Goal: Task Accomplishment & Management: Manage account settings

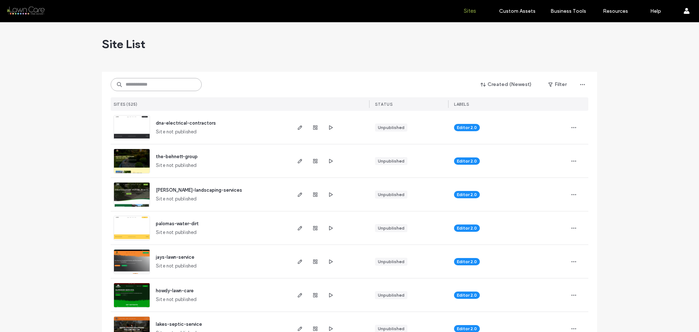
click at [142, 86] on input at bounding box center [156, 84] width 91 height 13
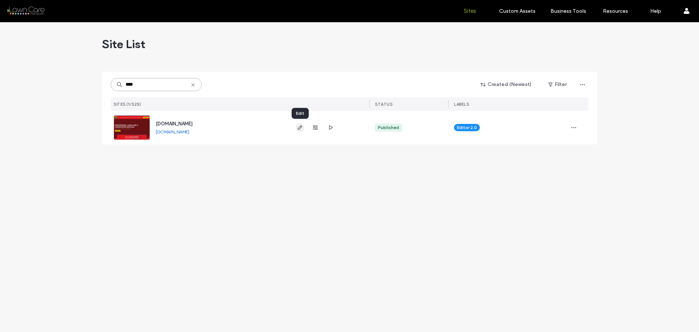
type input "****"
click at [302, 128] on icon "button" at bounding box center [300, 128] width 6 height 6
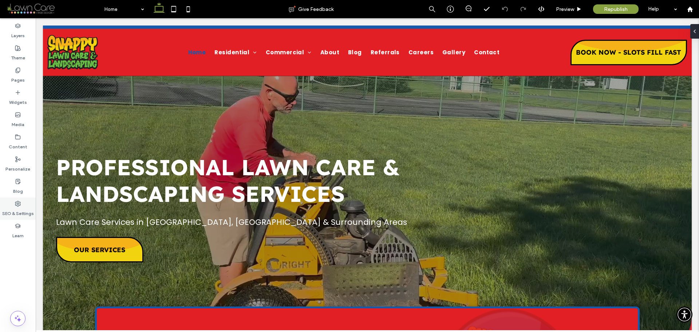
click at [16, 204] on icon at bounding box center [18, 204] width 6 height 6
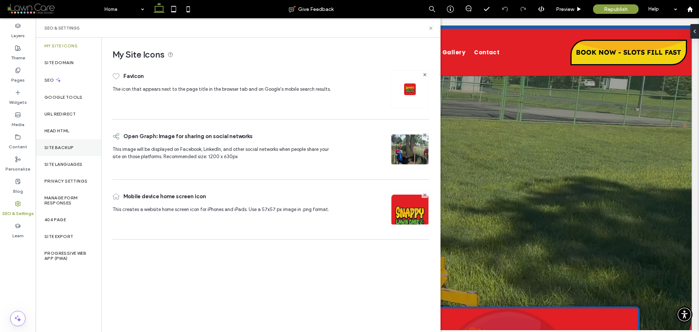
click at [80, 145] on div "Site Backup" at bounding box center [69, 147] width 66 height 17
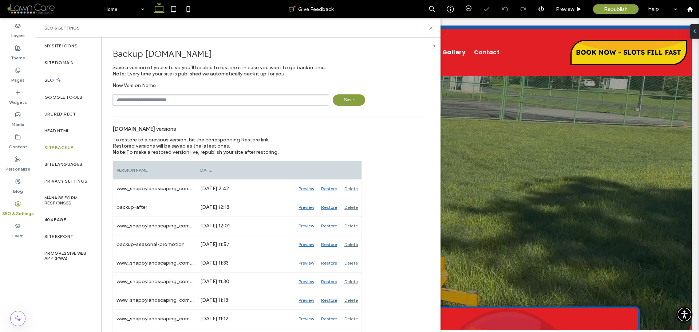
click at [177, 100] on input "text" at bounding box center [221, 99] width 217 height 11
type input "**********"
click at [346, 102] on span "Save" at bounding box center [349, 99] width 32 height 11
click at [432, 25] on icon at bounding box center [430, 27] width 5 height 5
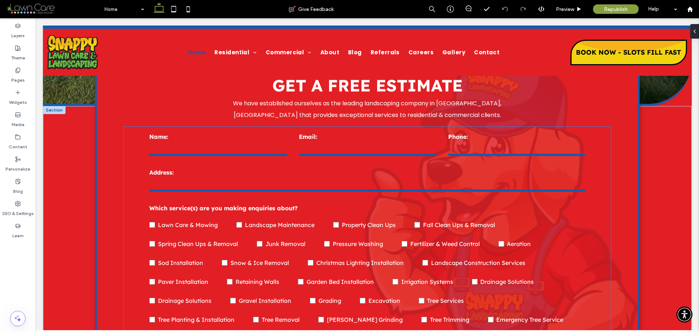
scroll to position [328, 0]
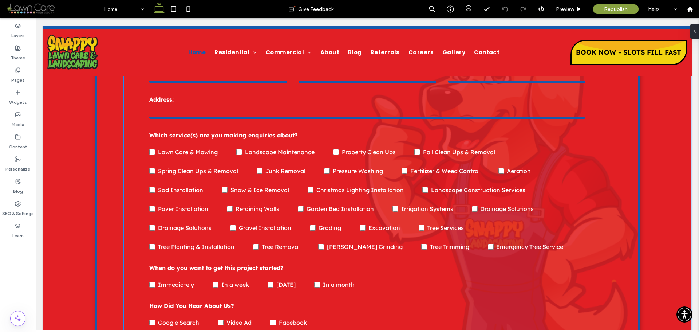
click at [366, 208] on span "Garden Bed Installation" at bounding box center [340, 208] width 67 height 7
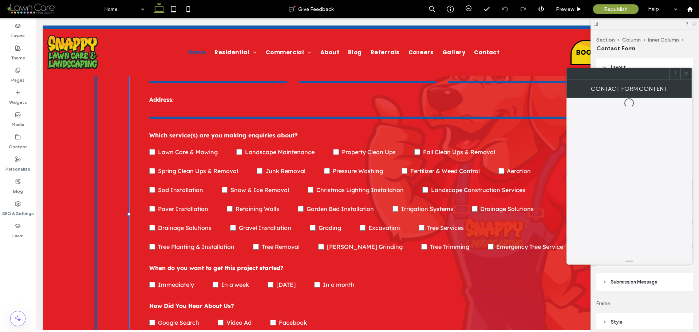
type input "*"
type input "***"
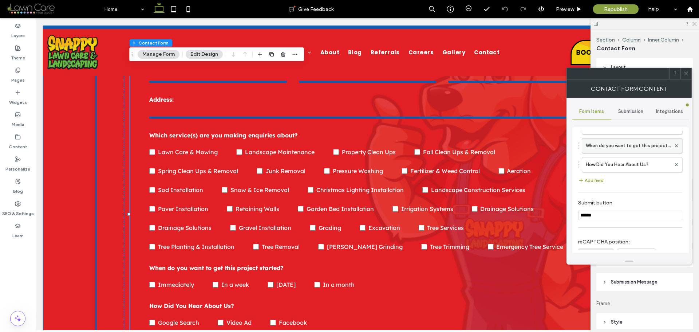
scroll to position [68, 0]
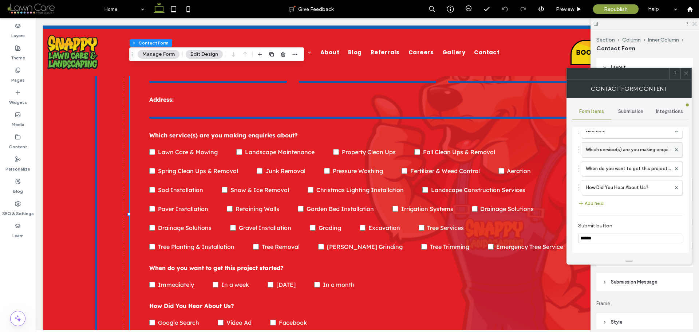
click at [633, 145] on label "Which service(s) are you making enquiries about?" at bounding box center [628, 149] width 85 height 15
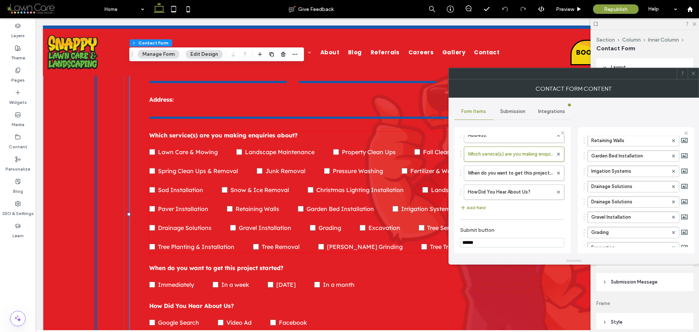
scroll to position [291, 0]
click at [672, 200] on icon at bounding box center [673, 198] width 3 height 3
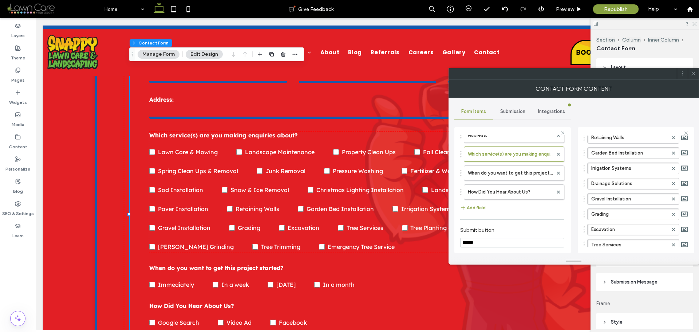
click at [695, 75] on icon at bounding box center [693, 73] width 5 height 5
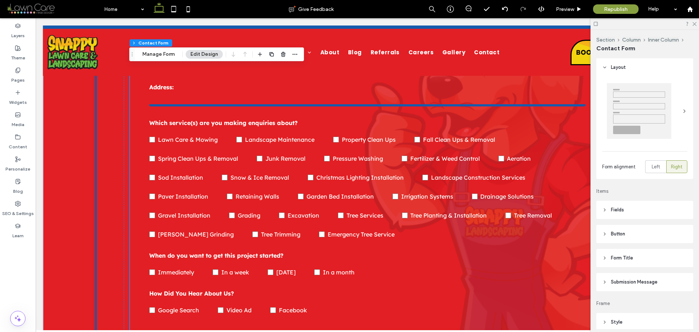
scroll to position [346, 0]
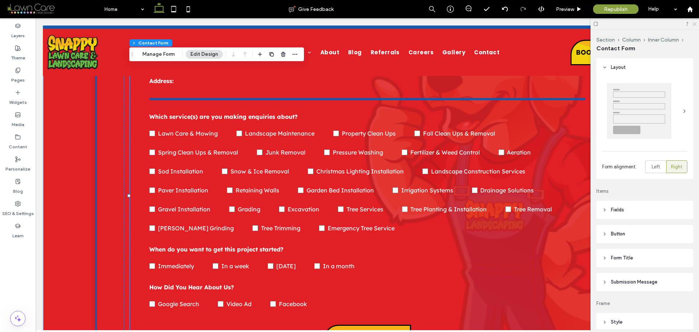
click at [696, 22] on use at bounding box center [695, 24] width 4 height 4
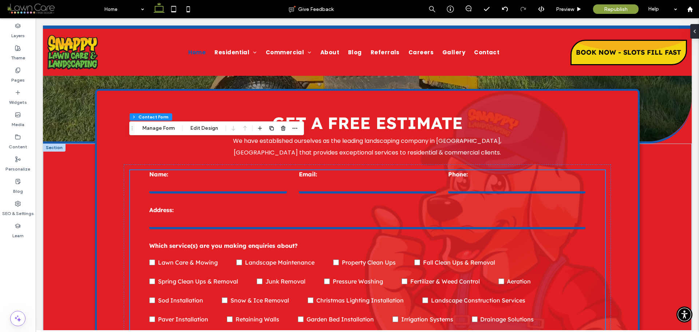
scroll to position [201, 0]
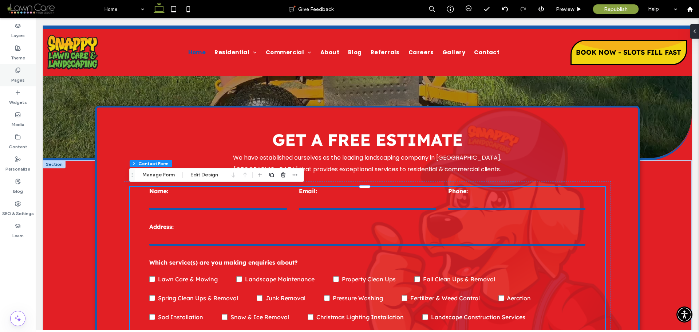
click at [17, 77] on label "Pages" at bounding box center [17, 78] width 13 height 10
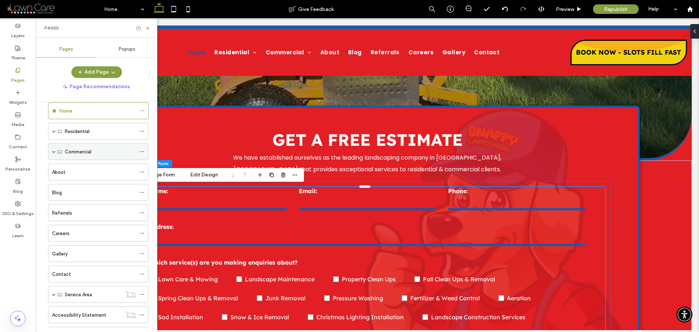
scroll to position [0, 0]
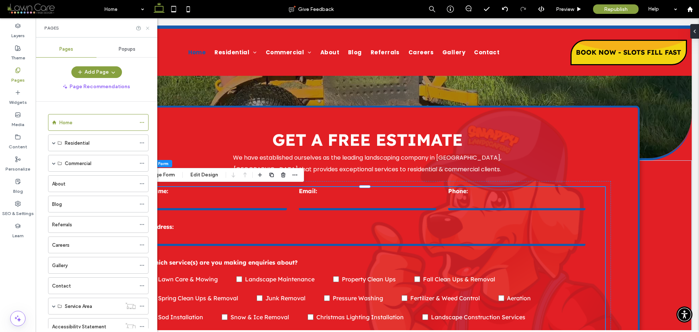
drag, startPoint x: 147, startPoint y: 27, endPoint x: 46, endPoint y: 106, distance: 128.7
click at [147, 27] on icon at bounding box center [147, 27] width 5 height 5
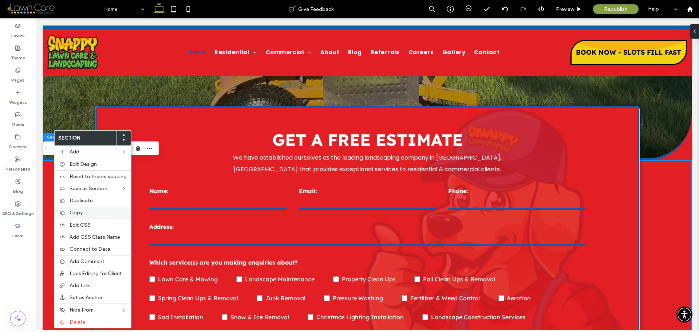
click at [83, 214] on label "Copy" at bounding box center [98, 212] width 57 height 6
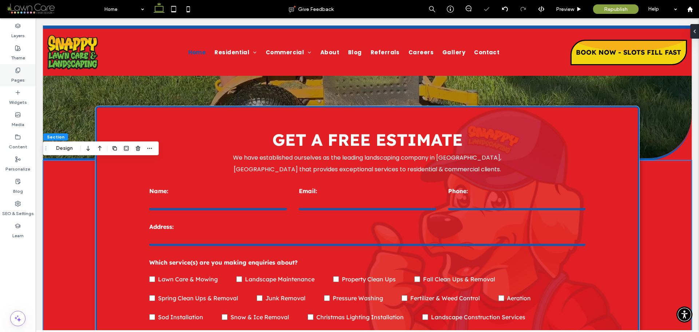
click at [17, 76] on label "Pages" at bounding box center [17, 78] width 13 height 10
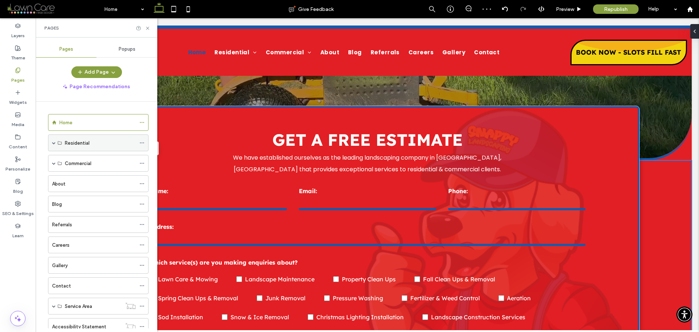
click at [54, 143] on span at bounding box center [54, 143] width 4 height 4
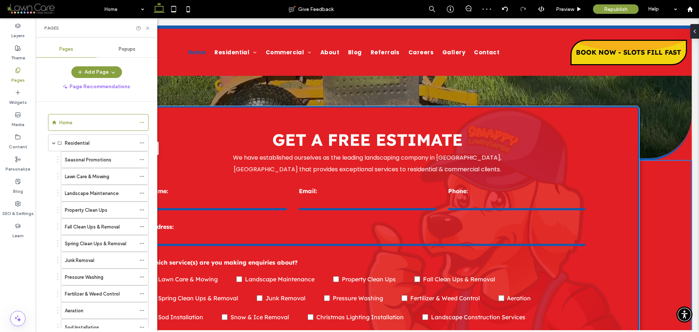
click at [76, 159] on label "Seasonal Promotions" at bounding box center [88, 159] width 47 height 13
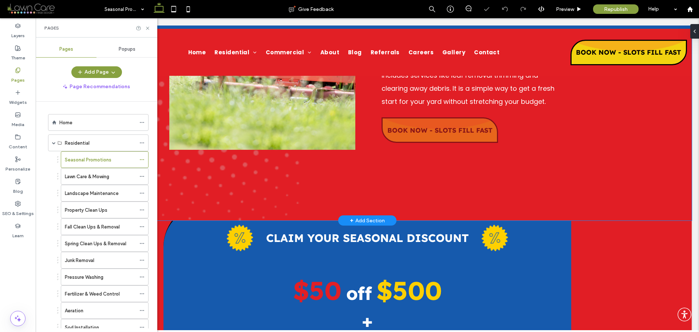
scroll to position [328, 0]
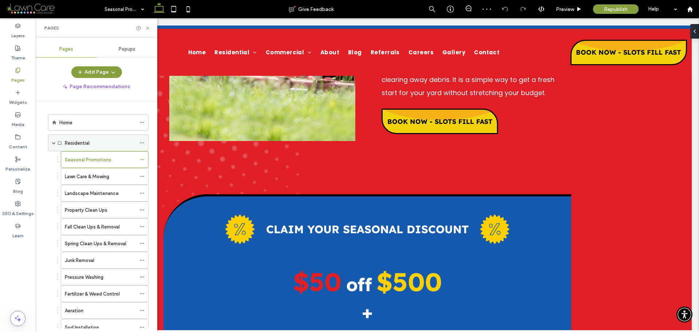
click at [54, 141] on span at bounding box center [54, 143] width 4 height 4
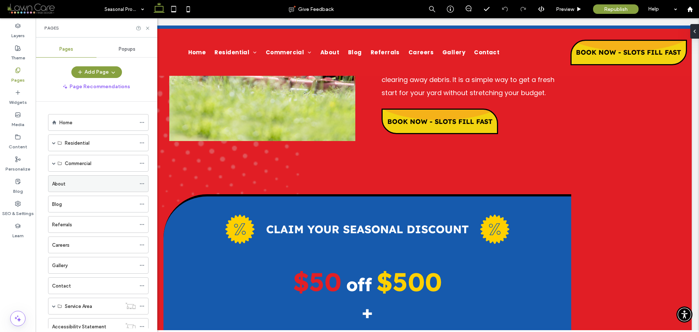
click at [80, 187] on div "About" at bounding box center [94, 184] width 84 height 8
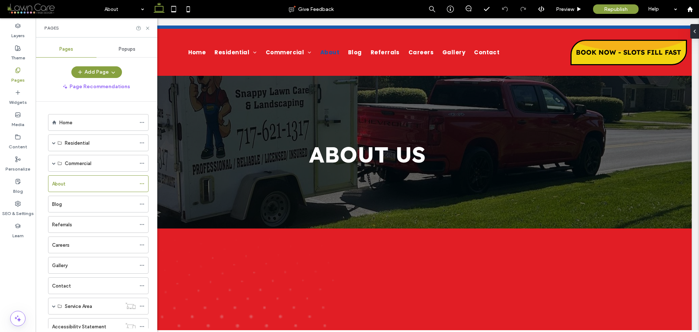
scroll to position [0, 0]
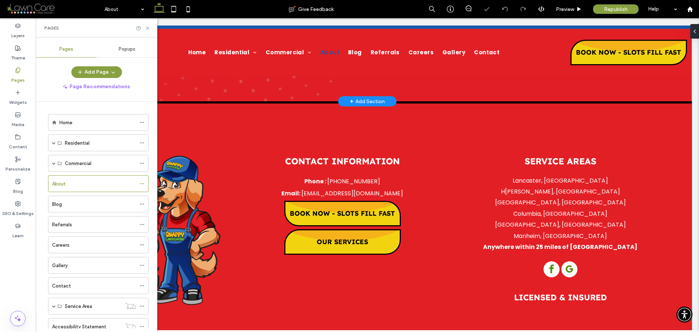
scroll to position [473, 0]
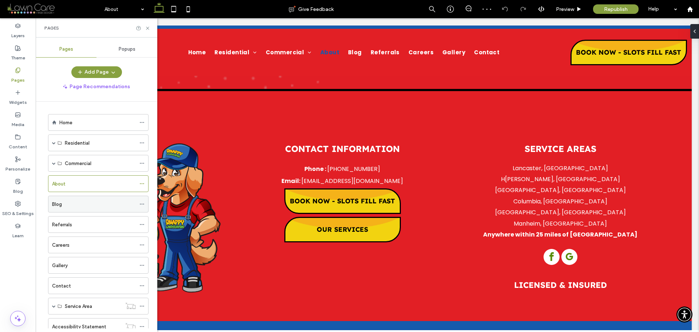
click at [70, 203] on div "Blog" at bounding box center [94, 204] width 84 height 8
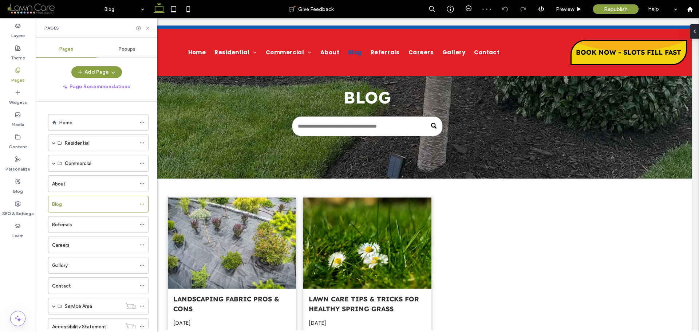
scroll to position [183, 0]
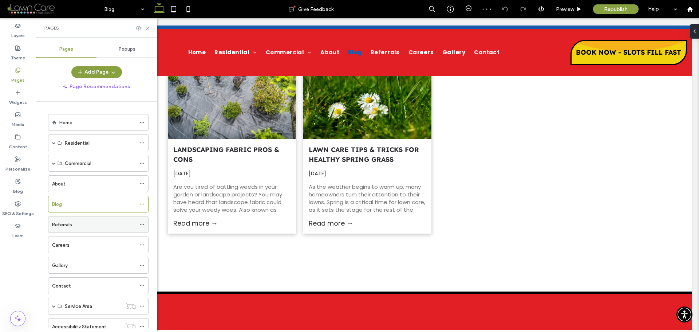
click at [79, 223] on div "Referrals" at bounding box center [94, 225] width 84 height 8
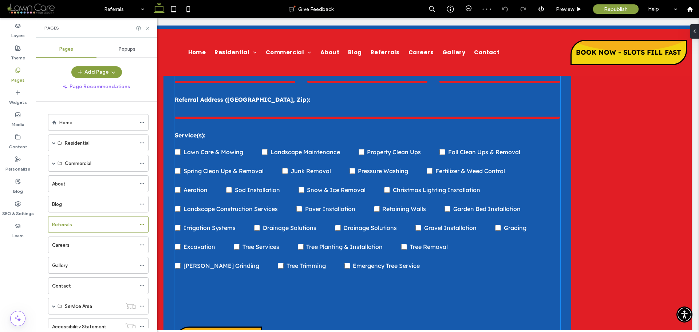
scroll to position [728, 0]
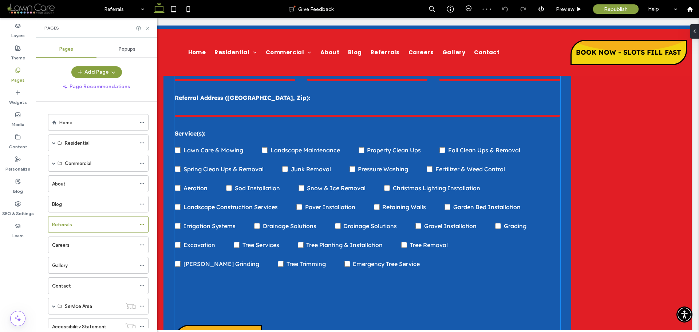
click at [366, 241] on span "Tree Planting & Installation" at bounding box center [344, 244] width 76 height 7
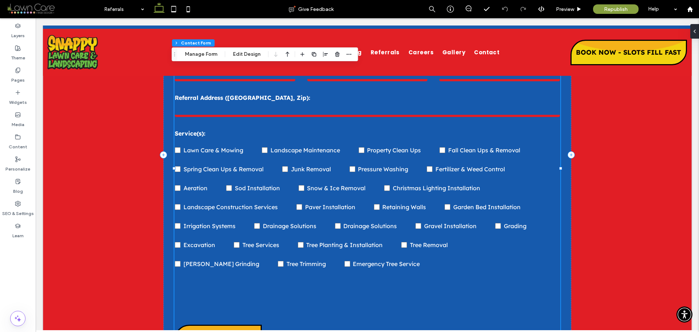
click at [366, 241] on span "Tree Planting & Installation" at bounding box center [344, 244] width 76 height 7
type input "*"
type input "***"
type input "*"
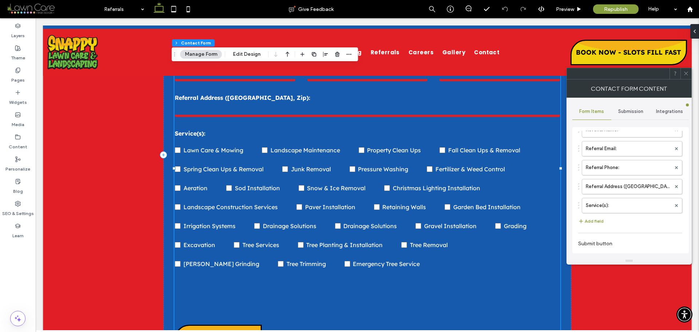
scroll to position [109, 0]
click at [625, 180] on label "Service(s):" at bounding box center [628, 184] width 85 height 15
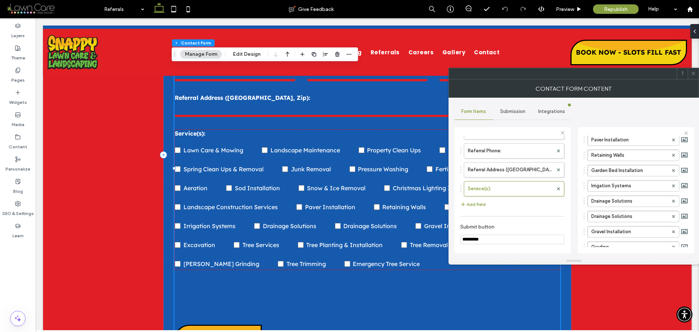
scroll to position [291, 0]
click at [672, 198] on icon at bounding box center [673, 198] width 3 height 3
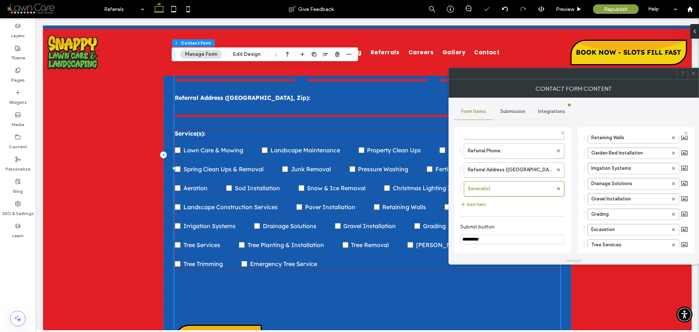
click at [694, 75] on icon at bounding box center [693, 73] width 5 height 5
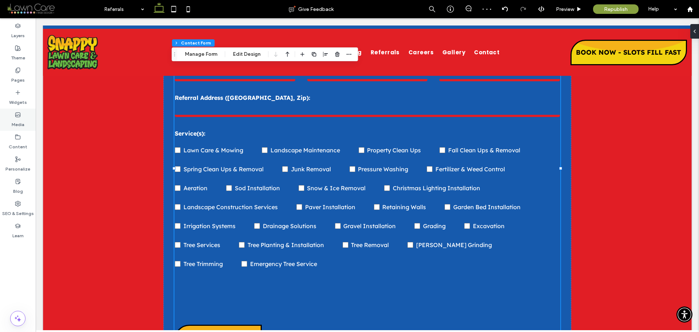
click at [19, 74] on label "Pages" at bounding box center [17, 78] width 13 height 10
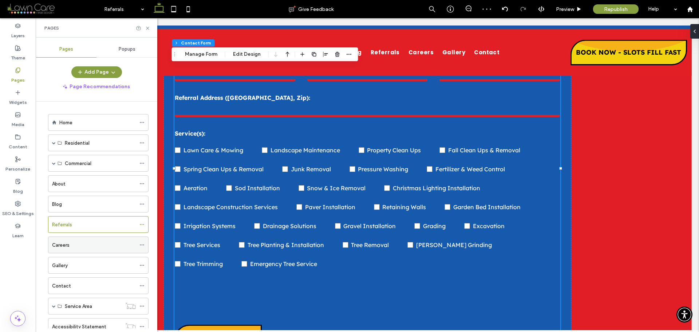
click at [73, 246] on div "Careers" at bounding box center [94, 245] width 84 height 8
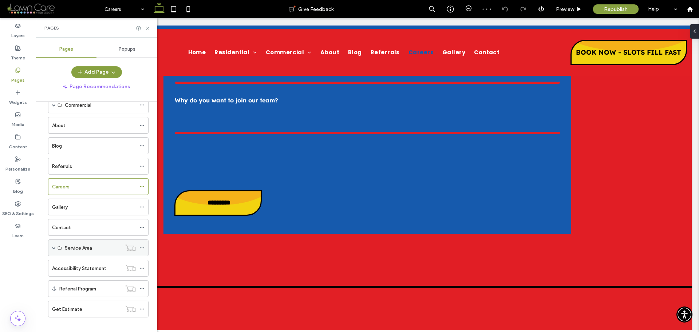
scroll to position [66, 0]
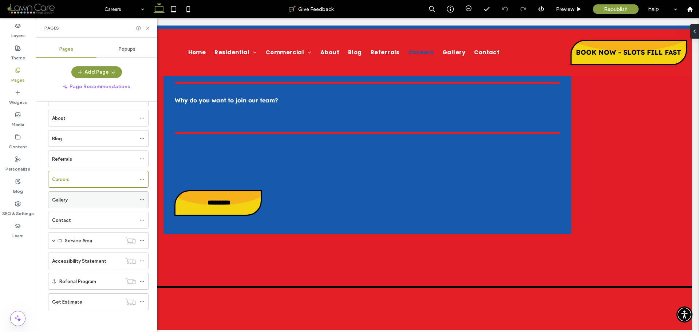
click at [78, 198] on div "Gallery" at bounding box center [94, 200] width 84 height 8
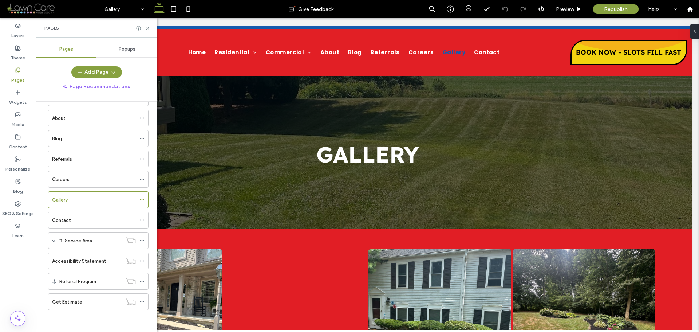
scroll to position [0, 0]
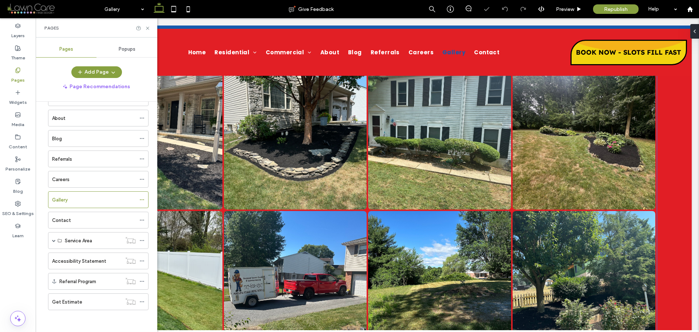
scroll to position [328, 0]
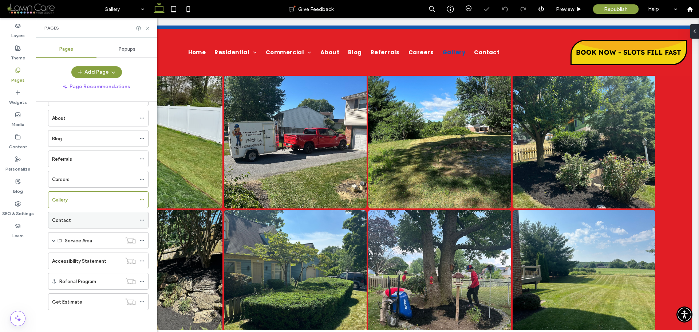
click at [82, 220] on div "Contact" at bounding box center [94, 220] width 84 height 8
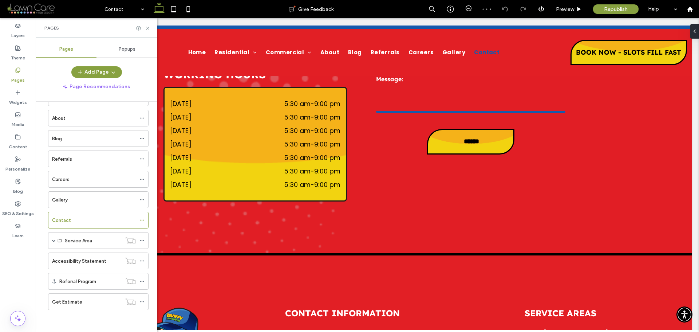
scroll to position [364, 0]
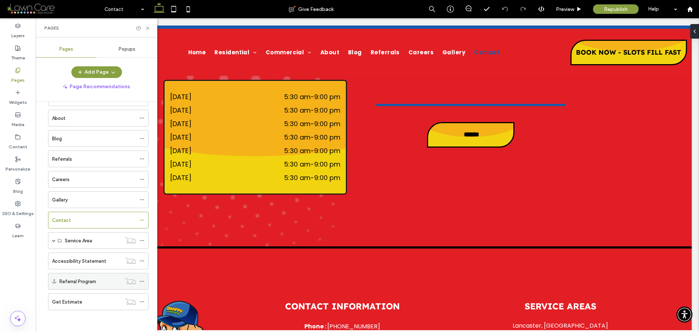
click at [68, 284] on label "Referral Program" at bounding box center [77, 281] width 37 height 13
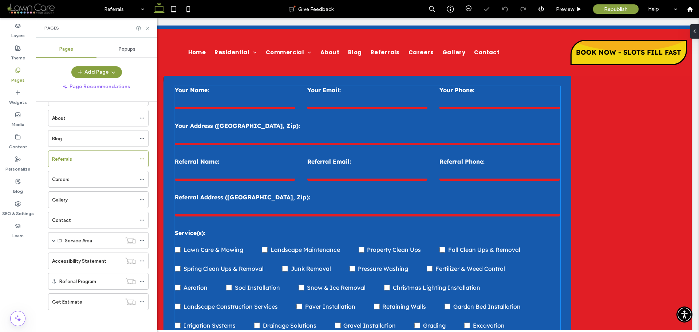
scroll to position [744, 0]
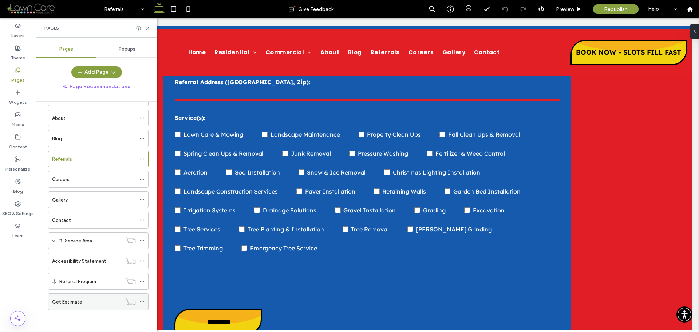
click at [72, 308] on div "Get Estimate" at bounding box center [87, 301] width 70 height 16
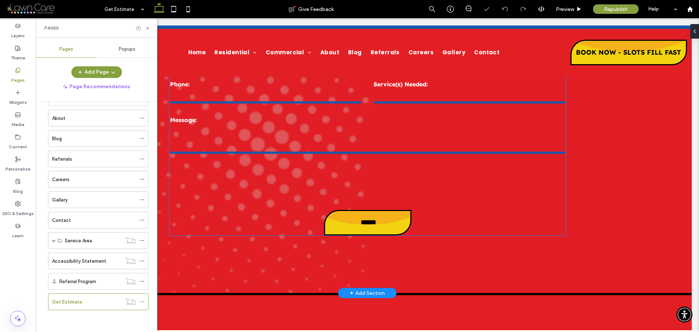
scroll to position [510, 0]
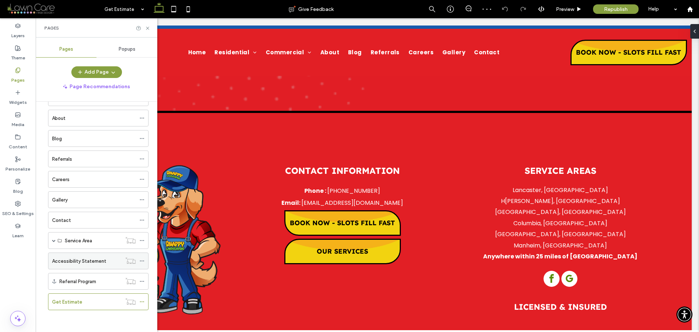
click at [70, 259] on label "Accessibility Statement" at bounding box center [79, 261] width 54 height 13
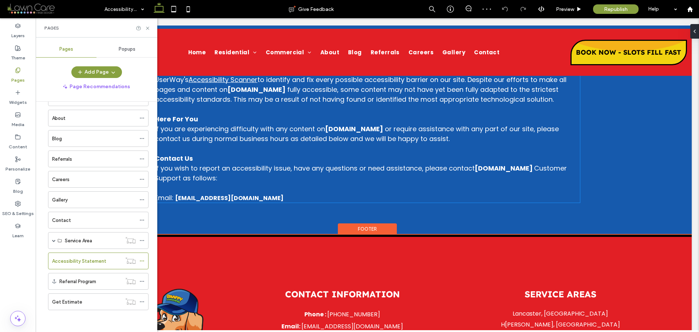
scroll to position [328, 0]
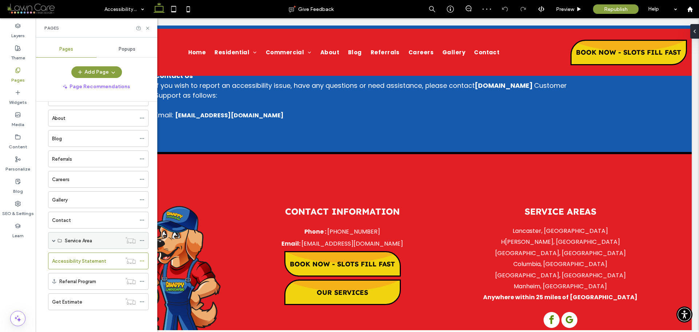
click at [52, 241] on div "Service Area" at bounding box center [98, 240] width 100 height 17
click at [53, 241] on span at bounding box center [54, 240] width 4 height 4
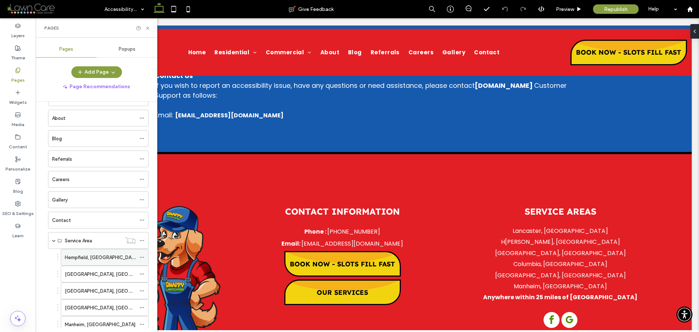
click at [80, 257] on label "Hempfield, PA" at bounding box center [102, 257] width 74 height 13
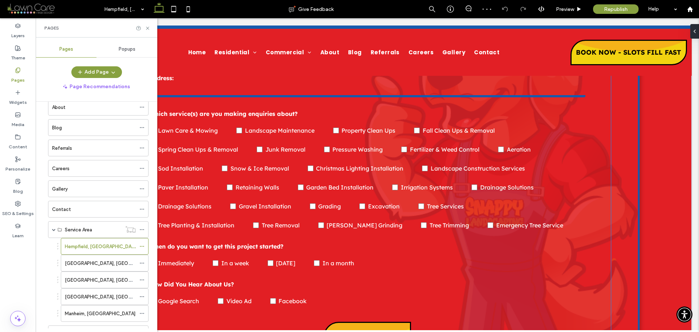
scroll to position [365, 0]
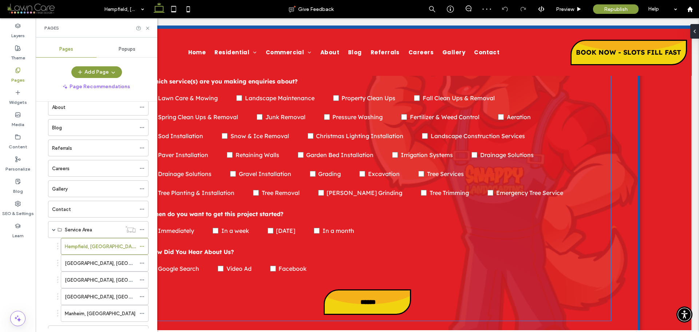
click at [493, 172] on div "Lawn Care & Mowing Landscape Maintenance Property Clean Ups Fall Clean Ups & Re…" at bounding box center [367, 142] width 436 height 114
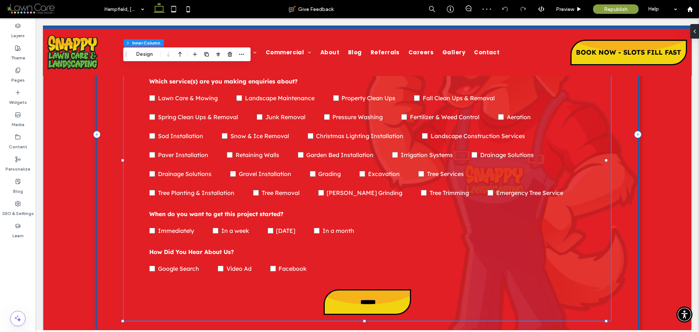
click at [493, 172] on div "Lawn Care & Mowing Landscape Maintenance Property Clean Ups Fall Clean Ups & Re…" at bounding box center [367, 142] width 436 height 114
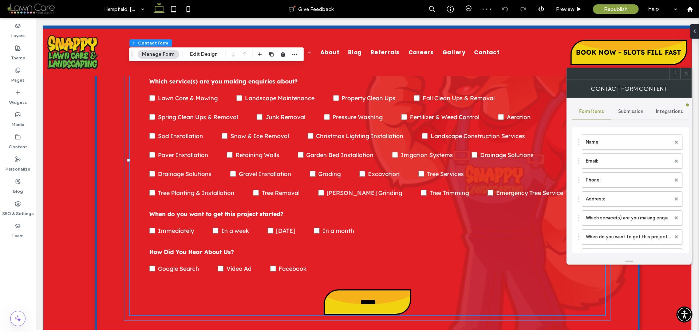
type input "******"
type input "**********"
type input "*"
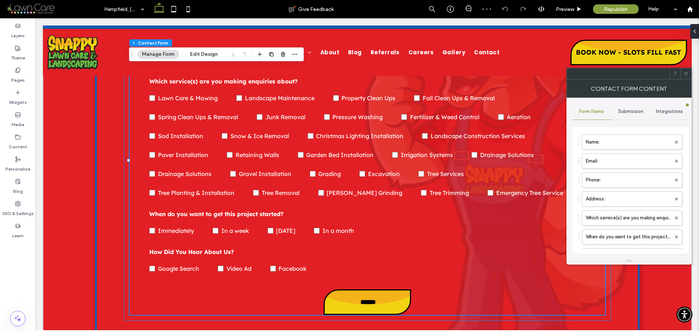
type input "***"
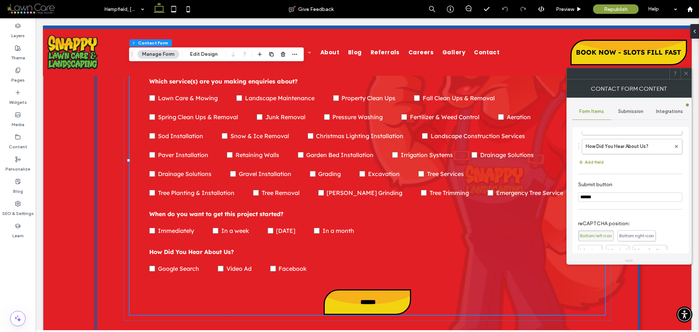
scroll to position [73, 0]
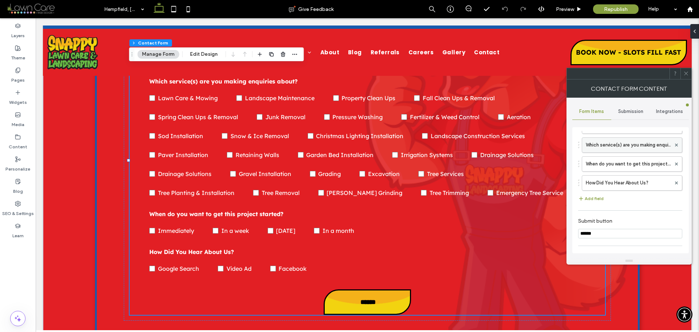
click at [627, 145] on label "Which service(s) are you making enquiries about?" at bounding box center [628, 145] width 85 height 15
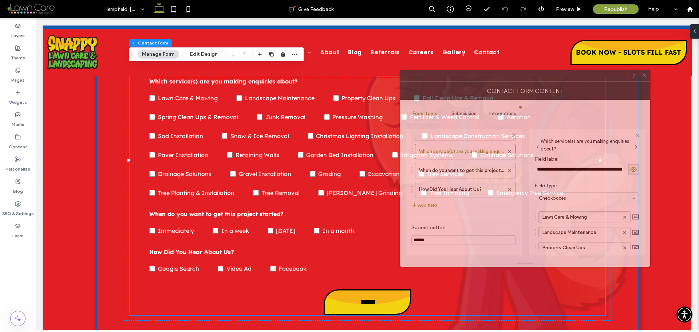
drag, startPoint x: 584, startPoint y: 75, endPoint x: 363, endPoint y: 65, distance: 220.5
click at [400, 70] on div at bounding box center [514, 75] width 228 height 11
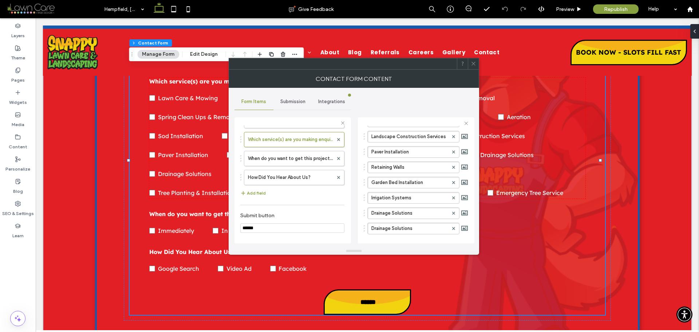
scroll to position [255, 0]
click at [452, 226] on icon at bounding box center [453, 225] width 3 height 3
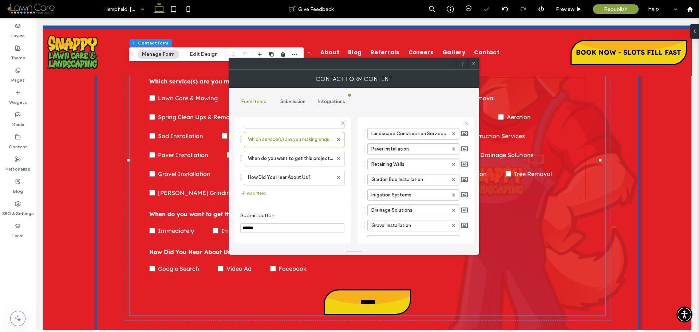
click at [474, 63] on icon at bounding box center [473, 63] width 5 height 5
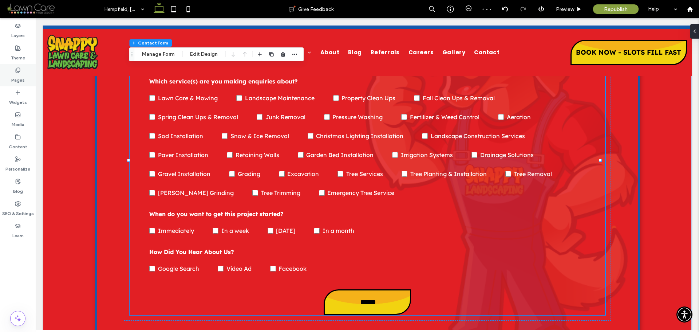
click at [11, 70] on div "Pages" at bounding box center [18, 75] width 36 height 22
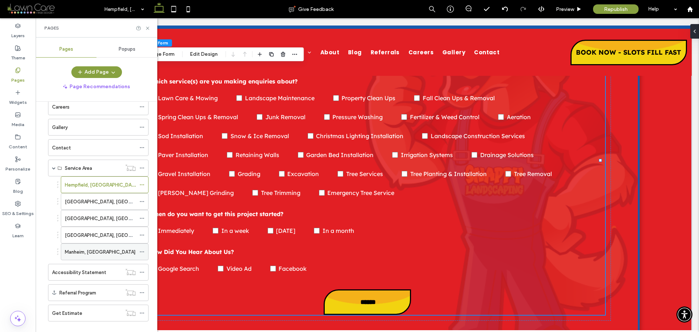
scroll to position [146, 0]
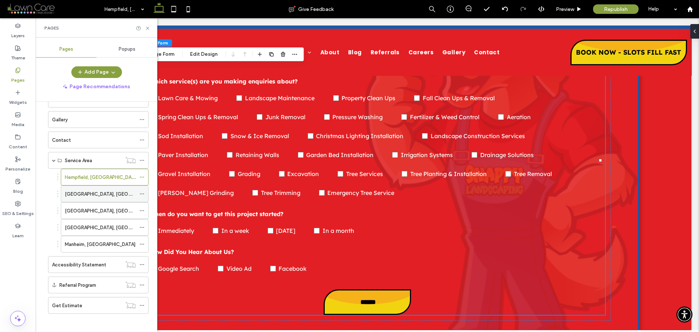
click at [104, 197] on div "Mountville, PA" at bounding box center [100, 194] width 71 height 8
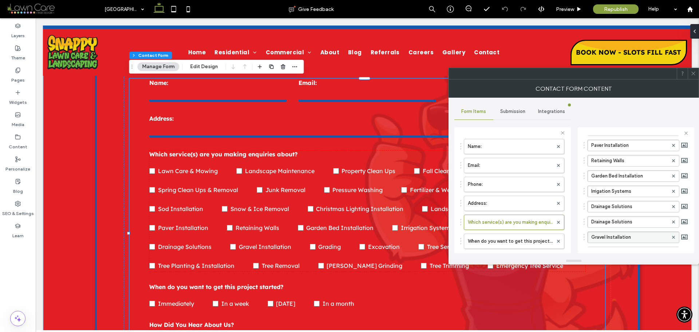
scroll to position [291, 0]
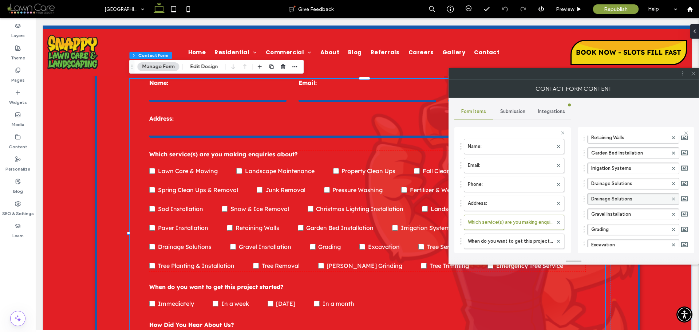
click at [672, 200] on icon at bounding box center [673, 198] width 3 height 3
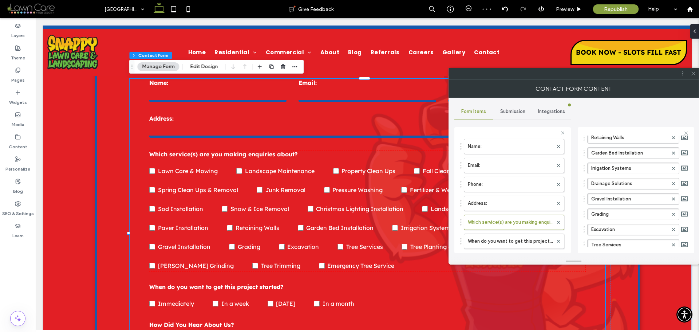
click at [695, 73] on icon at bounding box center [693, 73] width 5 height 5
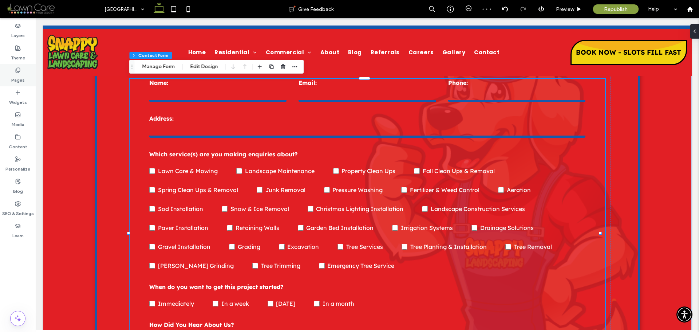
click at [17, 71] on use at bounding box center [18, 70] width 4 height 5
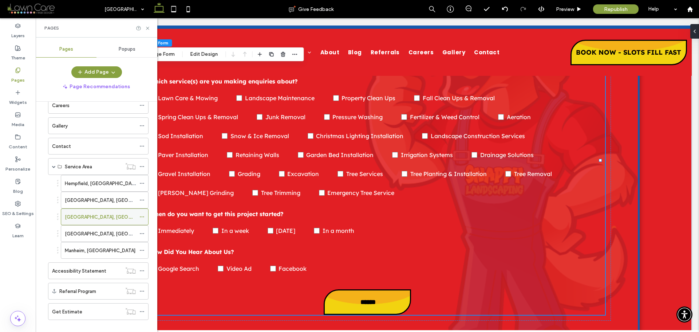
scroll to position [149, 0]
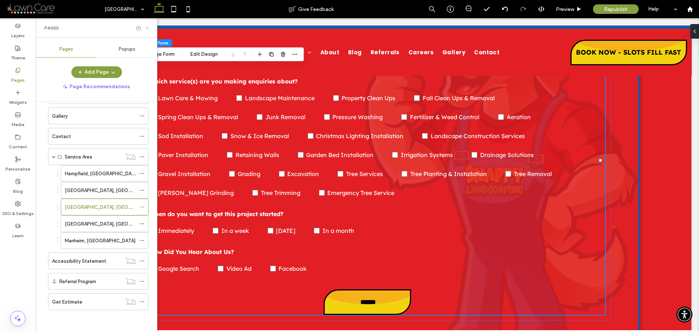
click at [149, 28] on icon at bounding box center [147, 27] width 5 height 5
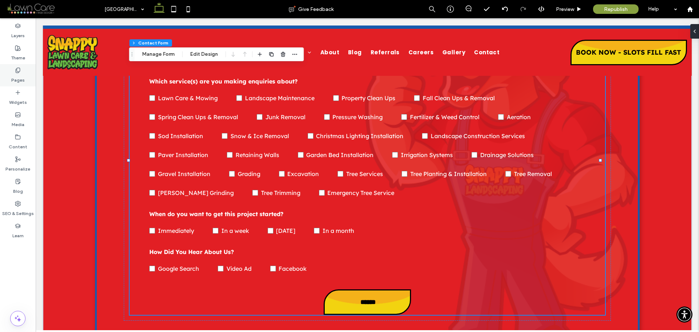
click at [16, 72] on use at bounding box center [18, 70] width 4 height 5
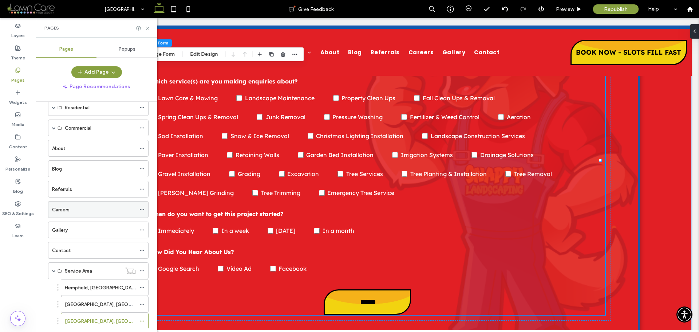
scroll to position [146, 0]
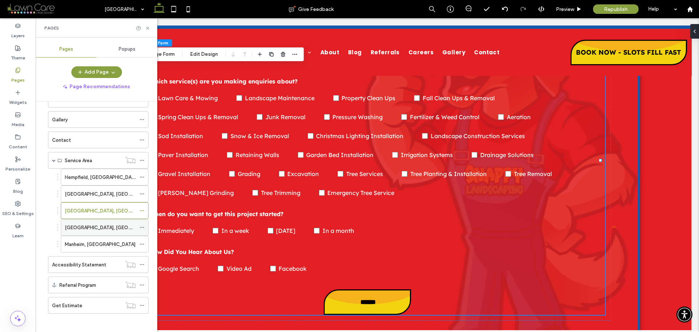
click at [96, 232] on div "[GEOGRAPHIC_DATA], [GEOGRAPHIC_DATA]" at bounding box center [100, 227] width 71 height 16
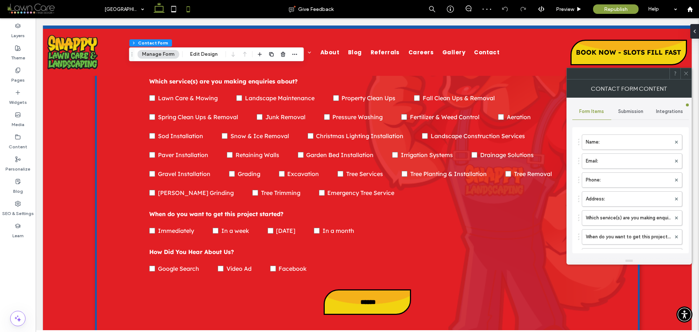
type input "******"
type input "**********"
type input "*"
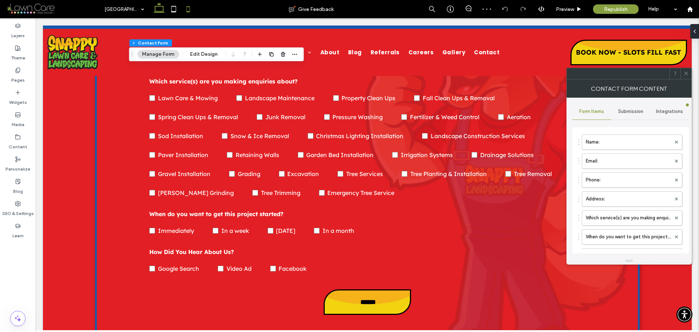
type input "***"
click at [604, 214] on label "Which service(s) are you making enquiries about?" at bounding box center [628, 217] width 85 height 15
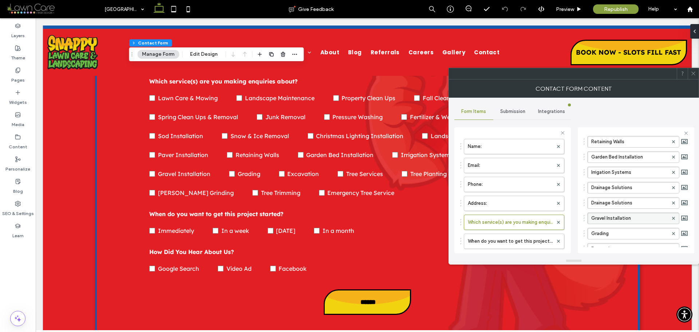
scroll to position [291, 0]
click at [672, 196] on span at bounding box center [673, 198] width 3 height 11
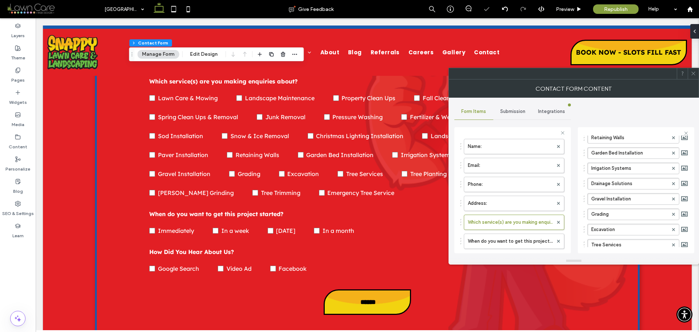
click at [695, 76] on span at bounding box center [693, 73] width 5 height 11
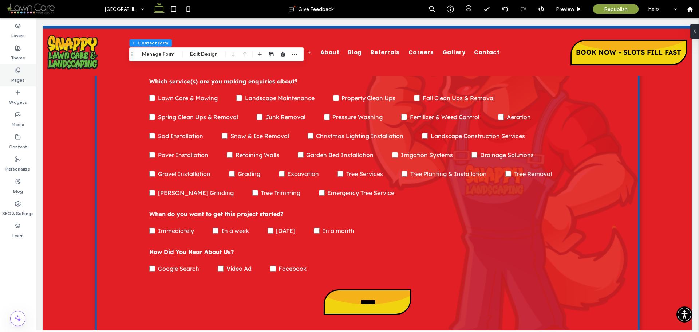
click at [15, 70] on div "Pages" at bounding box center [18, 75] width 36 height 22
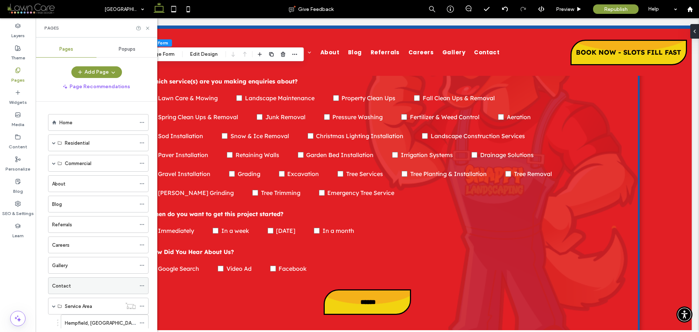
scroll to position [146, 0]
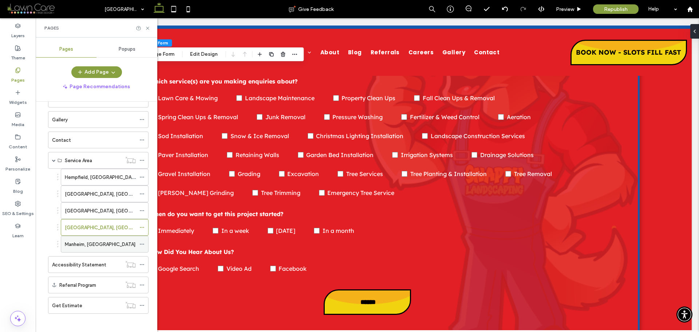
click at [98, 244] on div "Manheim, [GEOGRAPHIC_DATA]" at bounding box center [100, 244] width 71 height 8
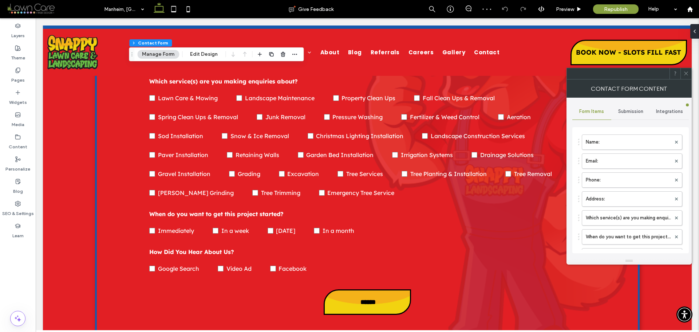
type input "******"
type input "**********"
type input "*"
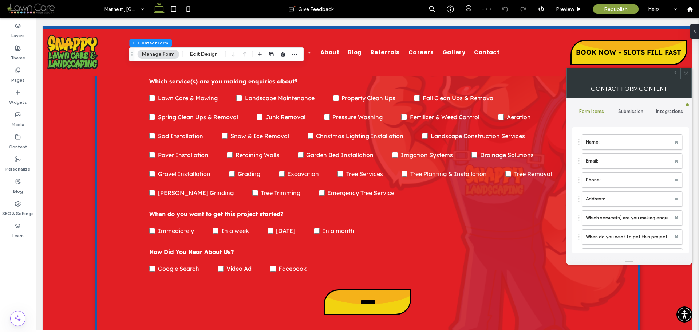
type input "***"
click at [622, 215] on label "Which service(s) are you making enquiries about?" at bounding box center [628, 217] width 85 height 15
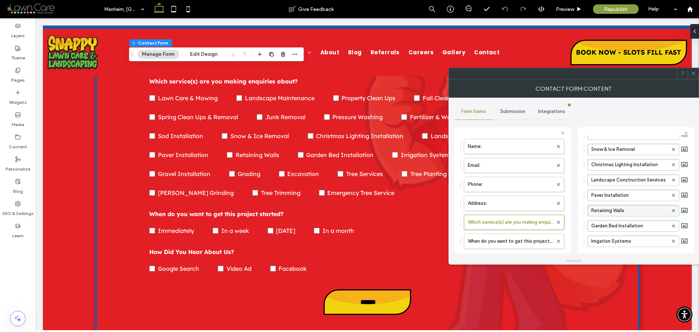
scroll to position [291, 0]
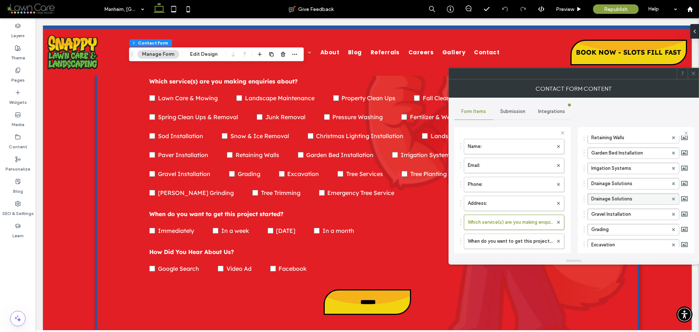
click at [671, 197] on div at bounding box center [673, 198] width 11 height 11
click at [672, 200] on icon at bounding box center [673, 198] width 3 height 3
click at [694, 74] on icon at bounding box center [693, 73] width 5 height 5
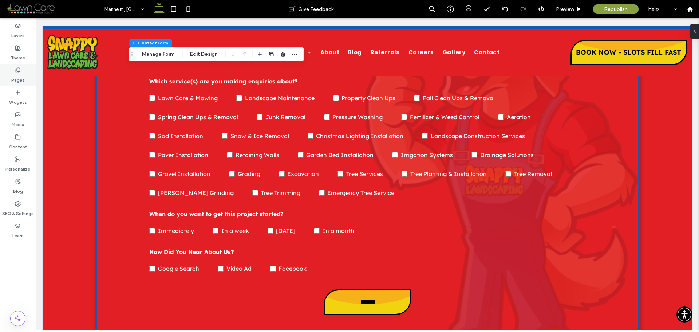
click at [19, 74] on label "Pages" at bounding box center [17, 78] width 13 height 10
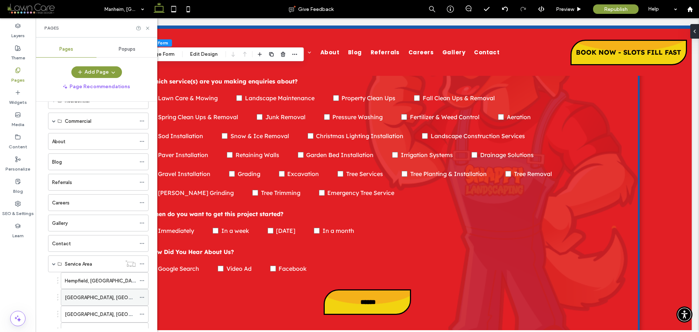
scroll to position [149, 0]
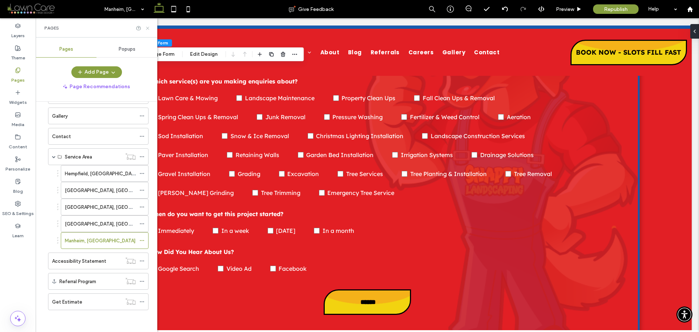
click at [149, 29] on use at bounding box center [147, 28] width 3 height 3
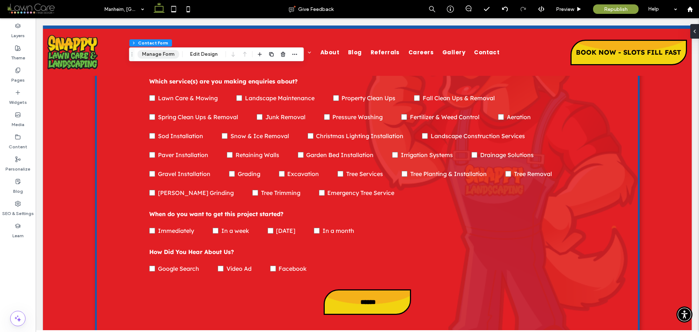
click at [161, 55] on button "Manage Form" at bounding box center [158, 54] width 42 height 9
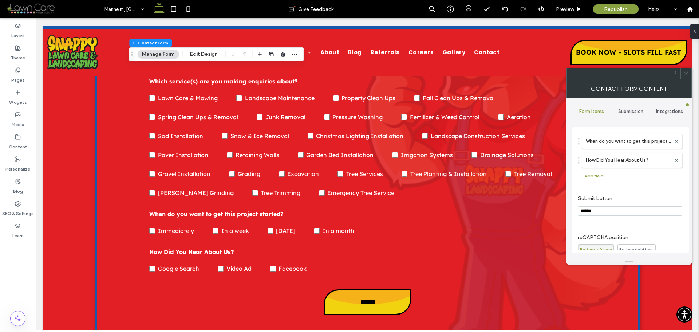
scroll to position [109, 0]
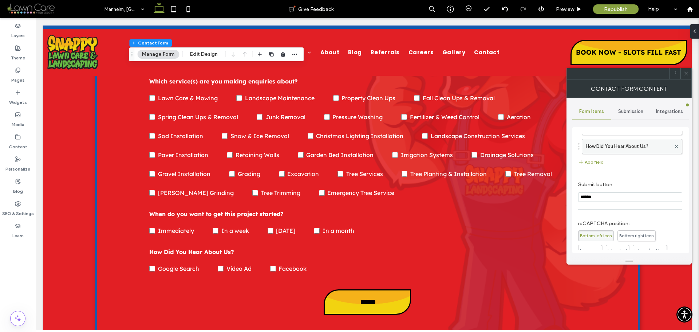
click at [614, 143] on label "How Did You Hear About Us?" at bounding box center [628, 146] width 85 height 15
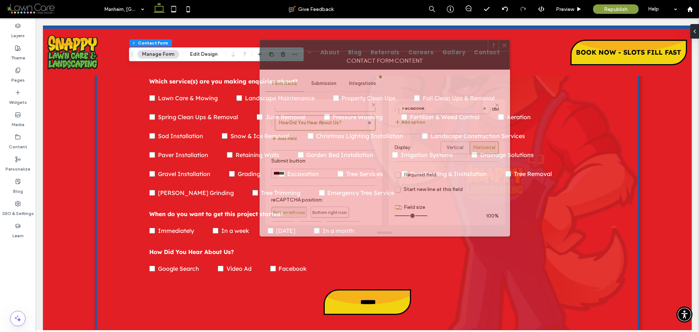
drag, startPoint x: 583, startPoint y: 80, endPoint x: 390, endPoint y: 52, distance: 194.7
click at [391, 52] on div "Contact Form Content" at bounding box center [385, 60] width 251 height 18
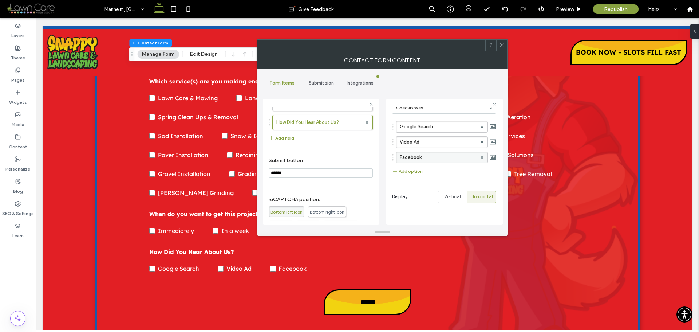
scroll to position [36, 0]
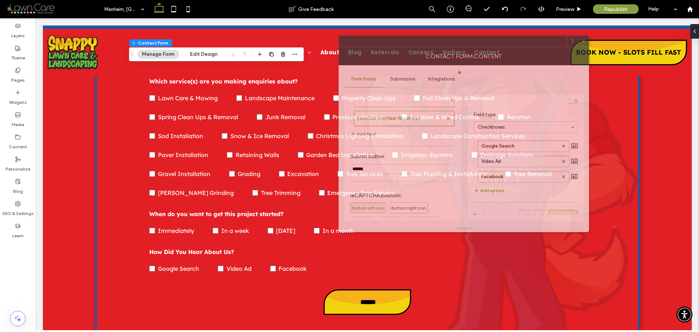
drag, startPoint x: 381, startPoint y: 53, endPoint x: 462, endPoint y: 49, distance: 81.7
click at [462, 49] on div "Contact Form Content" at bounding box center [464, 56] width 251 height 18
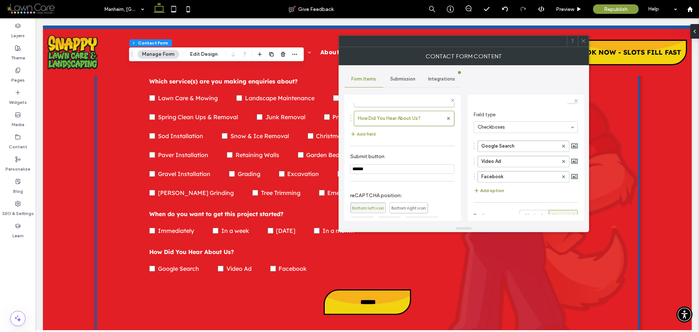
click at [493, 188] on button "Add option" at bounding box center [489, 190] width 31 height 9
click at [522, 193] on label "New Option" at bounding box center [519, 191] width 77 height 11
type input "**********"
click at [490, 205] on button "Add option" at bounding box center [489, 205] width 31 height 9
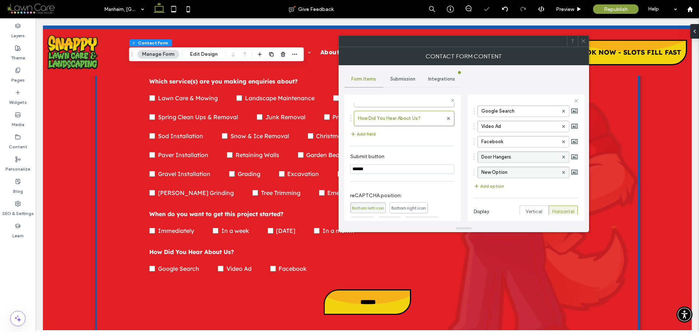
scroll to position [73, 0]
click at [523, 170] on label "New Option" at bounding box center [519, 170] width 77 height 11
type input "********"
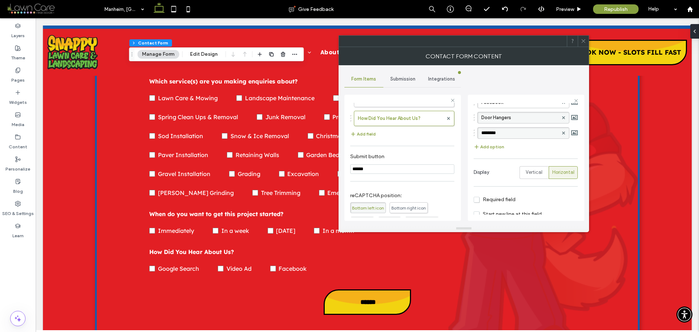
scroll to position [107, 0]
click at [368, 132] on button "Add field" at bounding box center [362, 134] width 25 height 9
type input "*"
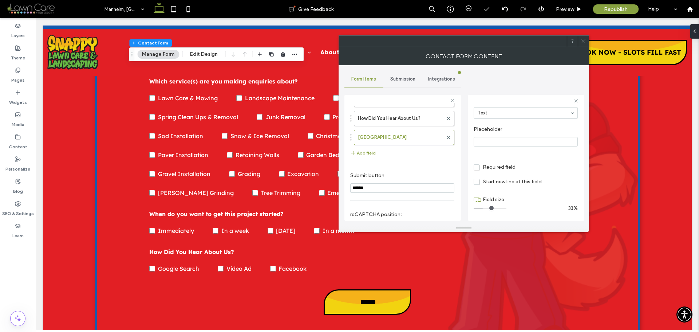
scroll to position [0, 0]
click at [504, 137] on input "*********" at bounding box center [519, 134] width 90 height 9
paste input "**********"
type input "**********"
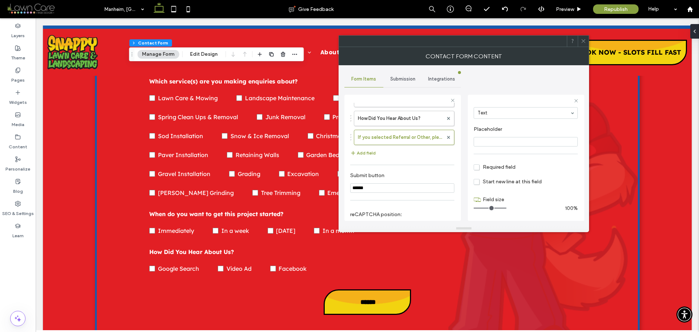
drag, startPoint x: 484, startPoint y: 207, endPoint x: 560, endPoint y: 210, distance: 76.2
type input "**"
click at [506, 208] on input "range" at bounding box center [490, 208] width 33 height 1
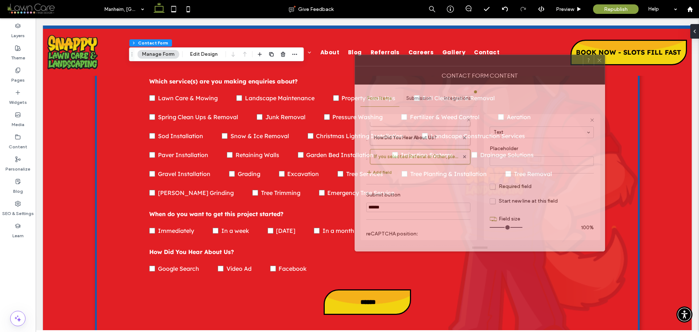
drag, startPoint x: 462, startPoint y: 48, endPoint x: 477, endPoint y: 71, distance: 27.5
click at [477, 71] on div "Contact Form Content" at bounding box center [480, 75] width 251 height 18
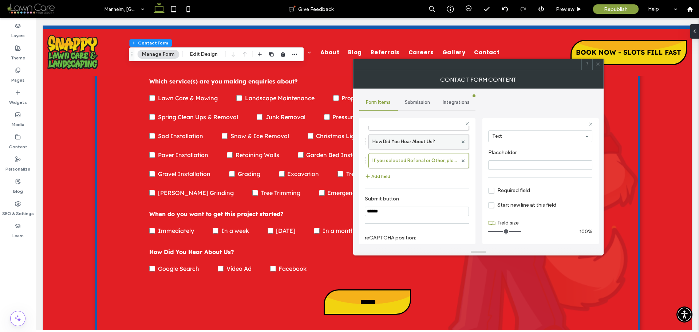
click at [424, 140] on label "How Did You Hear About Us?" at bounding box center [414, 141] width 85 height 15
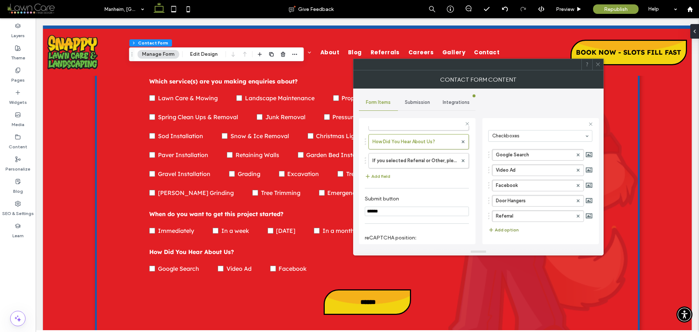
click at [510, 231] on button "Add option" at bounding box center [503, 229] width 31 height 9
click at [520, 230] on label "New Option" at bounding box center [534, 231] width 77 height 11
click at [541, 232] on input "**********" at bounding box center [534, 231] width 77 height 5
type input "*****"
click at [534, 241] on div "**********" at bounding box center [540, 185] width 105 height 119
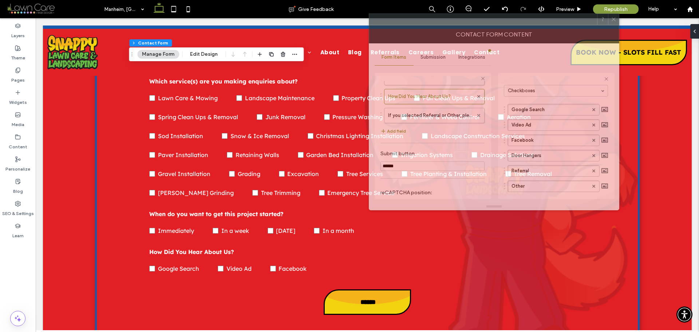
drag, startPoint x: 472, startPoint y: 71, endPoint x: 488, endPoint y: 25, distance: 47.8
click at [488, 25] on div "Contact Form Content" at bounding box center [494, 34] width 251 height 18
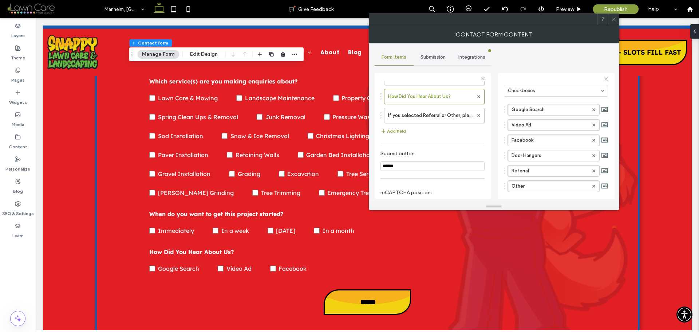
click at [612, 21] on icon at bounding box center [613, 18] width 5 height 5
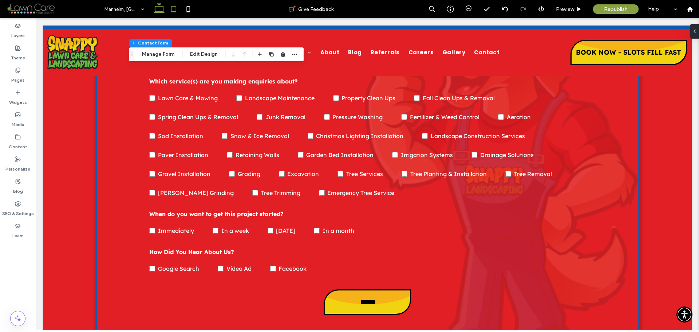
click at [172, 11] on use at bounding box center [173, 9] width 5 height 6
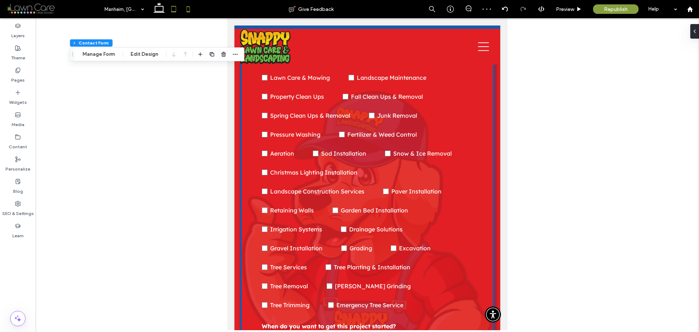
click at [187, 8] on icon at bounding box center [188, 9] width 15 height 15
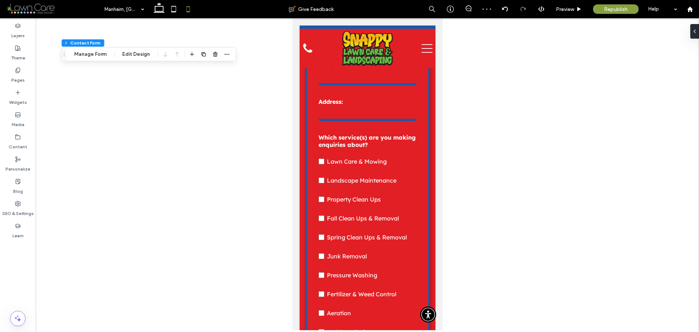
type input "***"
type input "*****"
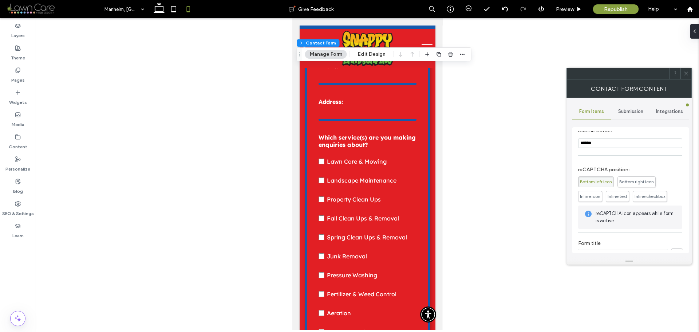
scroll to position [109, 0]
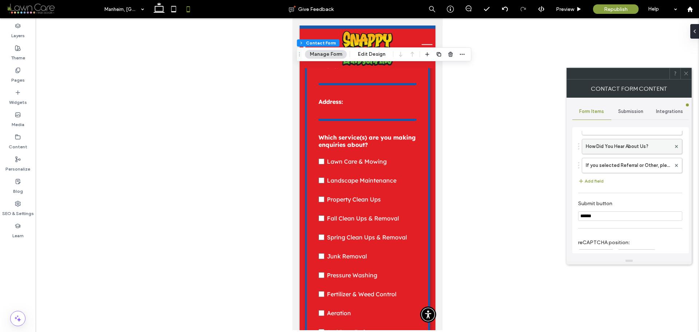
click at [624, 145] on label "How Did You Hear About Us?" at bounding box center [628, 146] width 85 height 15
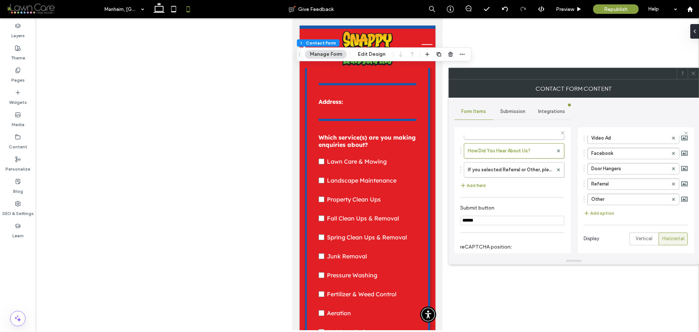
scroll to position [86, 0]
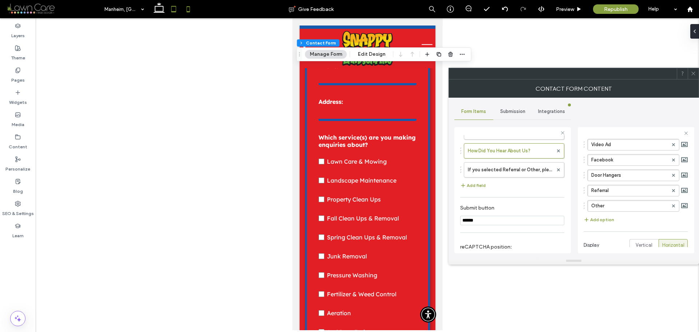
click at [172, 7] on use at bounding box center [173, 9] width 5 height 6
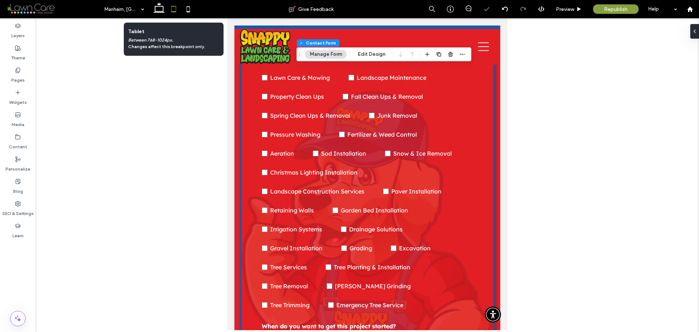
type input "***"
type input "*****"
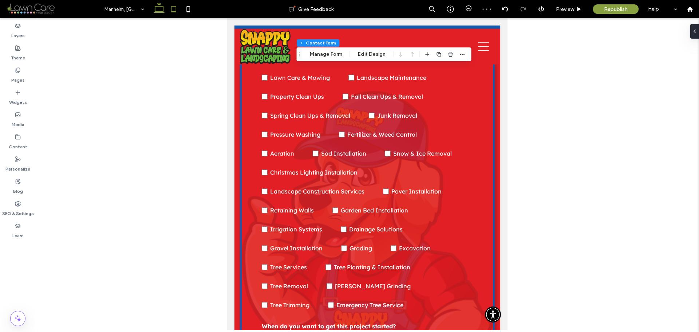
click at [158, 9] on icon at bounding box center [159, 9] width 15 height 15
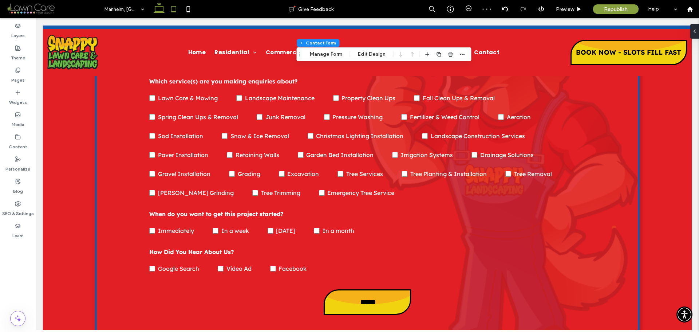
click at [168, 5] on icon at bounding box center [173, 9] width 15 height 15
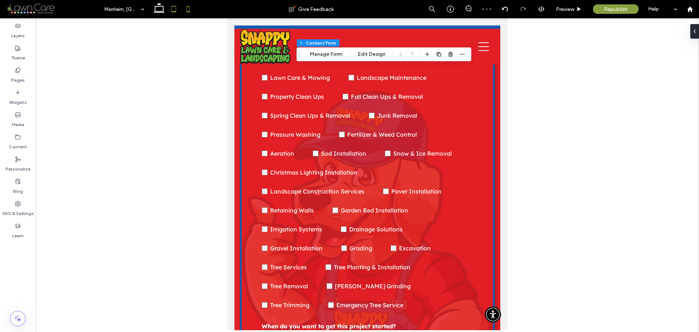
click at [185, 10] on icon at bounding box center [188, 9] width 15 height 15
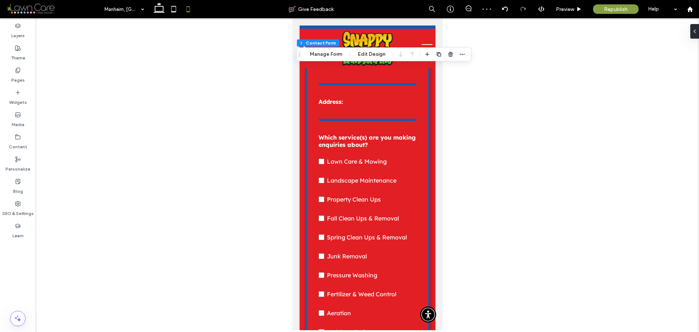
type input "***"
type input "*****"
click at [576, 11] on icon at bounding box center [578, 9] width 5 height 5
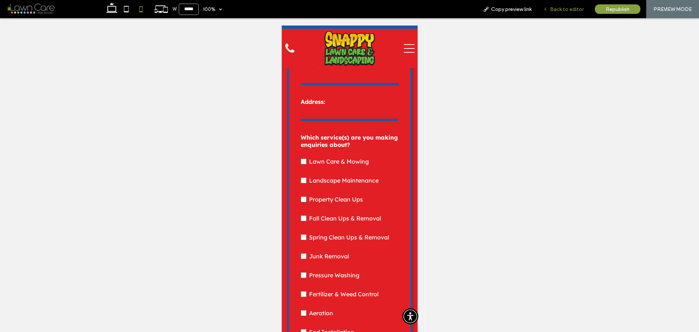
click at [545, 13] on div "Back to editor" at bounding box center [563, 9] width 52 height 18
click at [565, 13] on div "Back to editor" at bounding box center [563, 9] width 52 height 18
click at [547, 6] on div "Back to editor" at bounding box center [563, 9] width 52 height 6
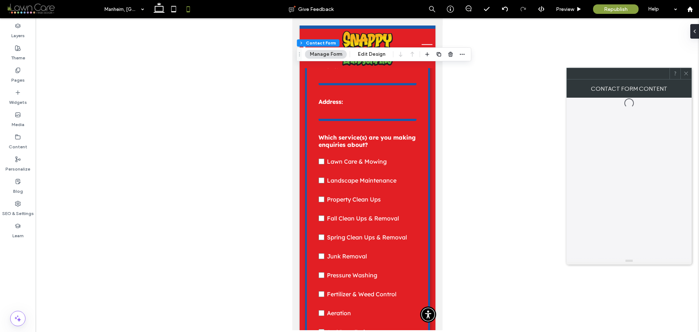
type input "*"
type input "***"
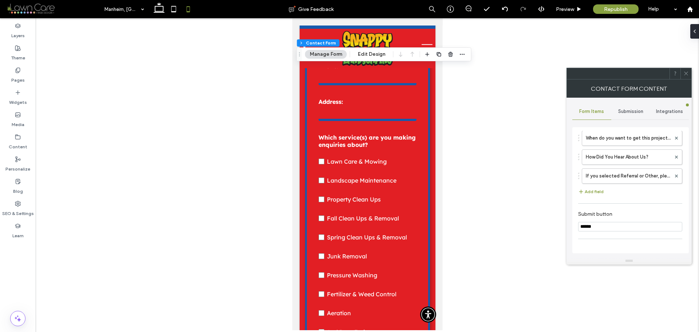
scroll to position [109, 0]
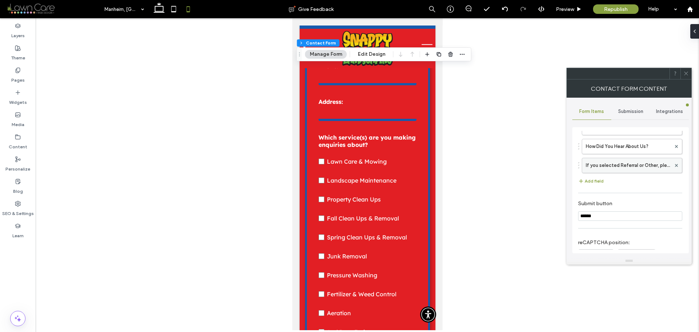
click at [616, 168] on label "If you selected Referral or Other, please provide details below:" at bounding box center [628, 165] width 85 height 15
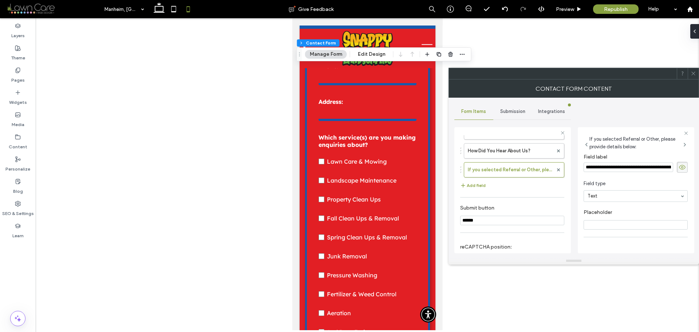
click at [516, 110] on span "Submission" at bounding box center [512, 112] width 25 height 6
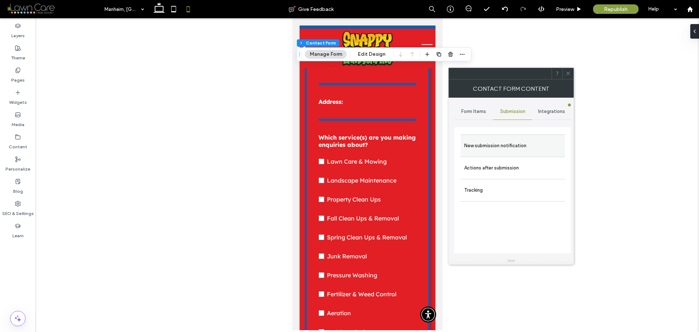
click at [519, 147] on label "New submission notification" at bounding box center [512, 145] width 97 height 15
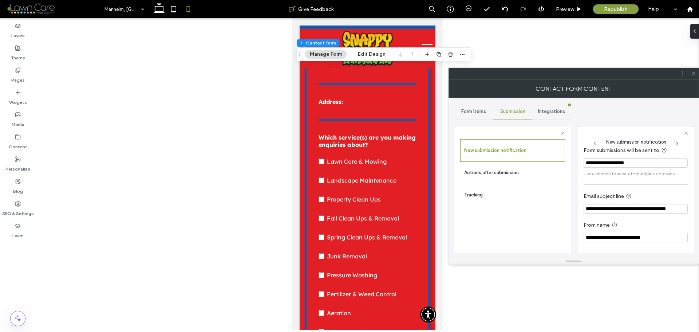
scroll to position [7, 0]
click at [500, 173] on label "Actions after submission" at bounding box center [512, 172] width 97 height 15
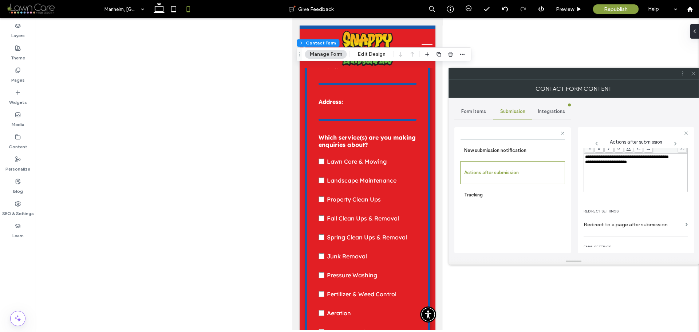
scroll to position [126, 0]
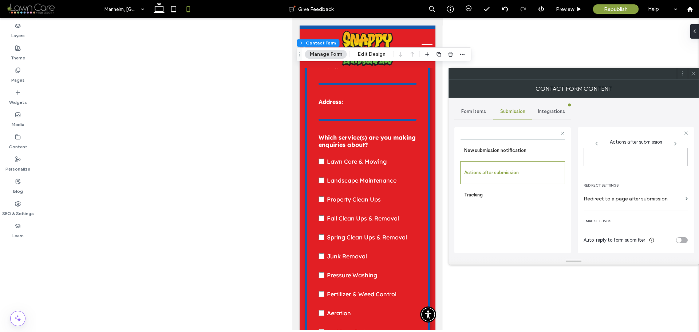
click at [477, 106] on div "Form Items" at bounding box center [473, 111] width 39 height 16
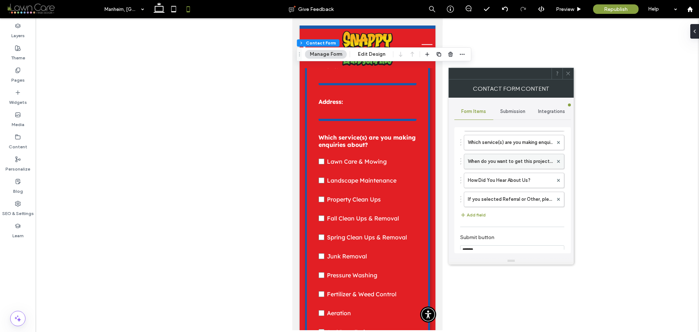
scroll to position [73, 0]
click at [498, 201] on label "If you selected Referral or Other, please provide details below:" at bounding box center [510, 201] width 85 height 15
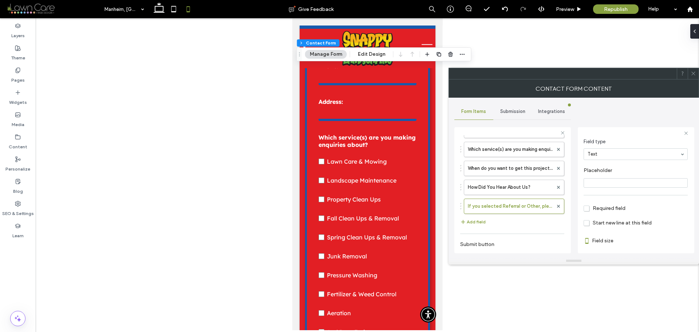
scroll to position [51, 0]
click at [508, 189] on label "How Did You Hear About Us?" at bounding box center [510, 187] width 85 height 15
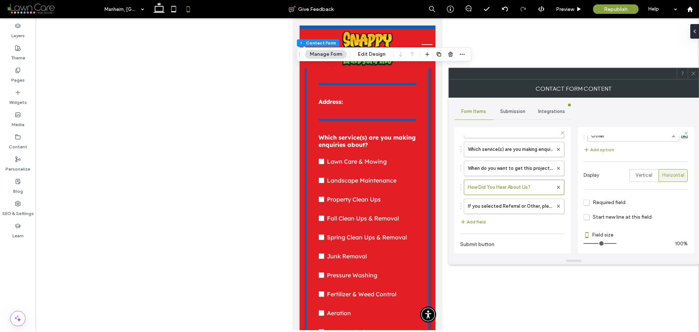
scroll to position [158, 0]
click at [155, 12] on use at bounding box center [159, 8] width 11 height 10
type input "***"
type input "*****"
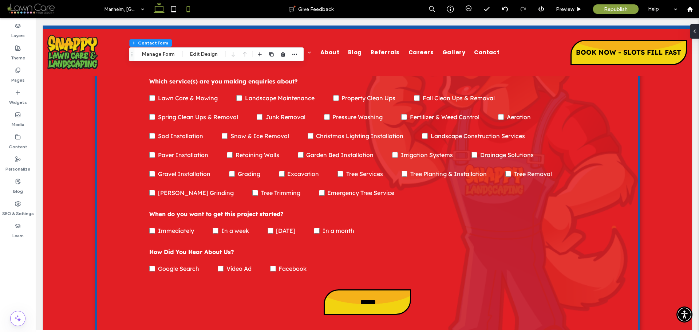
click at [189, 11] on icon at bounding box center [188, 9] width 15 height 15
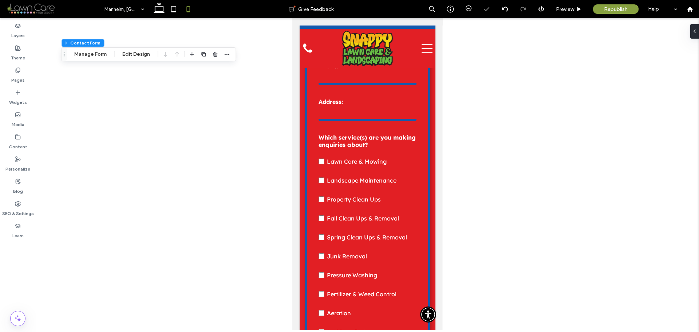
type input "***"
type input "*****"
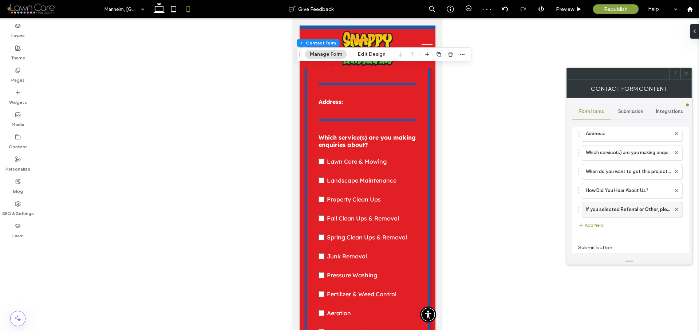
scroll to position [73, 0]
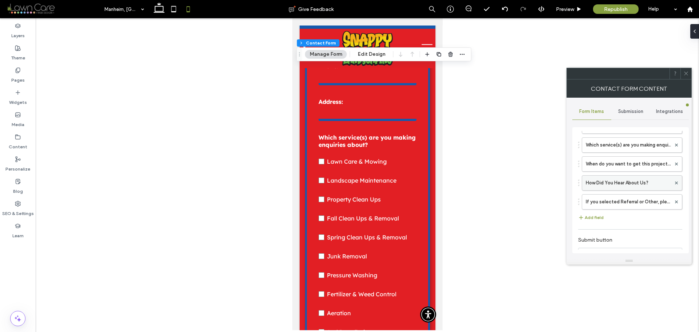
click at [626, 184] on label "How Did You Hear About Us?" at bounding box center [628, 183] width 85 height 15
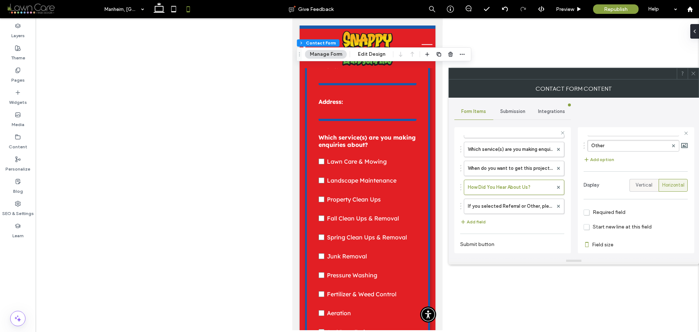
click at [644, 185] on span "Vertical" at bounding box center [644, 184] width 17 height 7
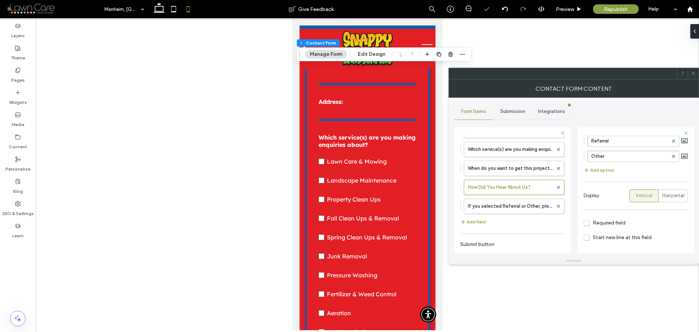
scroll to position [135, 0]
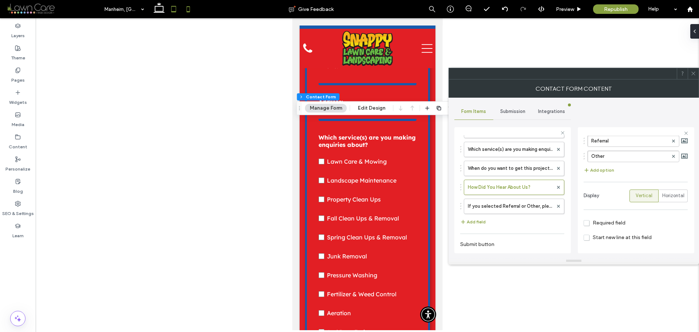
click at [176, 12] on icon at bounding box center [173, 9] width 15 height 15
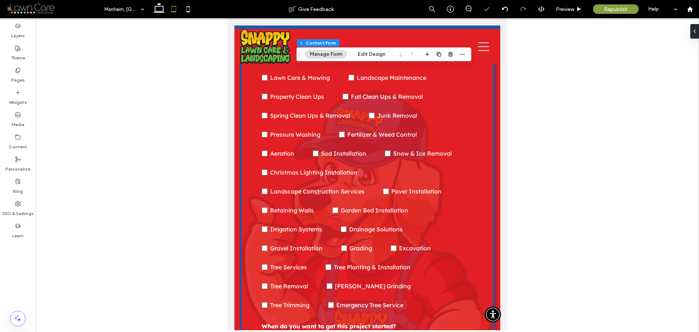
type input "***"
type input "*****"
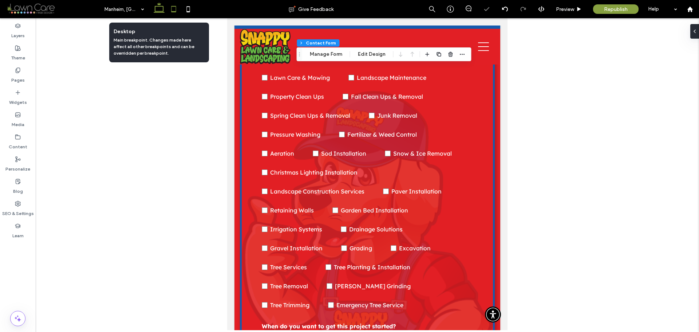
click at [165, 10] on icon at bounding box center [159, 9] width 15 height 15
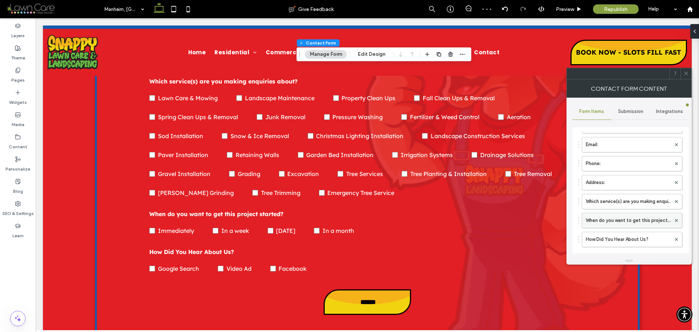
scroll to position [73, 0]
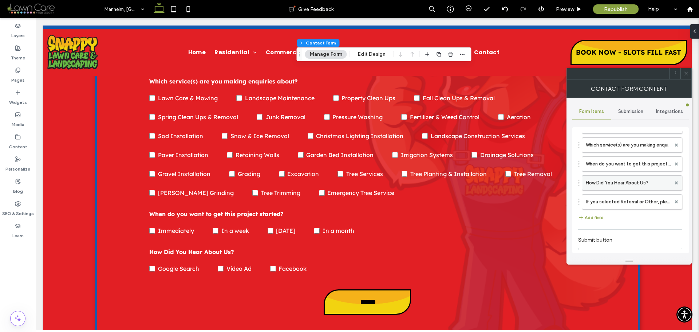
click at [627, 187] on label "How Did You Hear About Us?" at bounding box center [628, 183] width 85 height 15
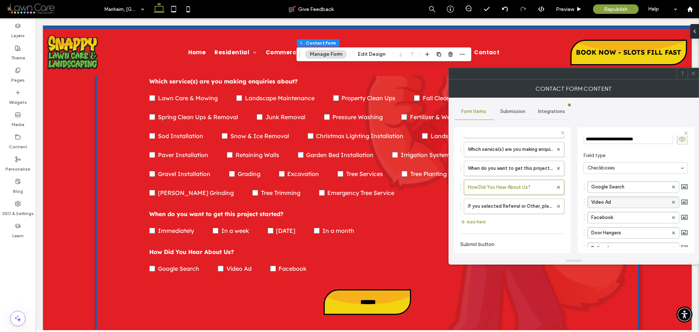
scroll to position [135, 0]
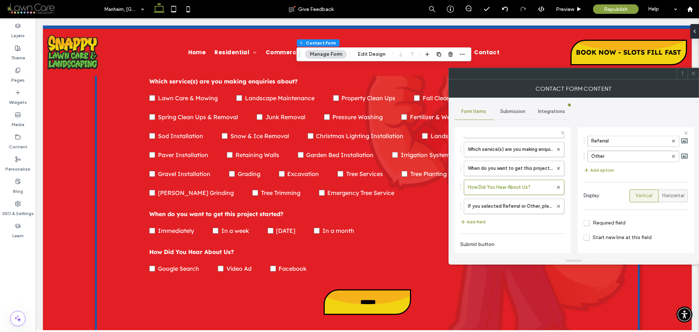
click at [677, 197] on span "Horizontal" at bounding box center [673, 195] width 22 height 7
click at [694, 76] on span at bounding box center [693, 73] width 5 height 11
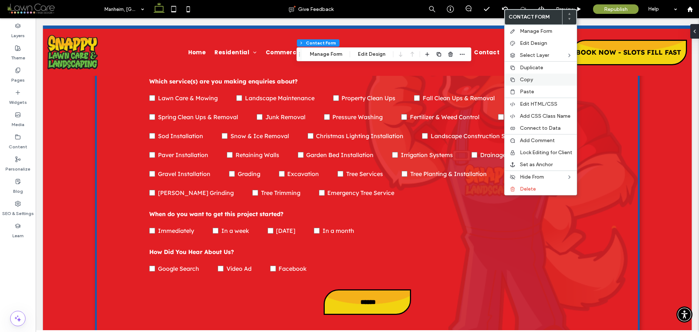
click at [530, 82] on span "Copy" at bounding box center [526, 79] width 13 height 6
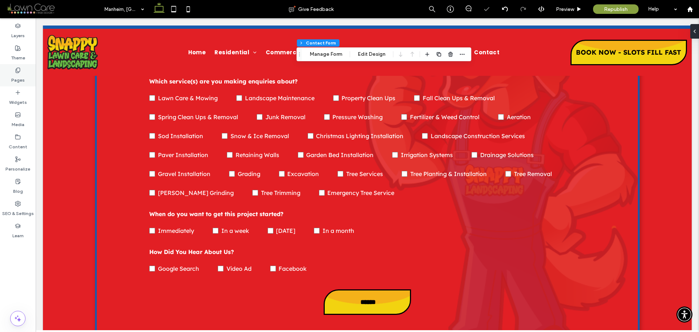
click at [18, 71] on icon at bounding box center [18, 70] width 6 height 6
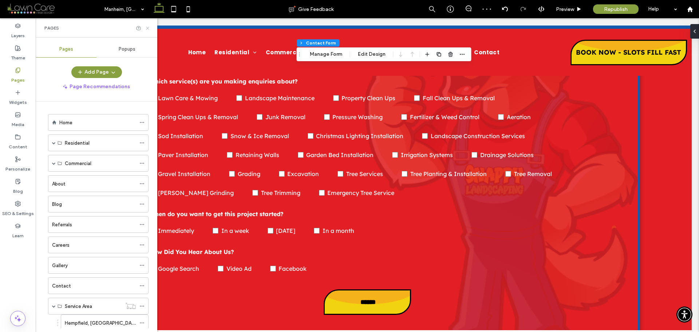
click at [149, 30] on icon at bounding box center [147, 27] width 5 height 5
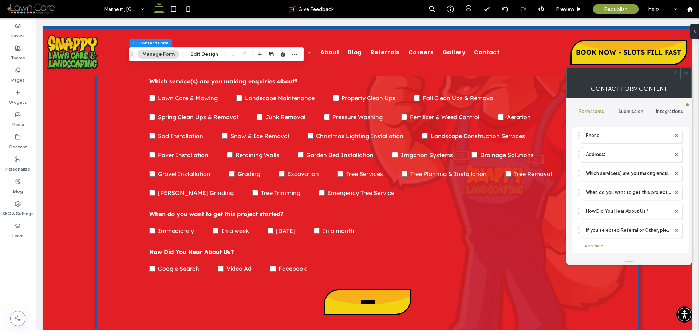
scroll to position [109, 0]
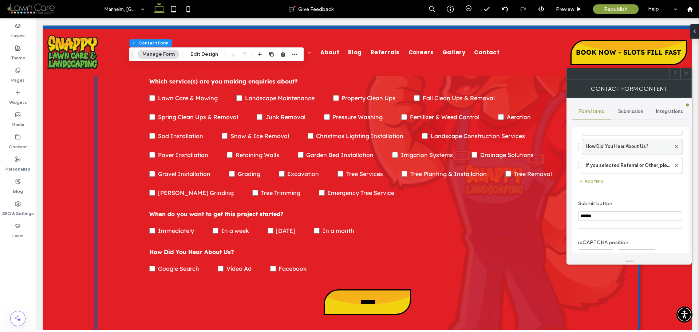
click at [620, 145] on label "How Did You Hear About Us?" at bounding box center [628, 146] width 85 height 15
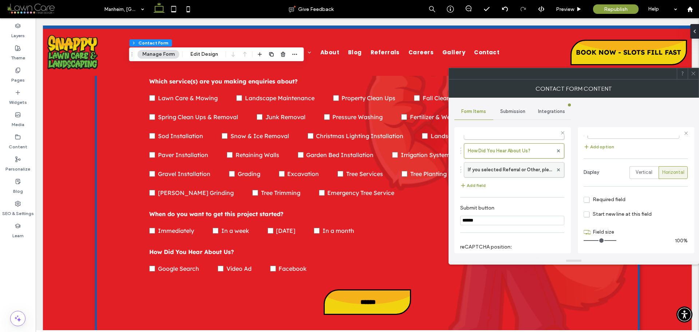
click at [516, 174] on label "If you selected Referral or Other, please provide details below:" at bounding box center [510, 169] width 85 height 15
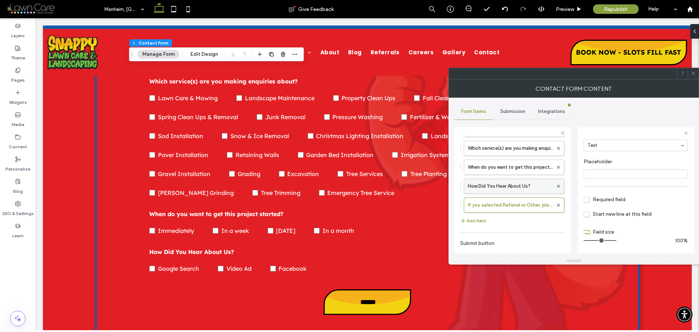
scroll to position [73, 0]
click at [504, 169] on label "When do you want to get this project started?" at bounding box center [510, 168] width 85 height 15
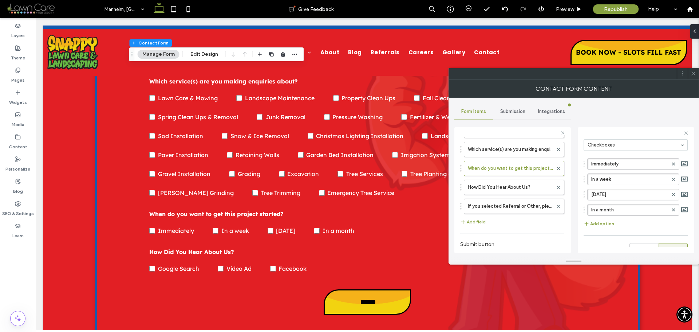
scroll to position [128, 0]
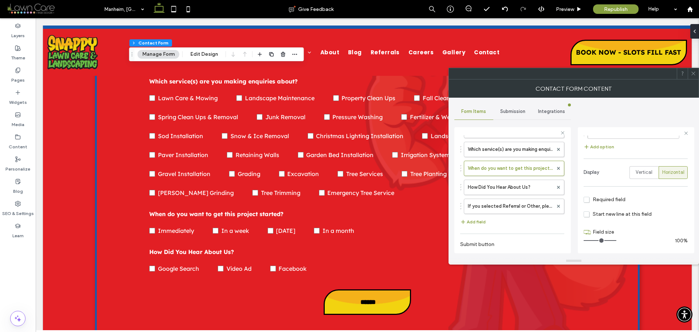
click at [587, 198] on span "Required field" at bounding box center [605, 199] width 42 height 6
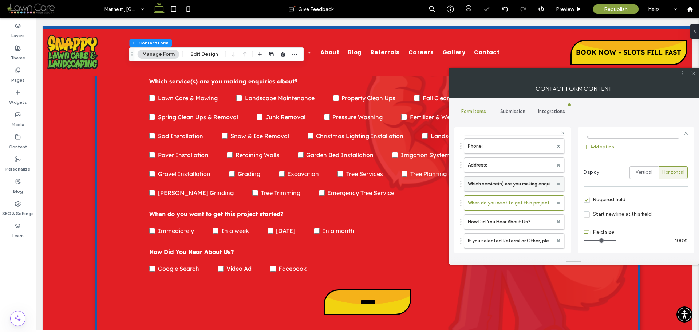
scroll to position [36, 0]
click at [514, 189] on label "Which service(s) are you making enquiries about?" at bounding box center [510, 185] width 85 height 15
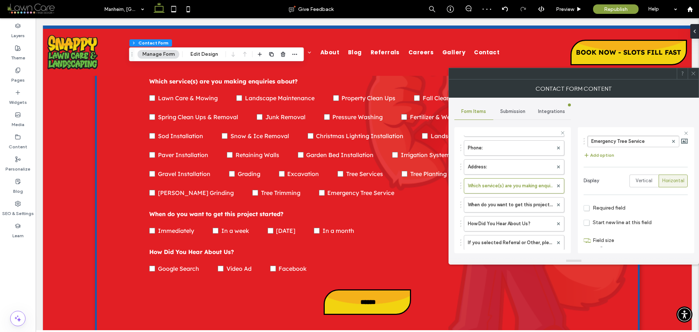
scroll to position [480, 0]
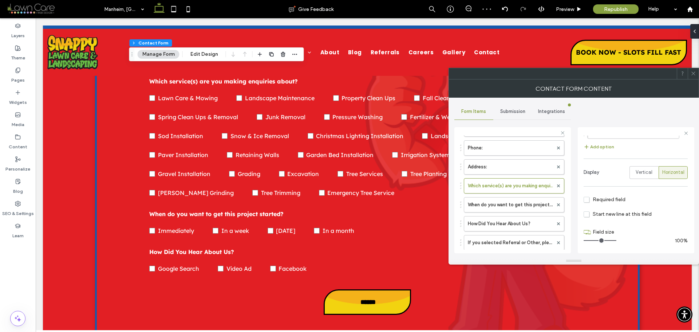
click at [597, 201] on span "Required field" at bounding box center [605, 199] width 42 height 6
click at [499, 164] on label "Address:" at bounding box center [510, 166] width 85 height 15
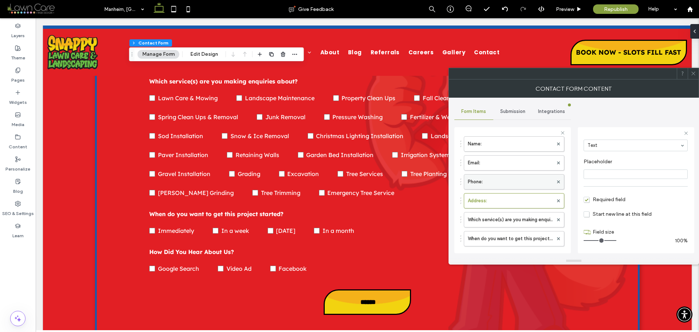
scroll to position [0, 0]
click at [505, 186] on label "Phone:" at bounding box center [510, 184] width 85 height 15
click at [505, 167] on label "Email:" at bounding box center [510, 165] width 85 height 15
click at [507, 184] on label "Phone:" at bounding box center [510, 184] width 85 height 15
click at [511, 167] on label "Email:" at bounding box center [510, 165] width 85 height 15
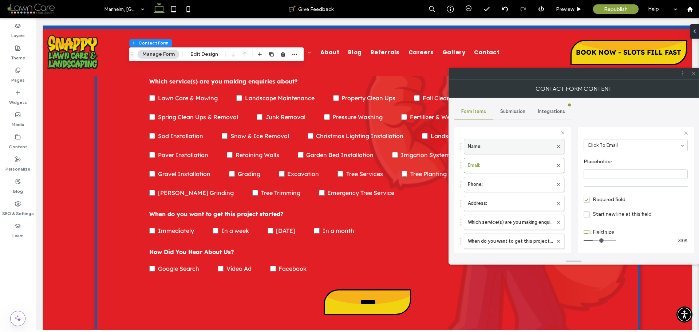
click at [505, 149] on label "Name:" at bounding box center [510, 146] width 85 height 15
click at [507, 226] on label "Which service(s) are you making enquiries about?" at bounding box center [510, 222] width 85 height 15
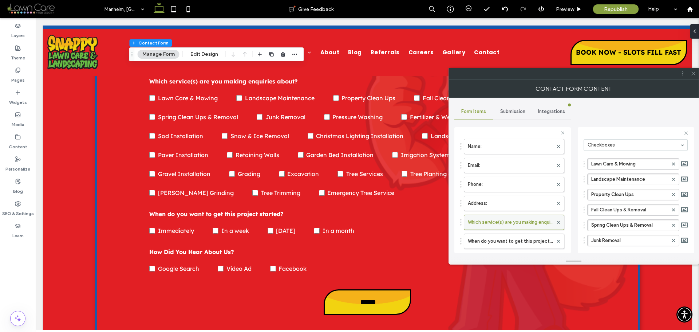
type input "**"
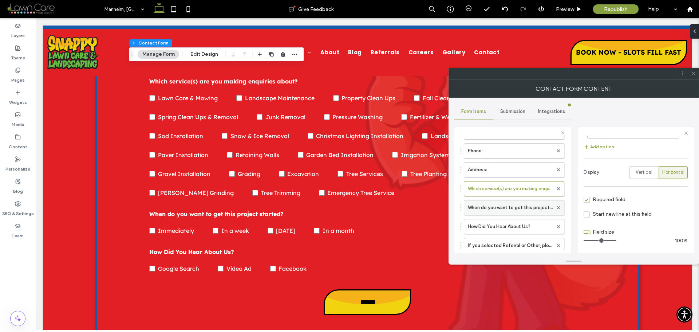
scroll to position [36, 0]
click at [694, 75] on icon at bounding box center [693, 73] width 5 height 5
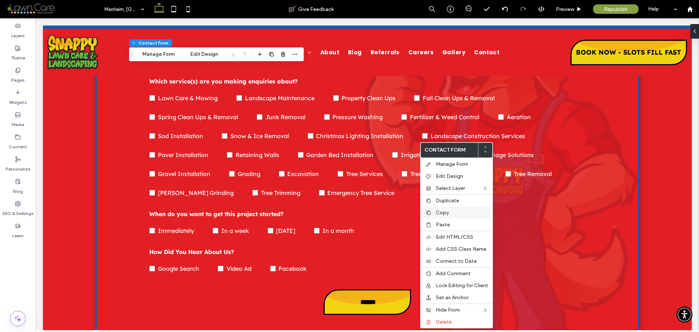
click at [439, 209] on div "Copy" at bounding box center [457, 212] width 72 height 12
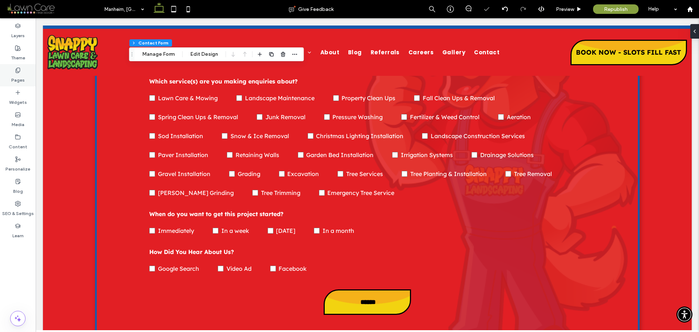
click at [18, 72] on icon at bounding box center [18, 70] width 6 height 6
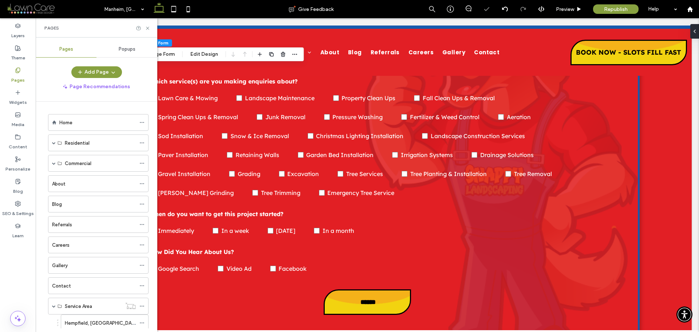
scroll to position [146, 0]
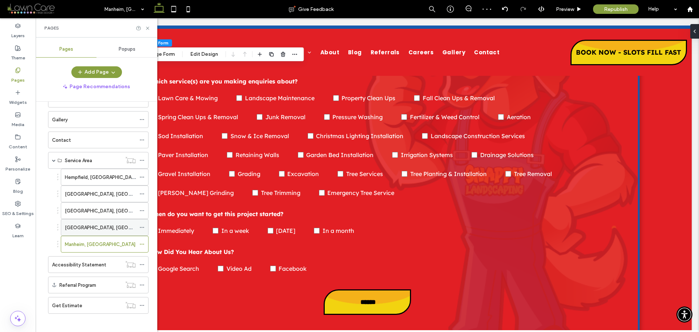
click at [79, 229] on label "Landisville, PA" at bounding box center [115, 227] width 100 height 13
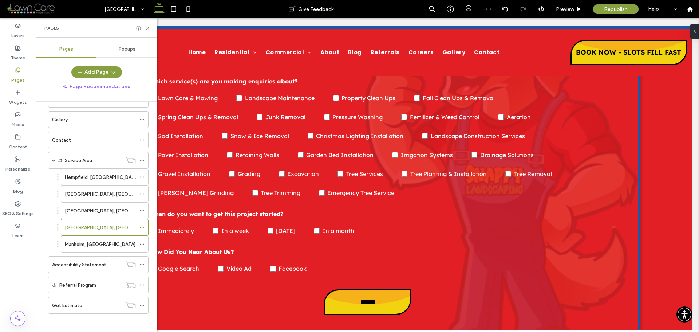
click at [148, 28] on use at bounding box center [147, 28] width 3 height 3
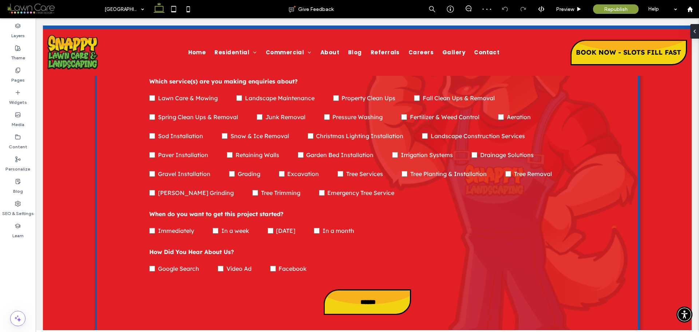
type input "*"
type input "***"
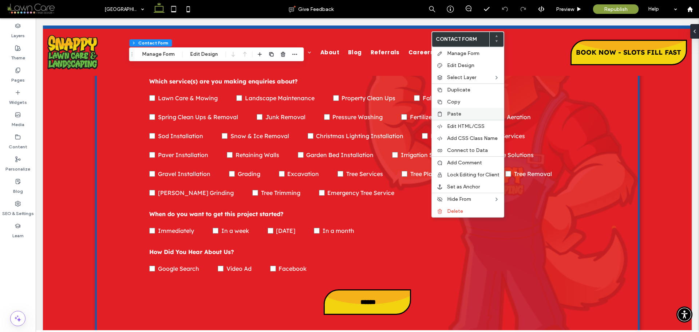
click at [452, 116] on span "Paste" at bounding box center [454, 114] width 14 height 6
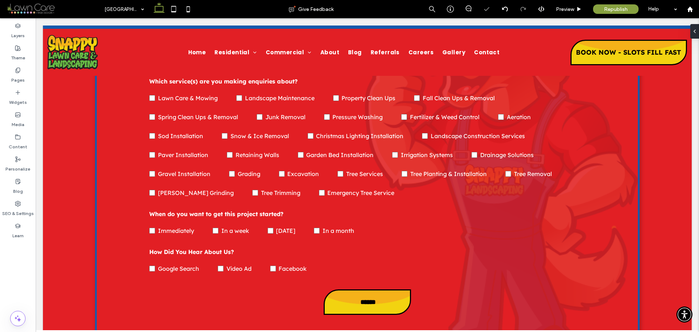
type input "*"
type input "***"
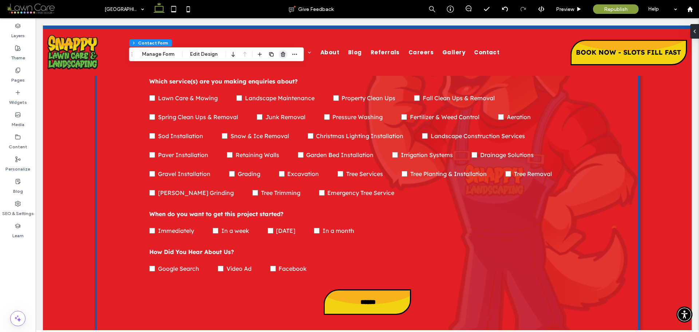
click at [283, 53] on use "button" at bounding box center [283, 54] width 4 height 5
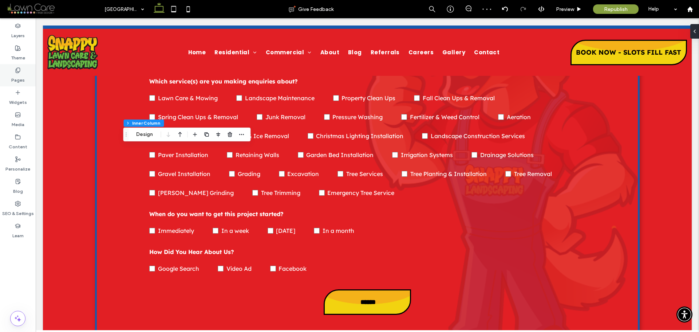
click at [20, 73] on label "Pages" at bounding box center [17, 78] width 13 height 10
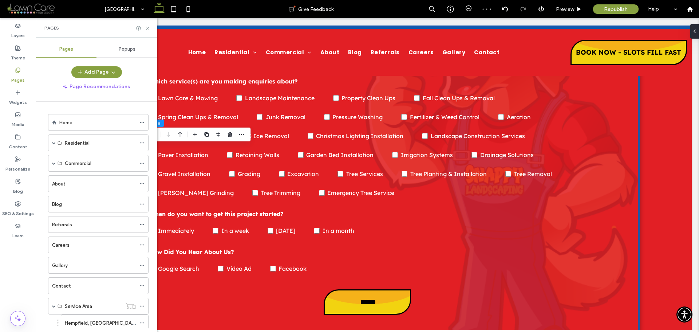
scroll to position [146, 0]
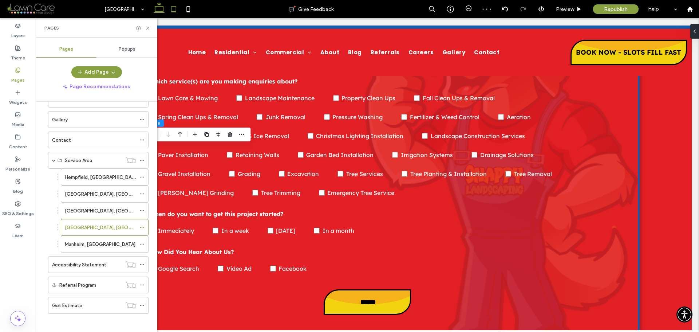
click at [173, 11] on icon at bounding box center [173, 9] width 15 height 15
type input "**"
type input "****"
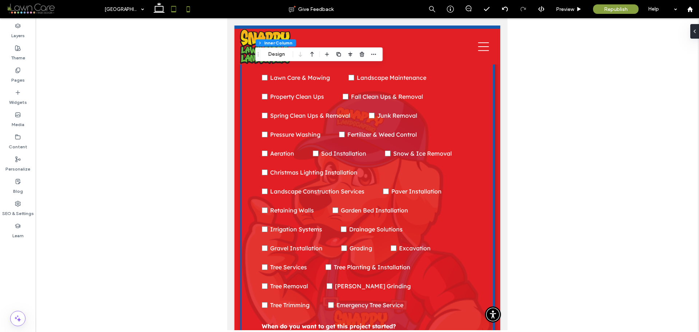
click at [186, 13] on icon at bounding box center [188, 9] width 15 height 15
type input "*"
type input "***"
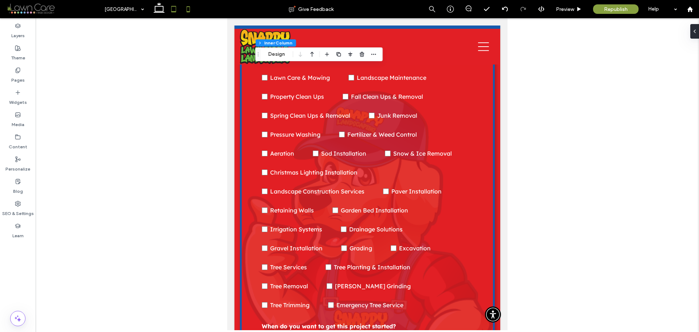
type input "***"
type input "**"
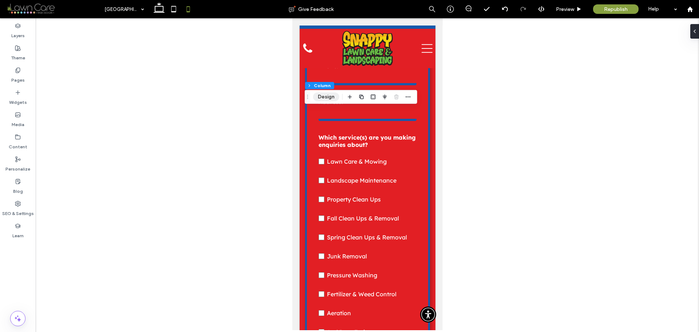
click at [328, 98] on button "Design" at bounding box center [326, 96] width 26 height 9
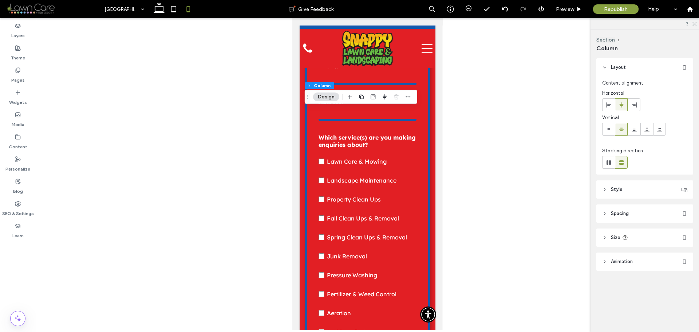
click at [631, 216] on header "Spacing" at bounding box center [644, 213] width 97 height 18
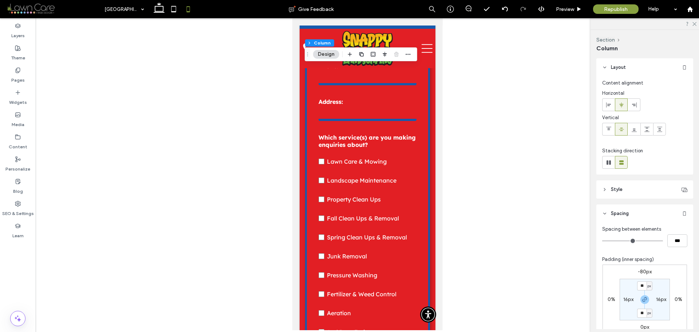
click at [626, 298] on label "16px" at bounding box center [628, 299] width 10 height 6
type input "**"
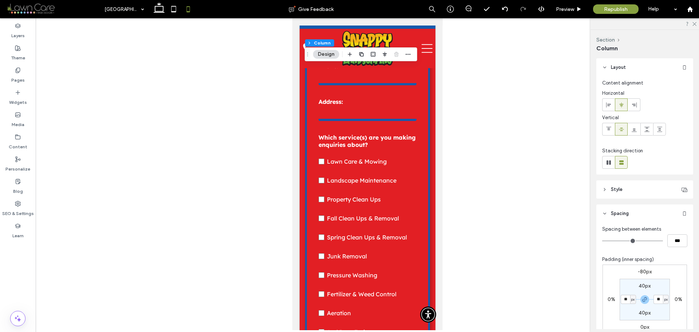
click at [623, 299] on input "**" at bounding box center [625, 299] width 9 height 9
type input "*"
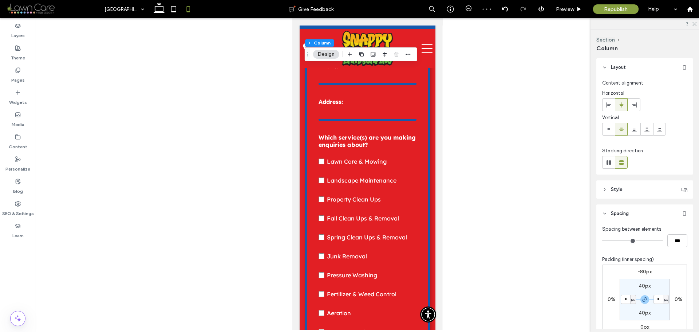
click at [626, 300] on input "*" at bounding box center [625, 299] width 9 height 9
type input "*"
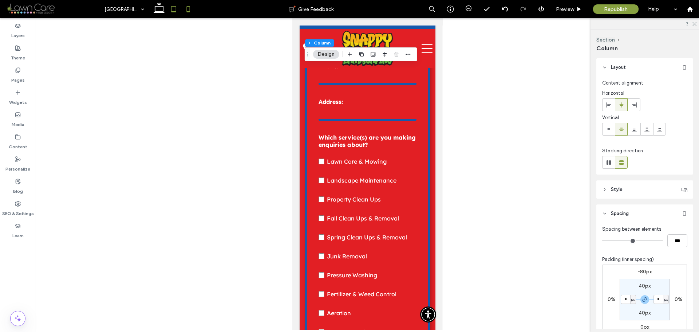
click at [174, 9] on icon at bounding box center [173, 9] width 15 height 15
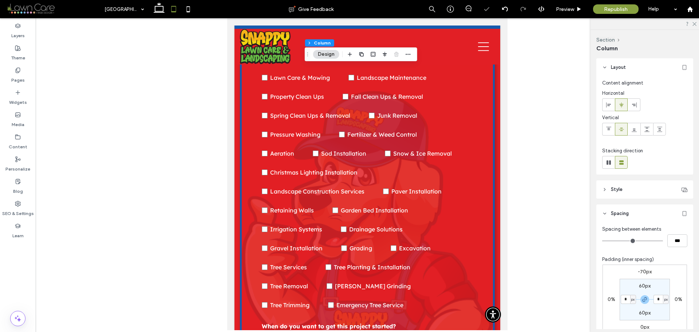
type input "**"
type input "***"
type input "****"
type input "**"
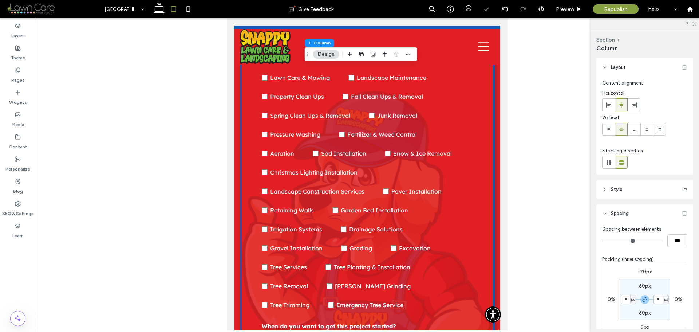
type input "**"
click at [159, 11] on icon at bounding box center [159, 9] width 15 height 15
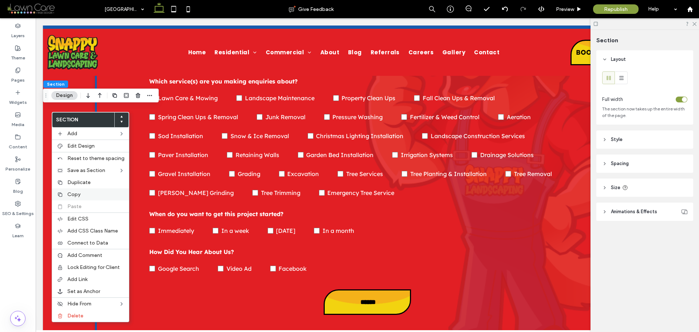
click at [74, 190] on div "Copy" at bounding box center [90, 194] width 77 height 12
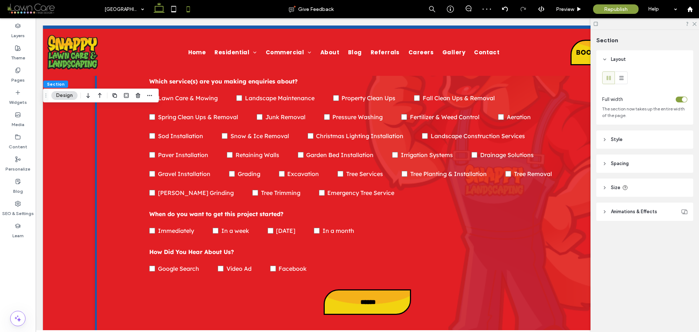
click at [186, 11] on icon at bounding box center [188, 9] width 15 height 15
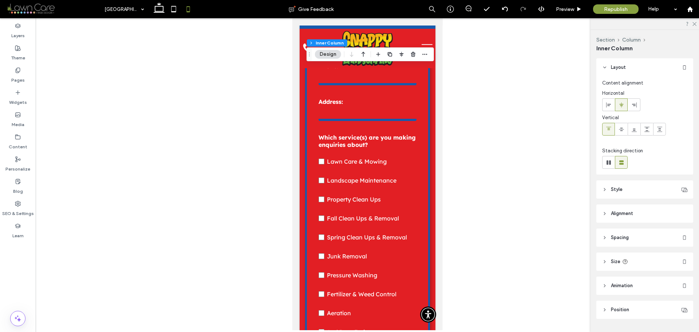
click at [626, 236] on span "Spacing" at bounding box center [620, 237] width 18 height 7
click at [344, 44] on button "Column" at bounding box center [343, 42] width 22 height 7
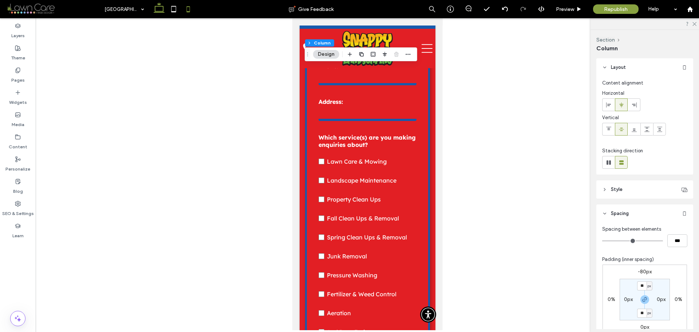
click at [158, 13] on icon at bounding box center [159, 9] width 15 height 15
type input "**"
type input "***"
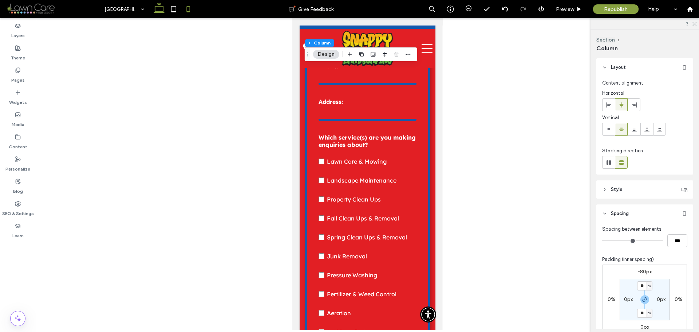
type input "****"
type input "**"
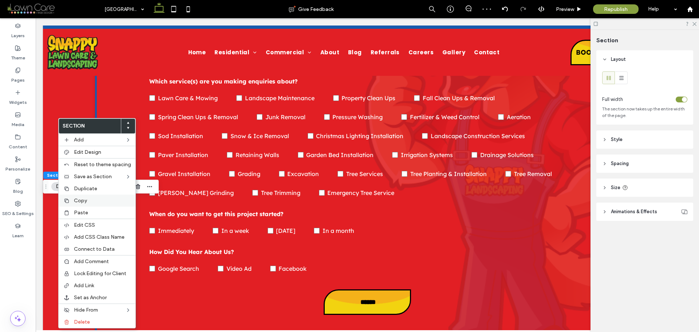
click at [89, 201] on label "Copy" at bounding box center [102, 200] width 57 height 6
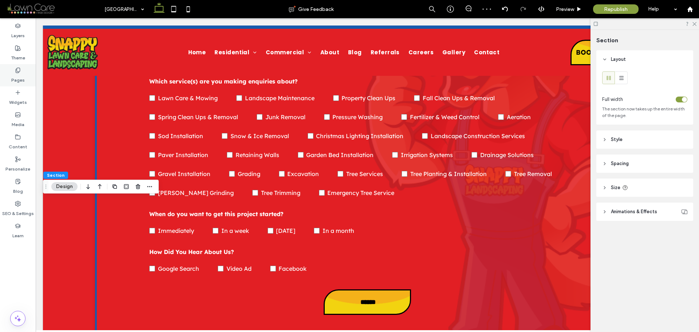
click at [21, 75] on label "Pages" at bounding box center [17, 78] width 13 height 10
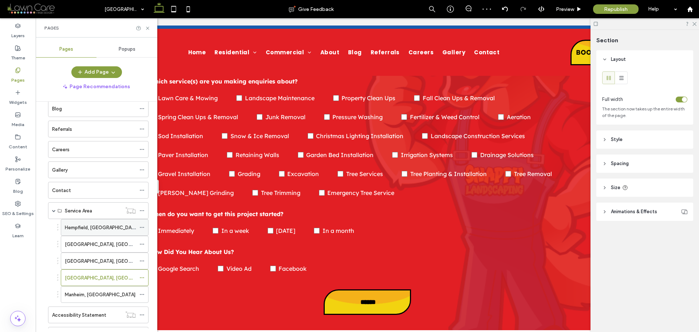
scroll to position [109, 0]
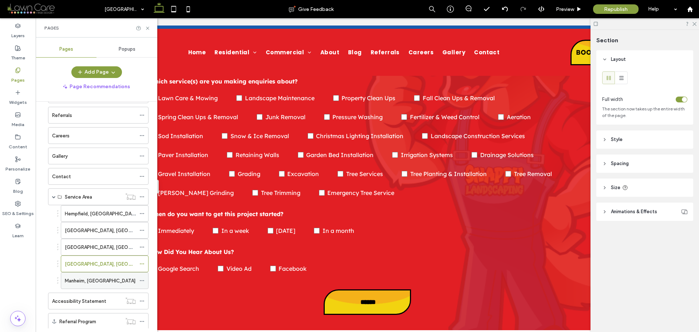
click at [92, 277] on label "Manheim, PA" at bounding box center [100, 280] width 71 height 13
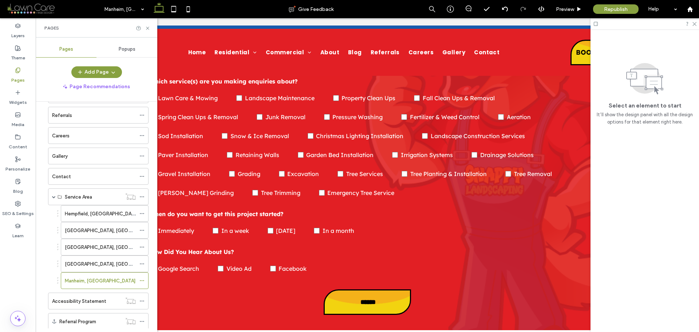
click at [147, 27] on div at bounding box center [349, 166] width 699 height 332
click at [147, 27] on use at bounding box center [147, 28] width 3 height 3
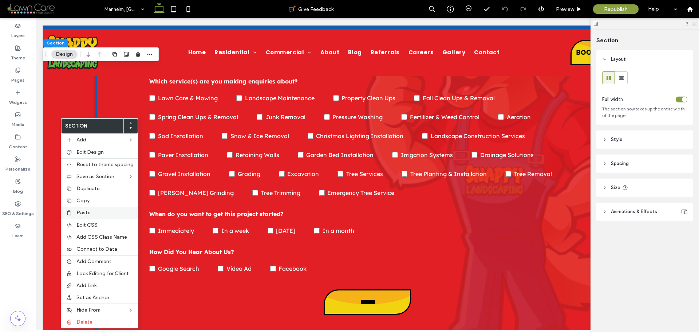
click at [76, 211] on span "Paste" at bounding box center [83, 212] width 14 height 6
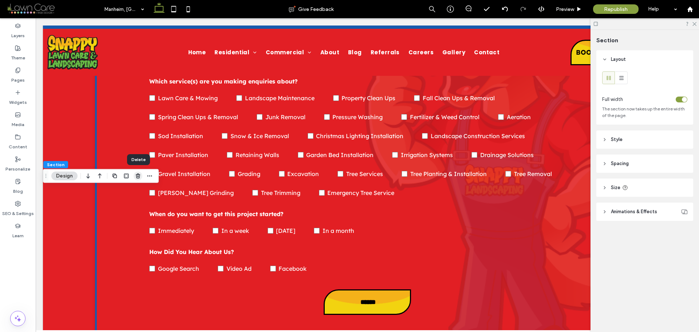
click at [139, 173] on icon "button" at bounding box center [138, 176] width 6 height 6
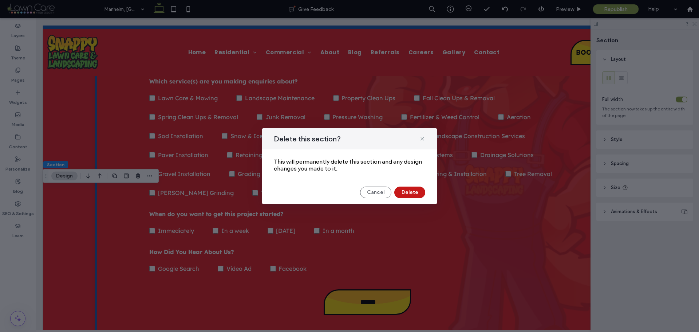
click at [409, 194] on button "Delete" at bounding box center [409, 192] width 31 height 12
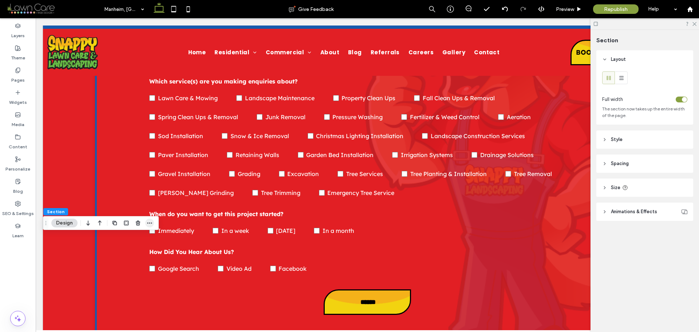
click at [153, 224] on span "button" at bounding box center [149, 222] width 9 height 9
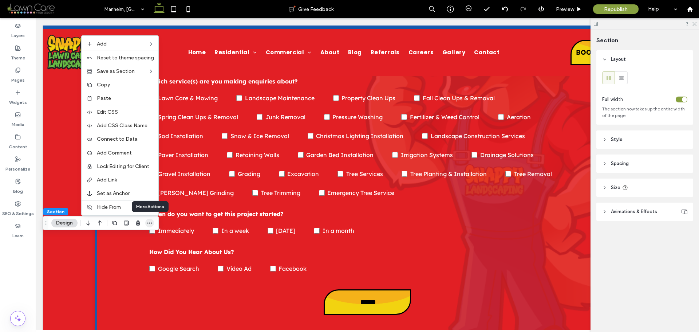
click at [153, 224] on span "button" at bounding box center [149, 222] width 9 height 9
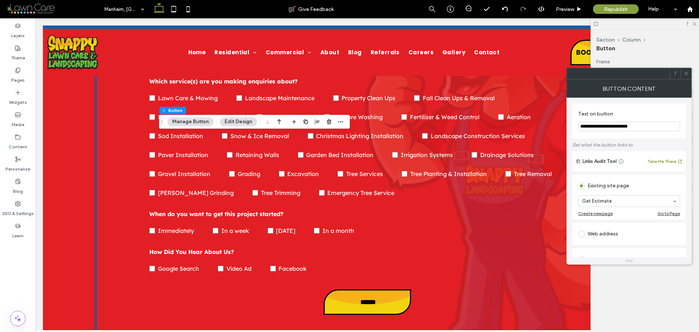
click at [686, 73] on icon at bounding box center [685, 73] width 5 height 5
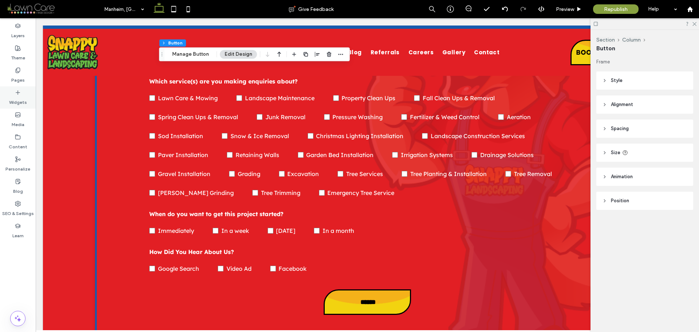
click at [22, 71] on div "Pages" at bounding box center [18, 75] width 36 height 22
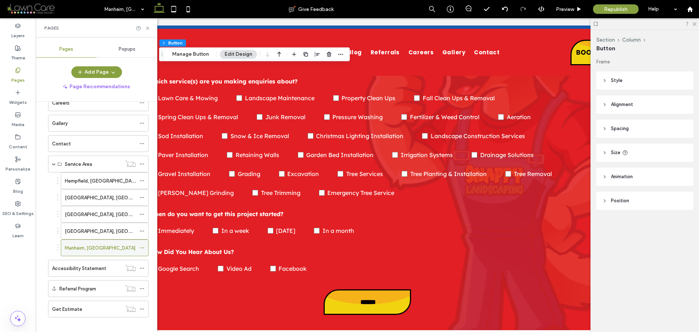
scroll to position [146, 0]
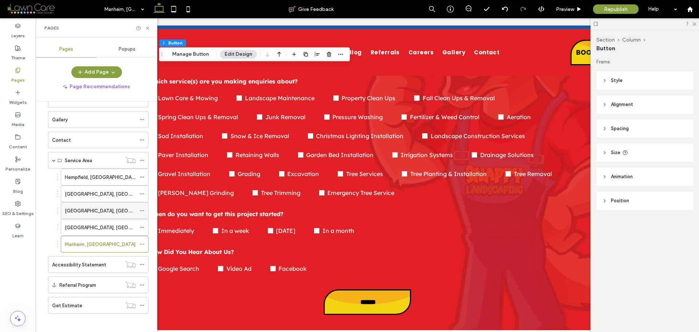
click at [91, 211] on label "Columbia, PA" at bounding box center [115, 210] width 100 height 13
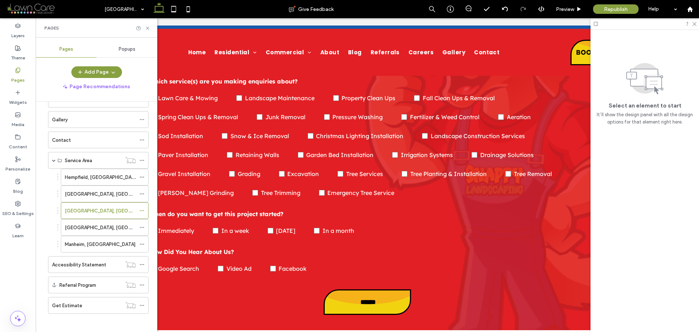
click at [147, 27] on div "Columbia, PA Give Feedback Preview Republish Help Design Panel Site Comments Te…" at bounding box center [349, 166] width 699 height 332
click at [147, 27] on icon at bounding box center [147, 27] width 5 height 5
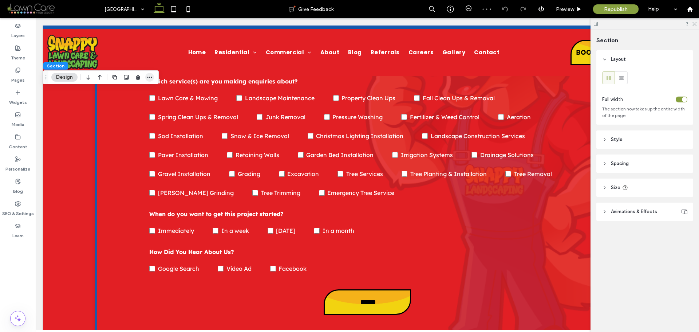
click at [146, 79] on span "button" at bounding box center [149, 77] width 9 height 9
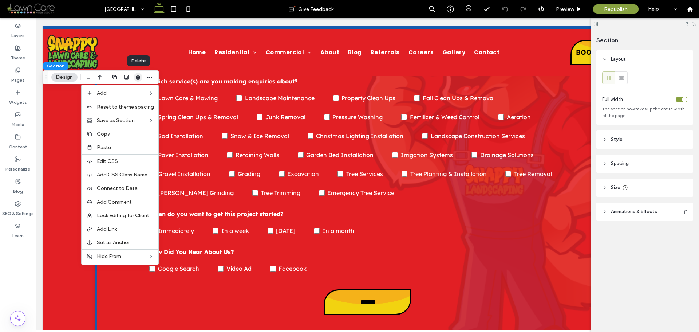
click at [140, 76] on icon "button" at bounding box center [138, 77] width 6 height 6
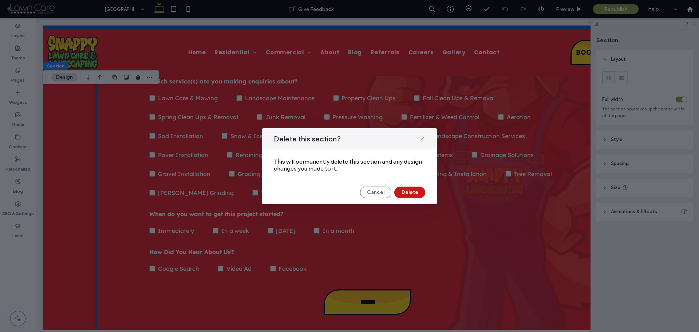
click at [410, 191] on button "Delete" at bounding box center [409, 192] width 31 height 12
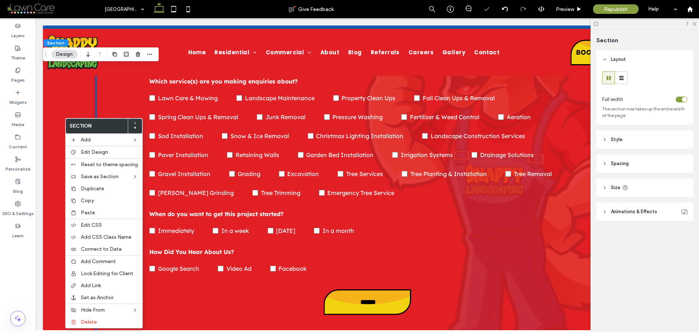
type input "***"
click at [83, 212] on span "Paste" at bounding box center [88, 212] width 14 height 6
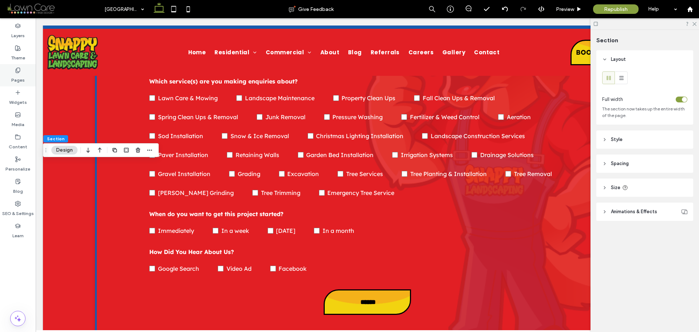
click at [23, 75] on label "Pages" at bounding box center [17, 78] width 13 height 10
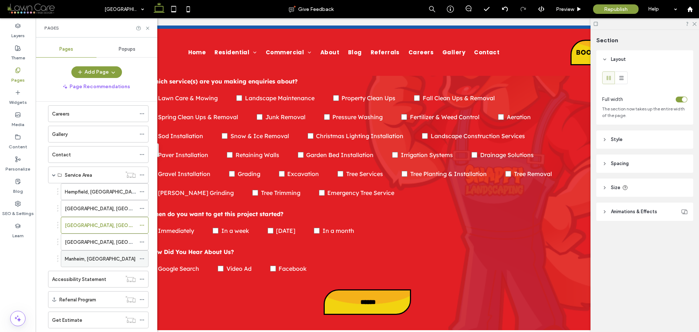
scroll to position [146, 0]
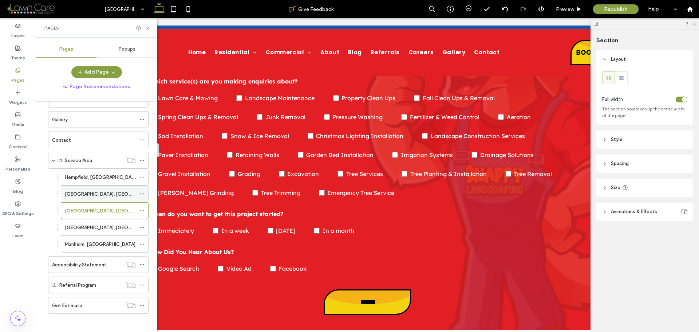
click at [97, 198] on div "Mountville, PA" at bounding box center [100, 194] width 71 height 16
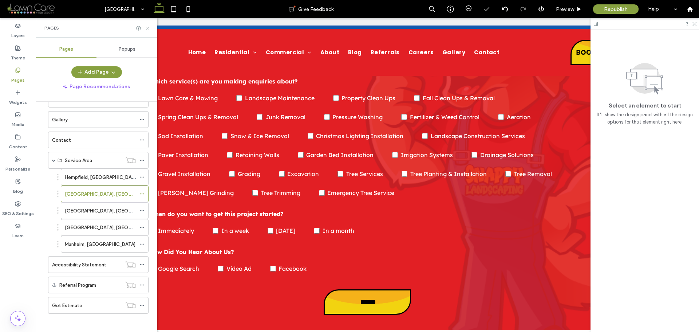
click at [149, 28] on icon at bounding box center [147, 27] width 5 height 5
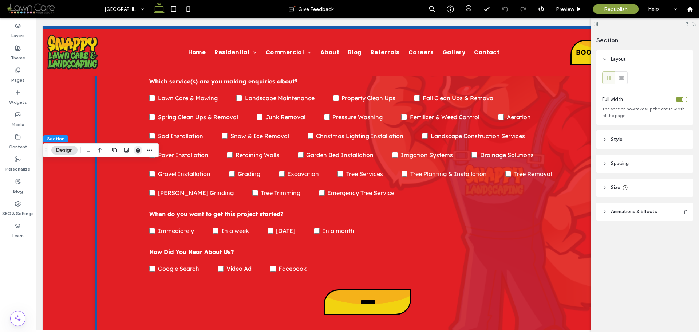
click at [137, 151] on use "button" at bounding box center [138, 149] width 4 height 5
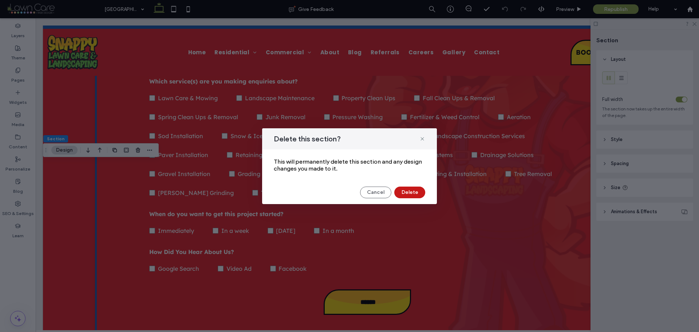
click at [409, 194] on button "Delete" at bounding box center [409, 192] width 31 height 12
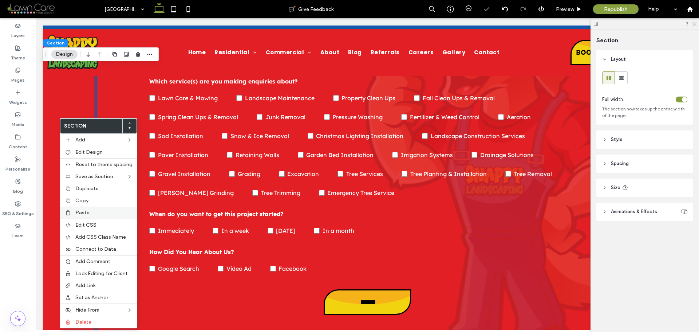
click at [80, 214] on span "Paste" at bounding box center [82, 212] width 14 height 6
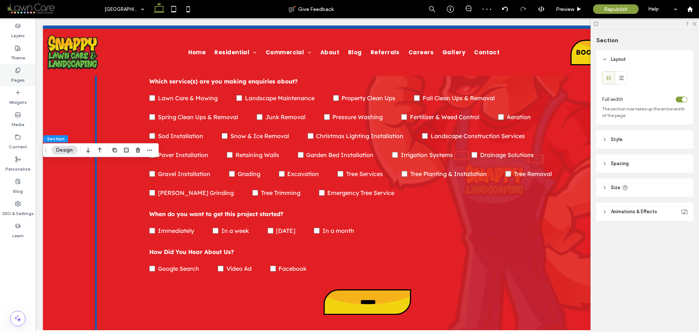
click at [16, 72] on use at bounding box center [18, 70] width 4 height 5
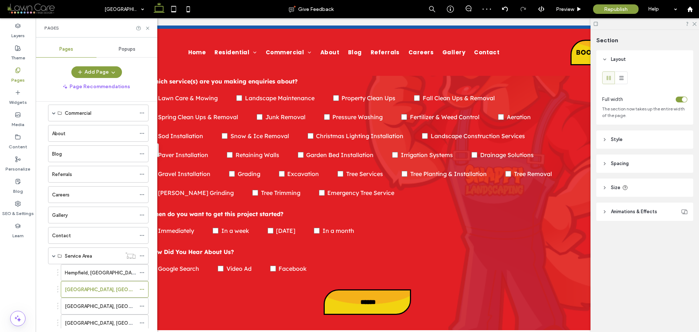
scroll to position [109, 0]
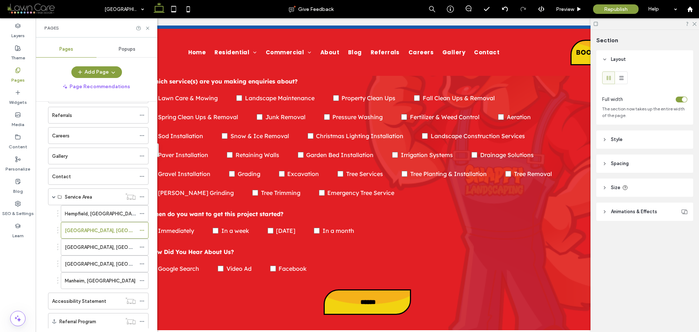
click at [92, 213] on label "Hempfield, PA" at bounding box center [102, 213] width 74 height 13
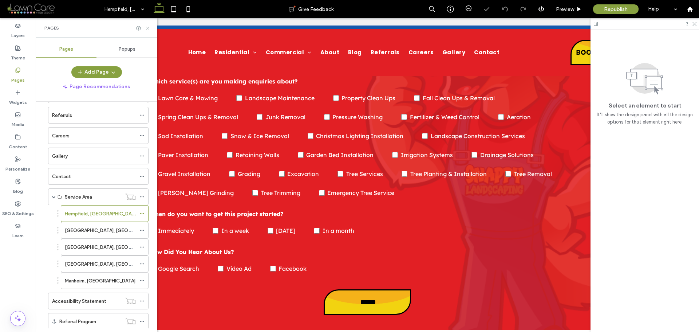
click at [147, 28] on use at bounding box center [147, 28] width 3 height 3
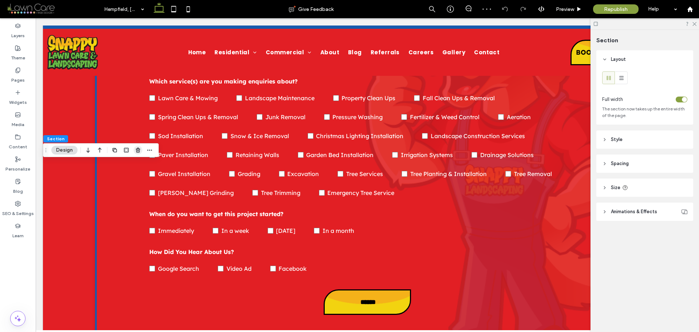
click at [139, 151] on icon "button" at bounding box center [138, 150] width 6 height 6
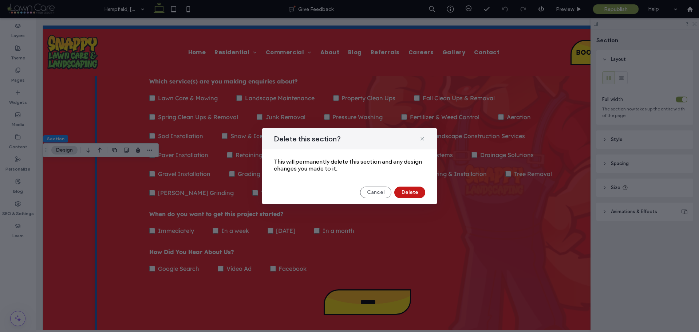
click at [407, 189] on button "Delete" at bounding box center [409, 192] width 31 height 12
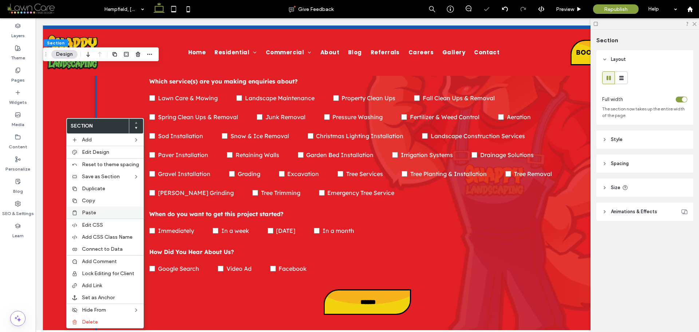
click at [83, 210] on span "Paste" at bounding box center [89, 212] width 14 height 6
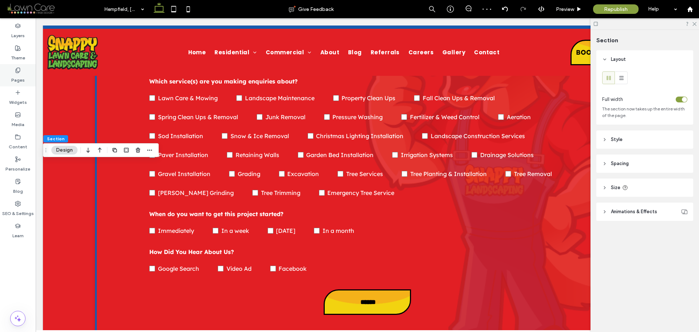
click at [21, 73] on label "Pages" at bounding box center [17, 78] width 13 height 10
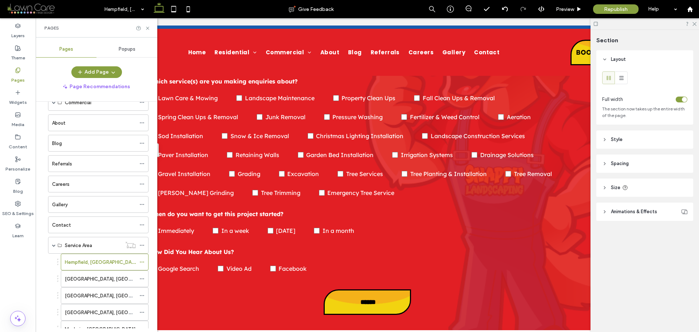
scroll to position [40, 0]
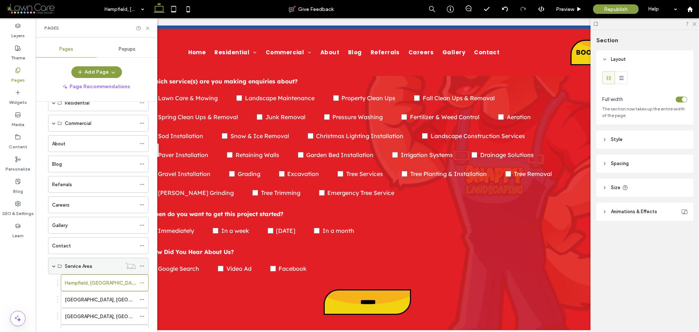
click at [55, 264] on span at bounding box center [54, 266] width 4 height 16
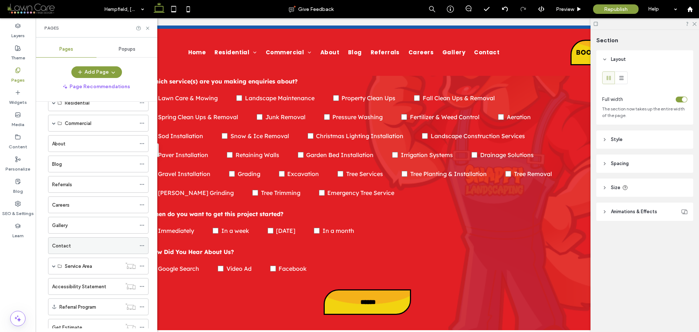
click at [69, 243] on label "Contact" at bounding box center [61, 245] width 19 height 13
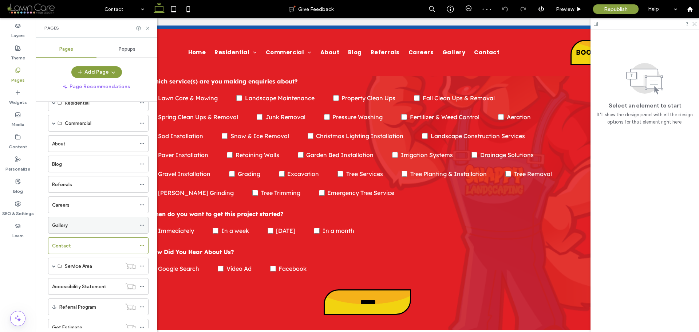
click at [74, 221] on div "Gallery" at bounding box center [94, 225] width 84 height 8
click at [78, 200] on div "Careers" at bounding box center [94, 205] width 84 height 16
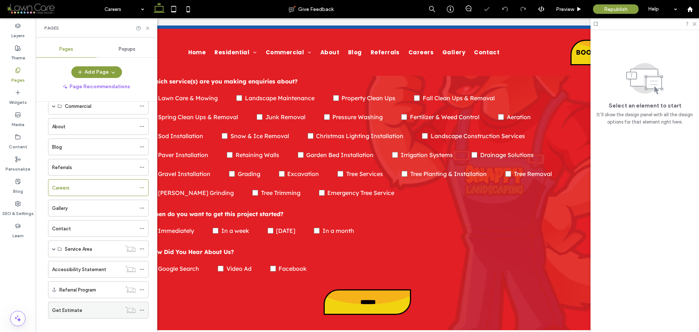
scroll to position [66, 0]
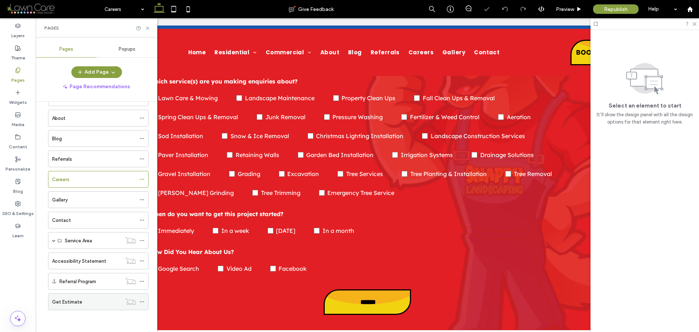
click at [96, 302] on div "Get Estimate" at bounding box center [87, 302] width 70 height 8
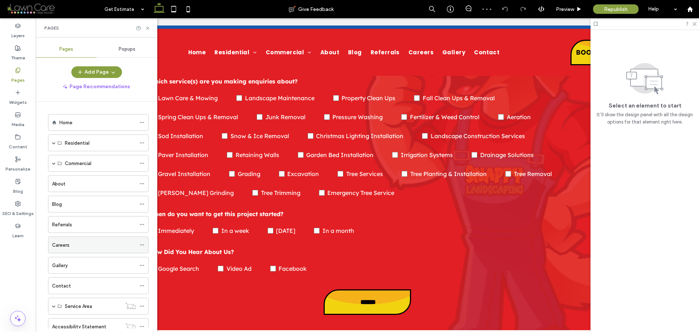
click at [71, 244] on div "Careers" at bounding box center [94, 245] width 84 height 8
click at [78, 226] on div "Referrals" at bounding box center [94, 225] width 84 height 8
click at [66, 202] on div "Blog" at bounding box center [94, 204] width 84 height 8
click at [78, 198] on div "Blog" at bounding box center [94, 204] width 84 height 16
click at [75, 182] on div at bounding box center [349, 166] width 699 height 332
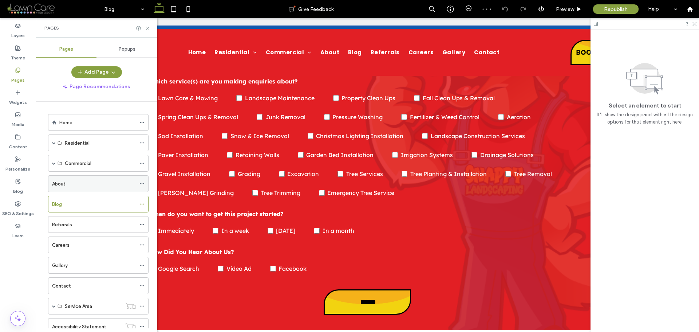
click at [76, 181] on div "About" at bounding box center [94, 184] width 84 height 8
click at [76, 125] on div "Home" at bounding box center [97, 123] width 76 height 8
click at [147, 28] on use at bounding box center [147, 28] width 3 height 3
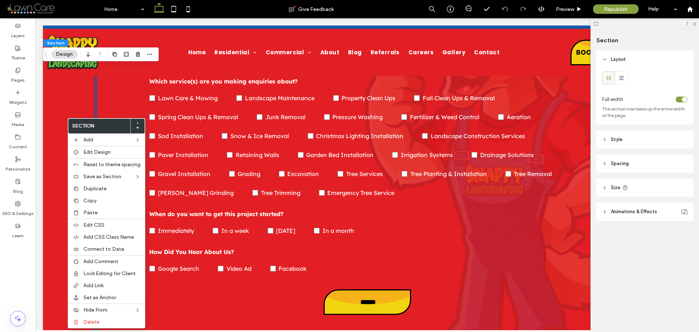
type input "***"
click at [83, 213] on div "Paste" at bounding box center [106, 212] width 77 height 12
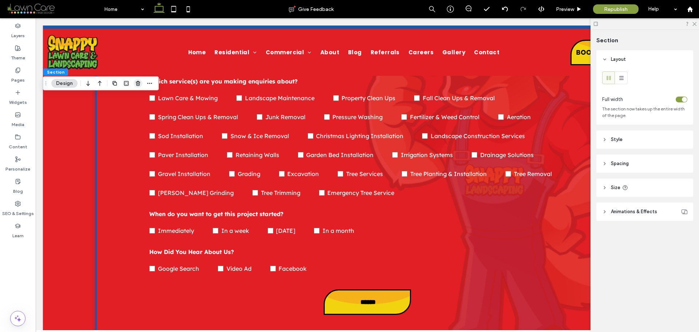
click at [137, 84] on use "button" at bounding box center [138, 83] width 4 height 5
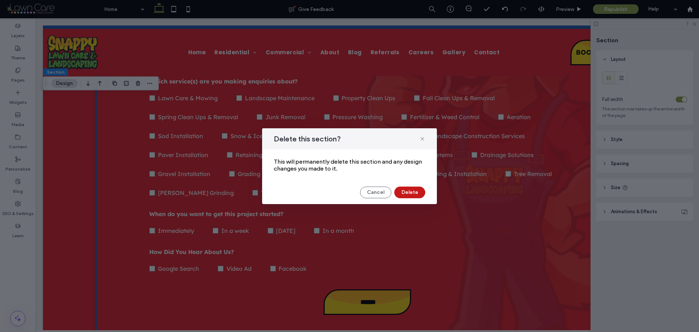
click at [416, 194] on button "Delete" at bounding box center [409, 192] width 31 height 12
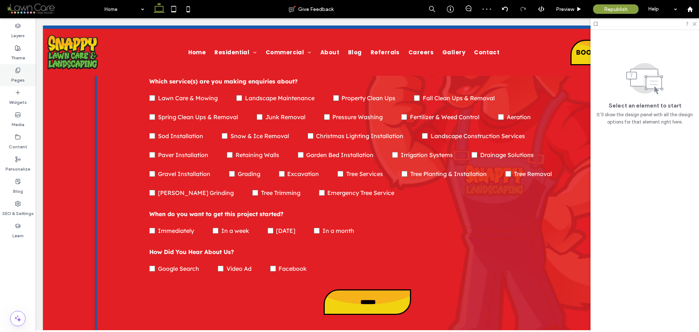
click at [19, 74] on label "Pages" at bounding box center [17, 78] width 13 height 10
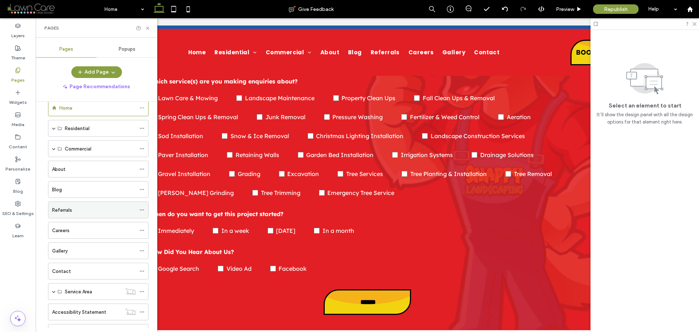
scroll to position [66, 0]
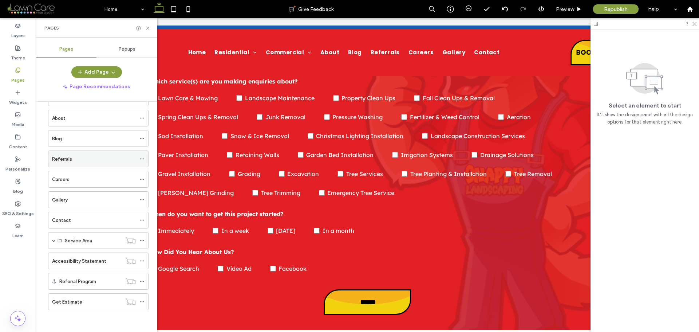
click at [87, 155] on div "Referrals" at bounding box center [94, 159] width 84 height 8
click at [55, 238] on span at bounding box center [54, 240] width 4 height 16
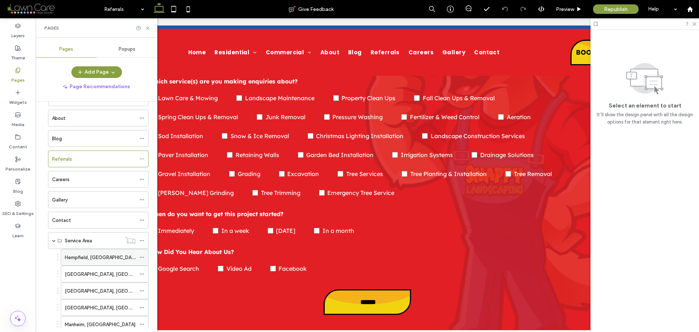
click at [79, 255] on label "Hempfield, PA" at bounding box center [102, 257] width 74 height 13
click at [148, 27] on icon at bounding box center [147, 27] width 5 height 5
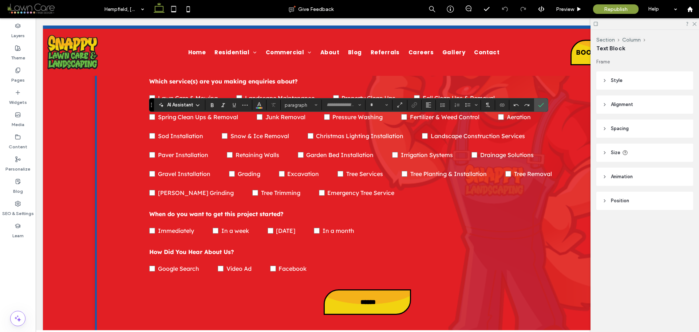
type input "*******"
type input "**"
click at [542, 102] on icon "Confirm" at bounding box center [541, 105] width 6 height 6
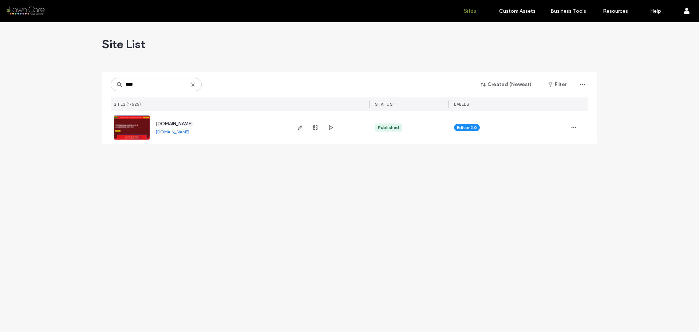
type input "****"
click at [189, 130] on link "www.snappylandscaping.com" at bounding box center [172, 131] width 33 height 5
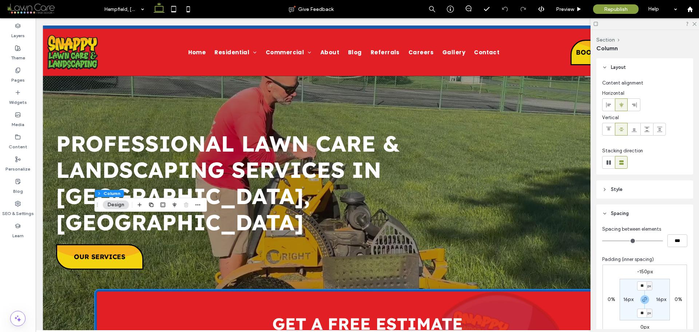
scroll to position [73, 0]
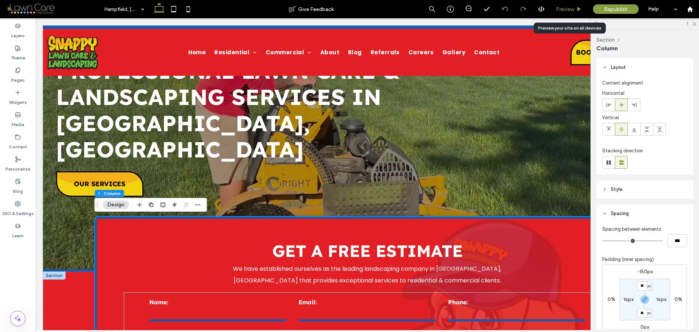
click at [573, 10] on span "Preview" at bounding box center [565, 9] width 18 height 6
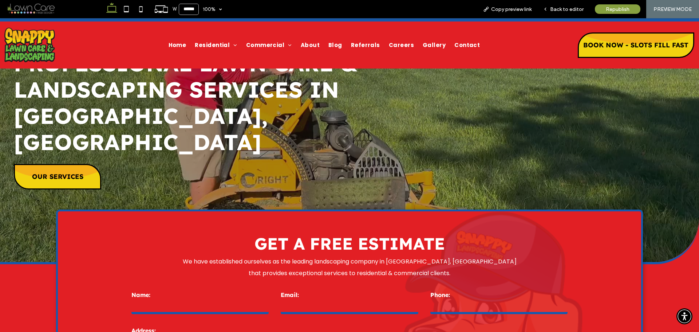
scroll to position [66, 0]
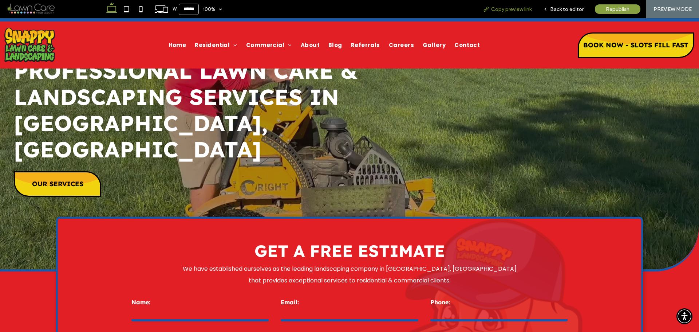
click at [508, 10] on span "Copy preview link" at bounding box center [511, 9] width 40 height 6
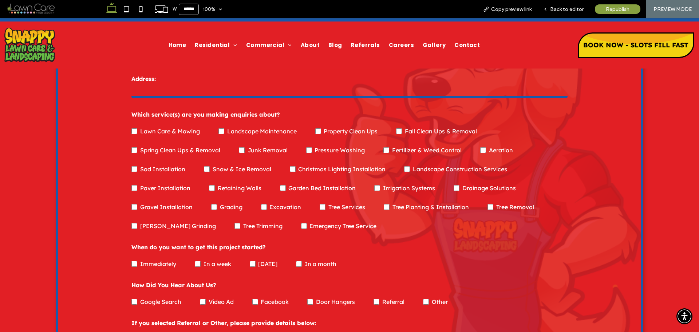
scroll to position [284, 0]
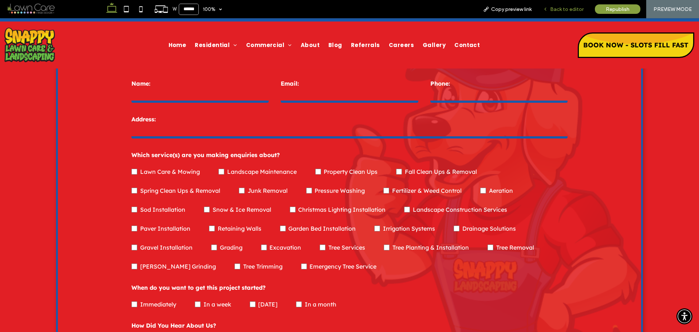
click at [547, 7] on icon at bounding box center [545, 9] width 5 height 5
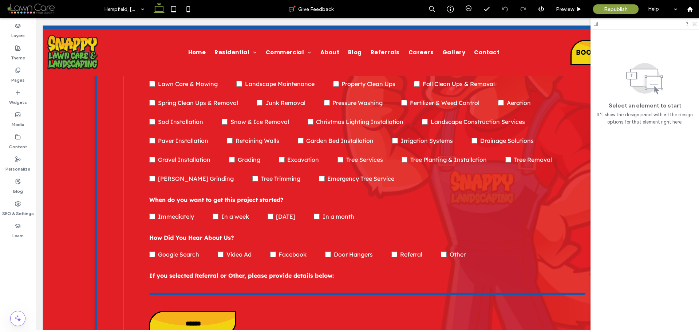
scroll to position [437, 0]
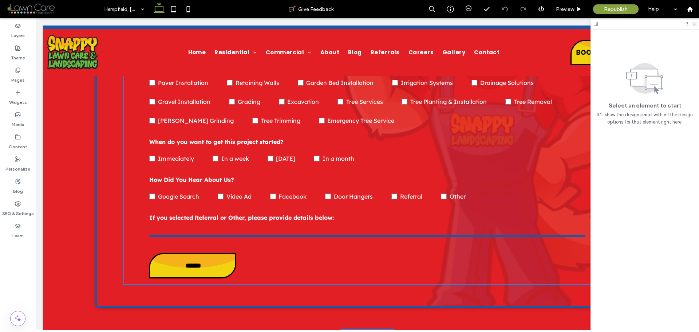
click at [364, 216] on label "If you selected Referral or Other, please provide details below:" at bounding box center [367, 217] width 436 height 7
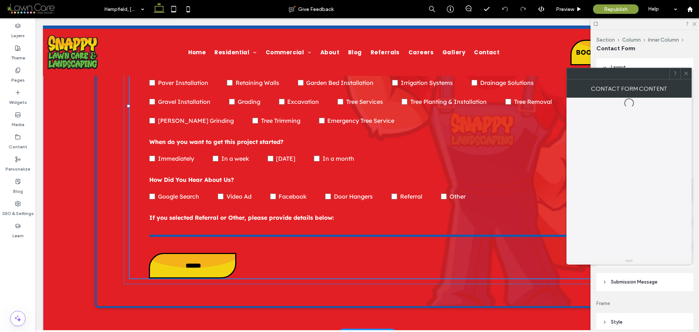
type input "*"
type input "***"
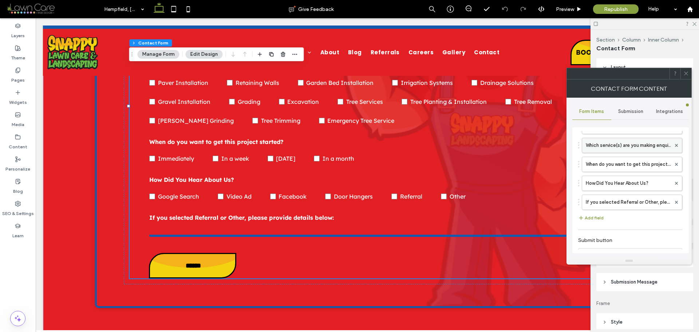
scroll to position [73, 0]
click at [675, 202] on icon at bounding box center [676, 201] width 3 height 3
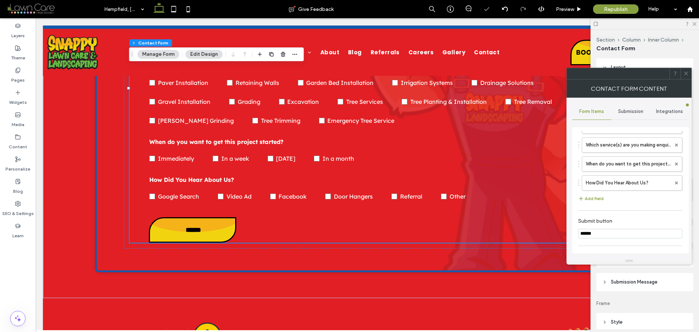
click at [686, 71] on icon at bounding box center [685, 73] width 5 height 5
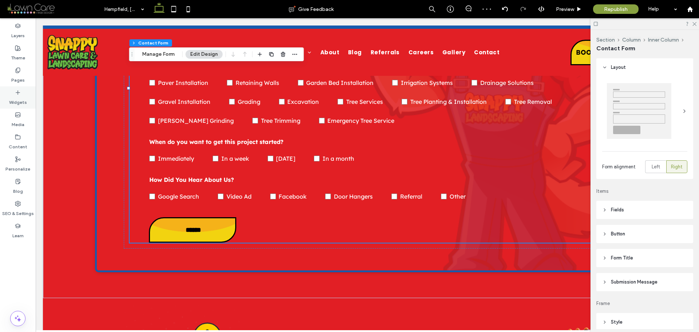
click at [21, 77] on label "Pages" at bounding box center [17, 78] width 13 height 10
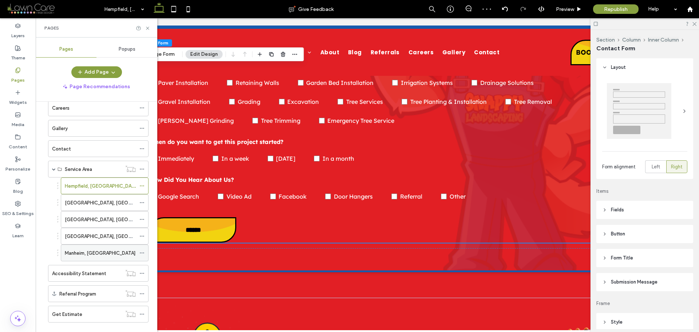
scroll to position [149, 0]
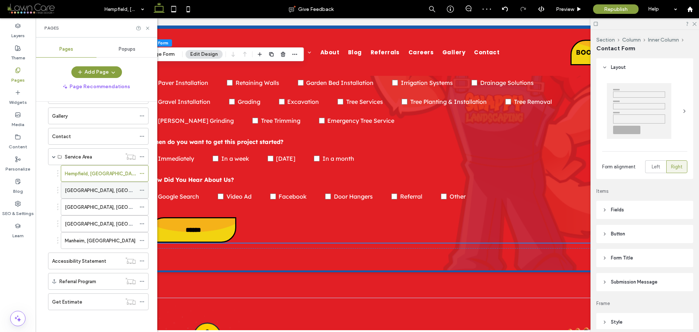
click at [89, 188] on label "[GEOGRAPHIC_DATA], [GEOGRAPHIC_DATA]" at bounding box center [115, 190] width 100 height 13
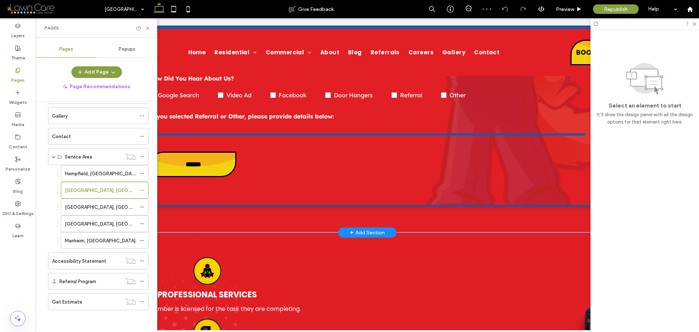
scroll to position [473, 0]
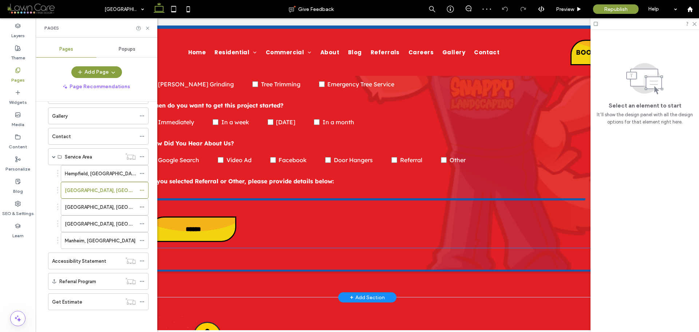
click at [409, 188] on input "text" at bounding box center [367, 193] width 436 height 15
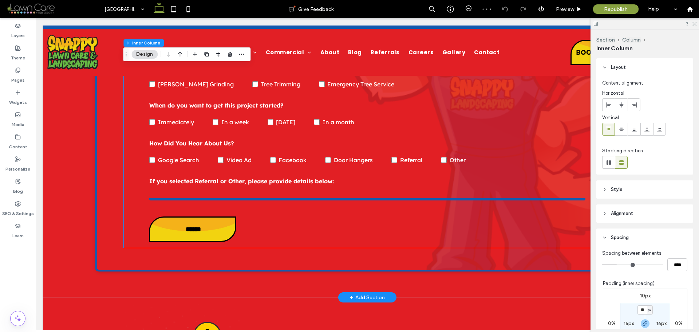
click at [409, 188] on input "text" at bounding box center [367, 193] width 436 height 15
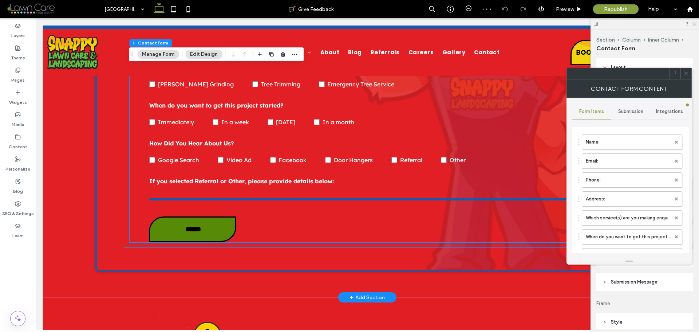
type input "*"
type input "***"
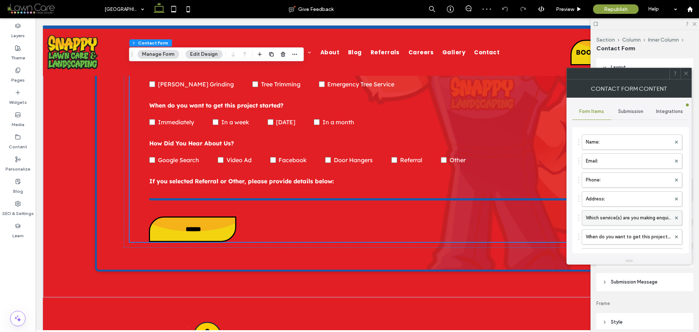
scroll to position [73, 0]
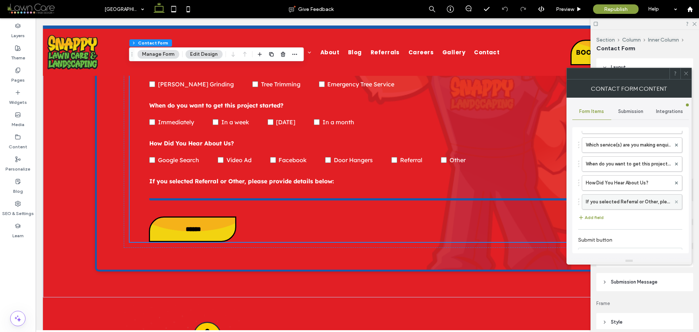
click at [675, 201] on use at bounding box center [676, 201] width 3 height 3
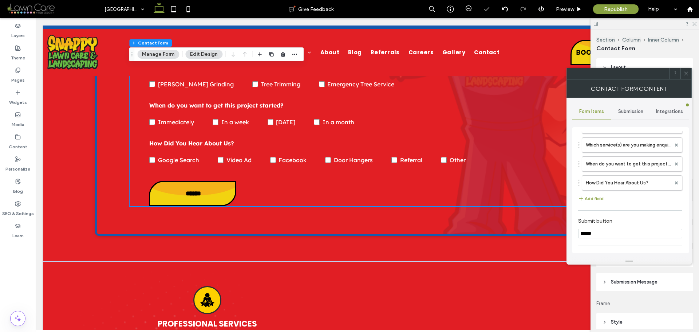
click at [685, 73] on icon at bounding box center [685, 73] width 5 height 5
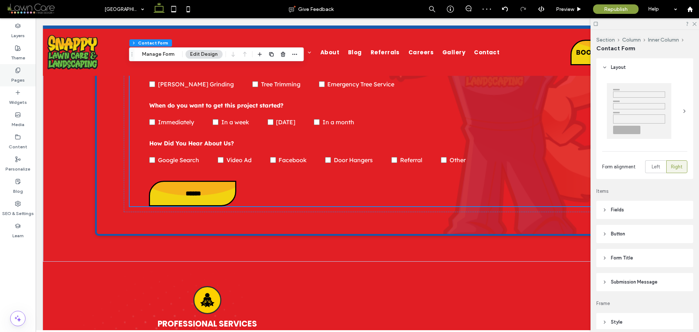
click at [17, 69] on use at bounding box center [18, 70] width 4 height 5
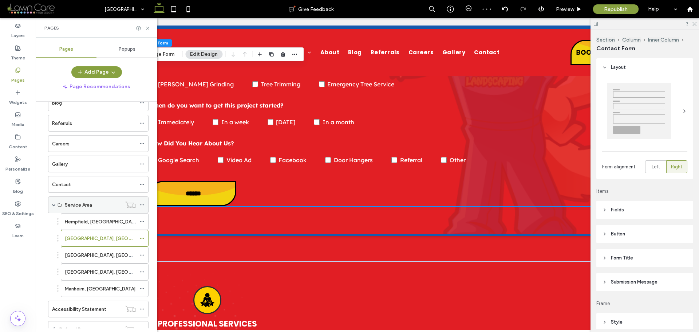
scroll to position [109, 0]
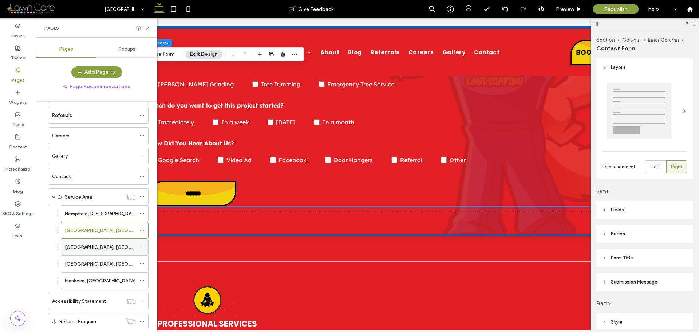
click at [83, 242] on div "[GEOGRAPHIC_DATA], [GEOGRAPHIC_DATA]" at bounding box center [100, 247] width 71 height 16
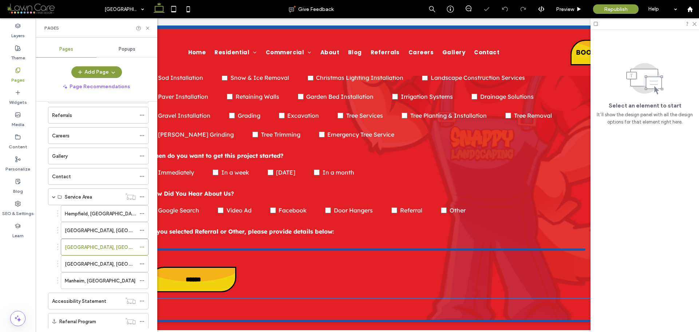
scroll to position [437, 0]
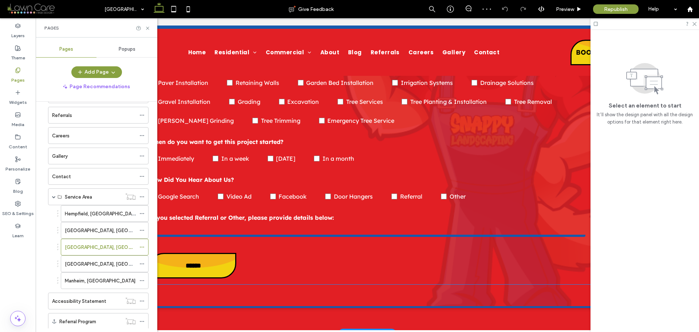
click at [415, 203] on div "How Did You Hear About Us? Google Search Video Ad Facebook Door Hangers Referra…" at bounding box center [367, 189] width 448 height 38
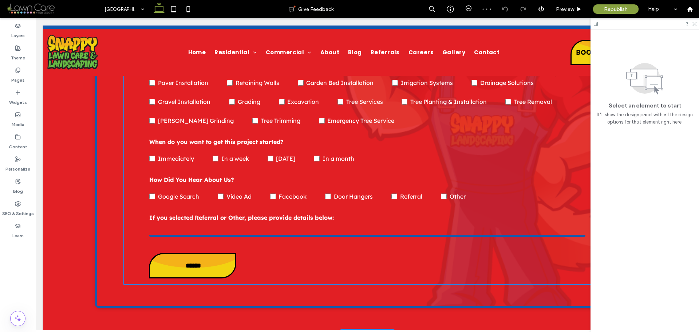
click at [415, 203] on div "How Did You Hear About Us? Google Search Video Ad Facebook Door Hangers Referra…" at bounding box center [367, 189] width 448 height 38
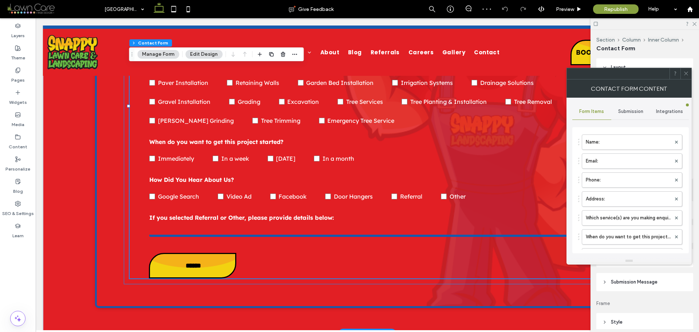
type input "*"
type input "***"
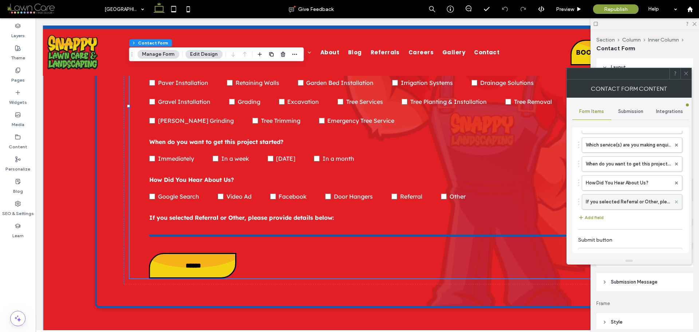
click at [675, 203] on icon at bounding box center [676, 201] width 3 height 3
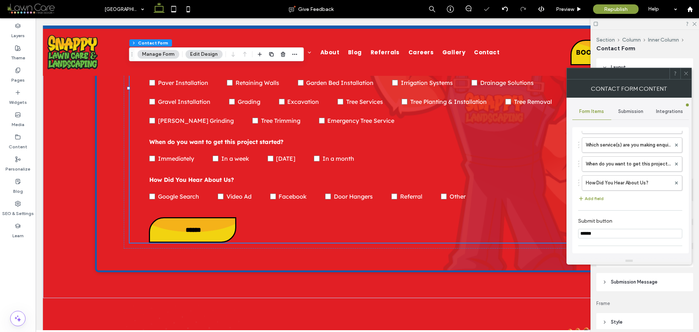
click at [686, 75] on icon at bounding box center [685, 73] width 5 height 5
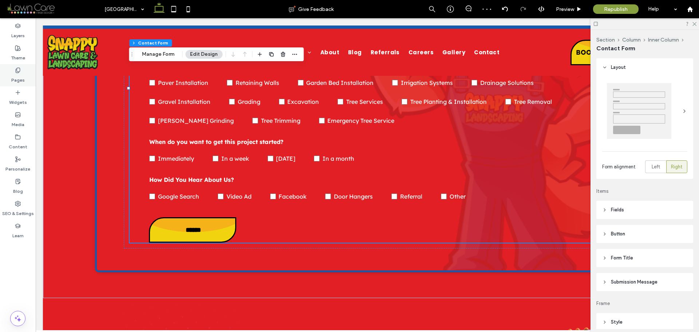
click at [19, 75] on label "Pages" at bounding box center [17, 78] width 13 height 10
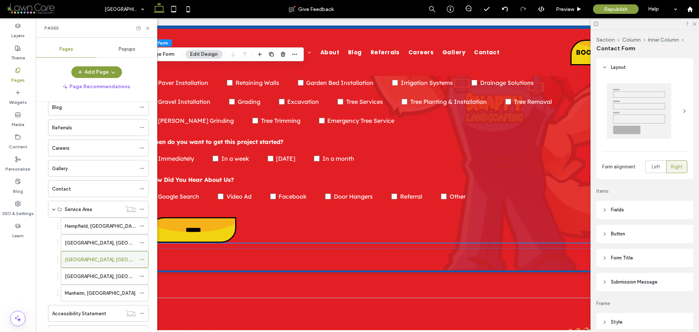
scroll to position [109, 0]
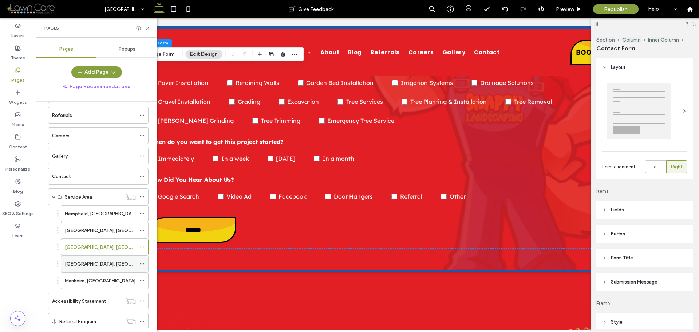
click at [102, 266] on div "Landisville, PA" at bounding box center [100, 264] width 71 height 8
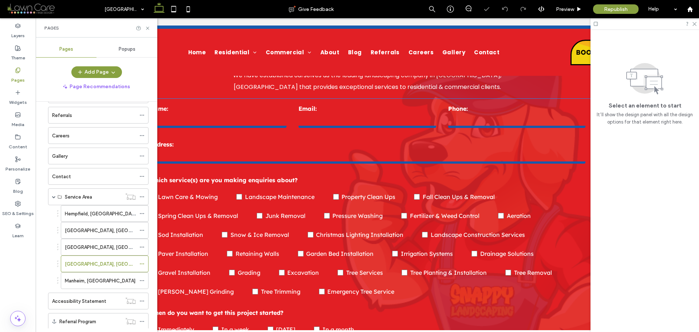
scroll to position [291, 0]
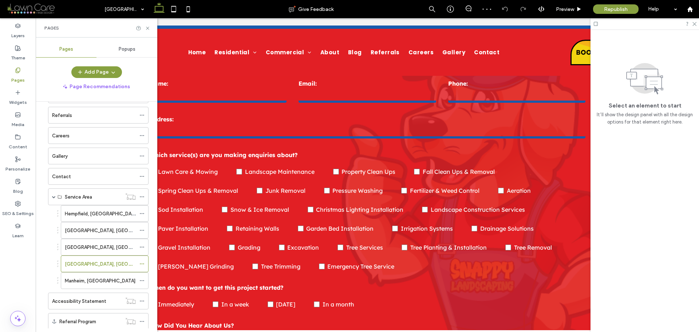
click at [472, 276] on div "Which service(s) are you making enquiries about? Lawn Care & Mowing Landscape M…" at bounding box center [367, 211] width 448 height 133
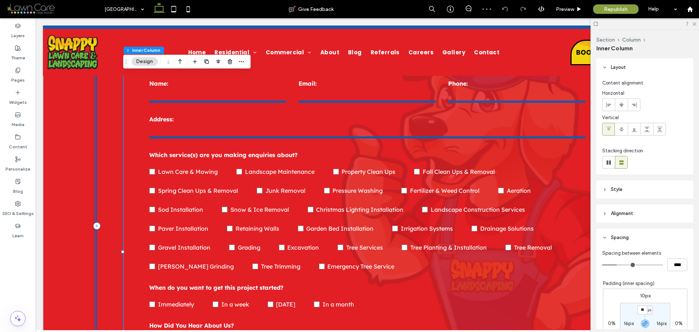
click at [472, 276] on div "Which service(s) are you making enquiries about? Lawn Care & Mowing Landscape M…" at bounding box center [367, 211] width 448 height 133
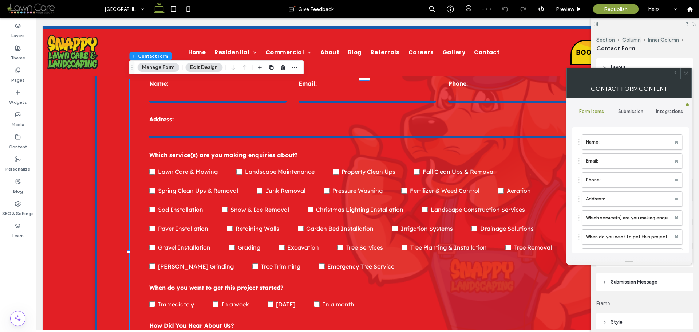
type input "******"
type input "**********"
type input "*"
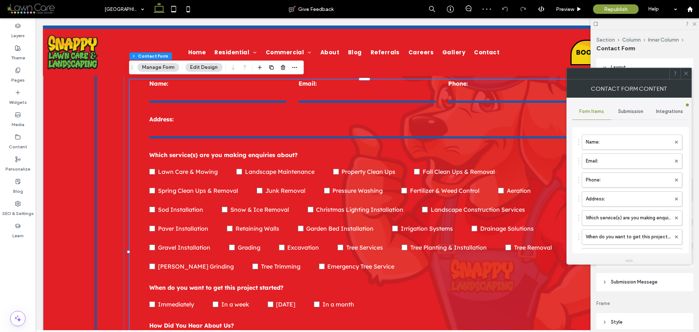
type input "***"
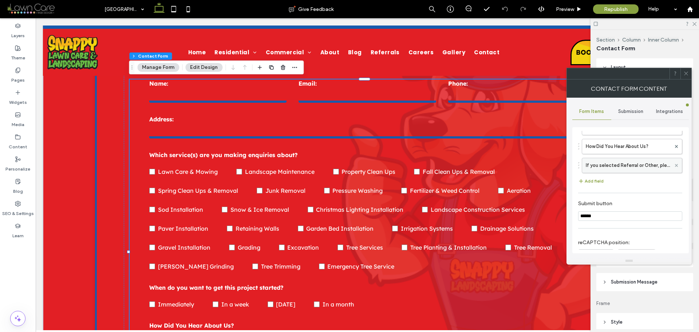
click at [675, 166] on use at bounding box center [676, 164] width 3 height 3
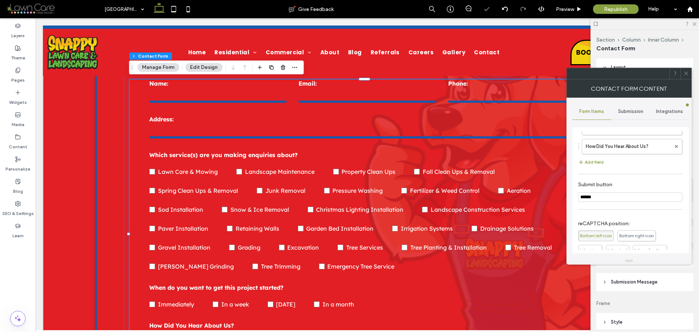
click at [686, 71] on icon at bounding box center [685, 73] width 5 height 5
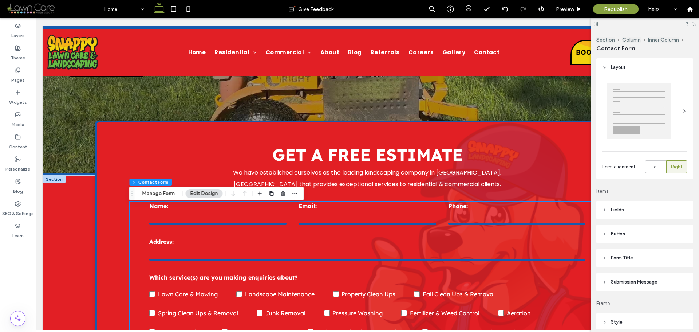
scroll to position [255, 0]
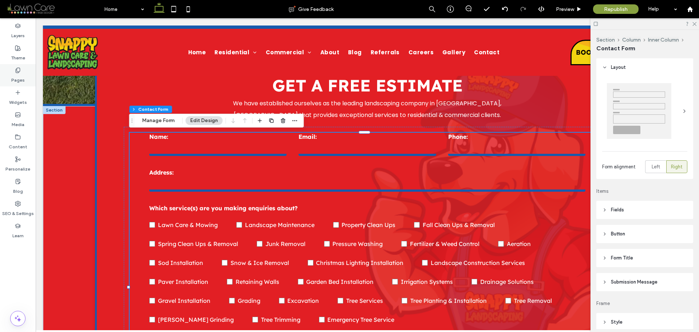
click at [16, 70] on icon at bounding box center [18, 70] width 6 height 6
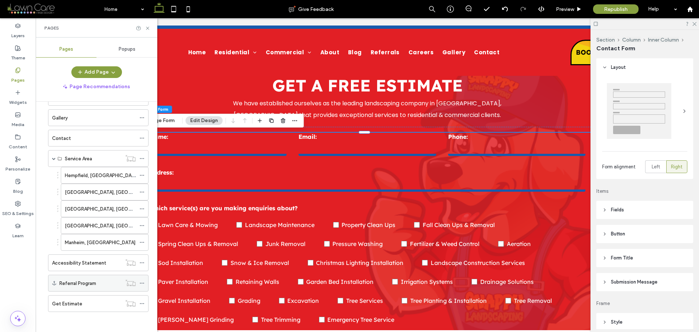
scroll to position [149, 0]
click at [148, 27] on icon at bounding box center [147, 27] width 5 height 5
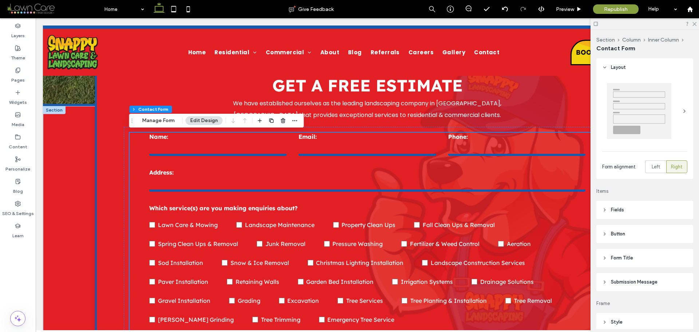
scroll to position [401, 0]
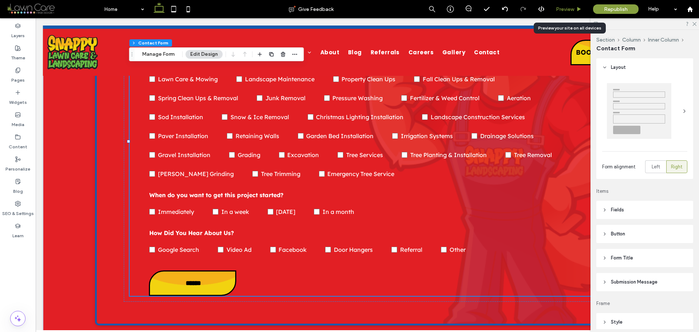
click at [575, 9] on div "Preview" at bounding box center [569, 9] width 37 height 6
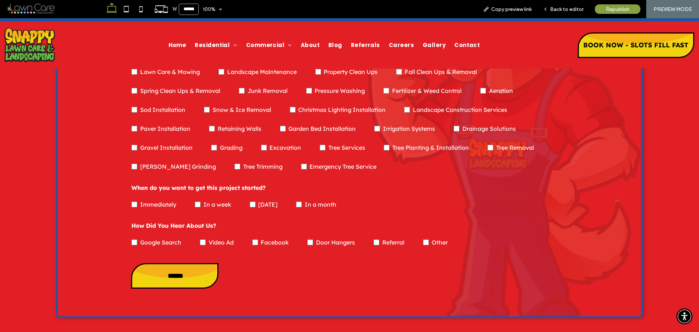
scroll to position [393, 0]
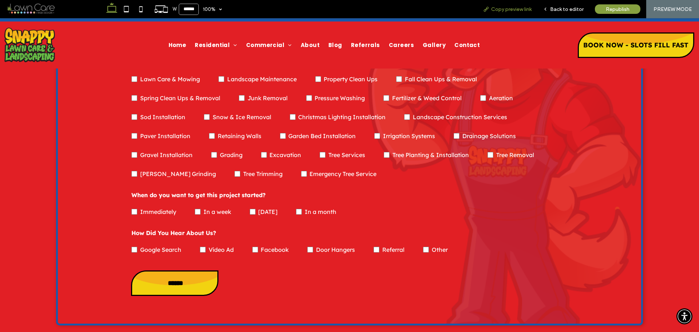
click at [510, 12] on span "Copy preview link" at bounding box center [511, 9] width 40 height 6
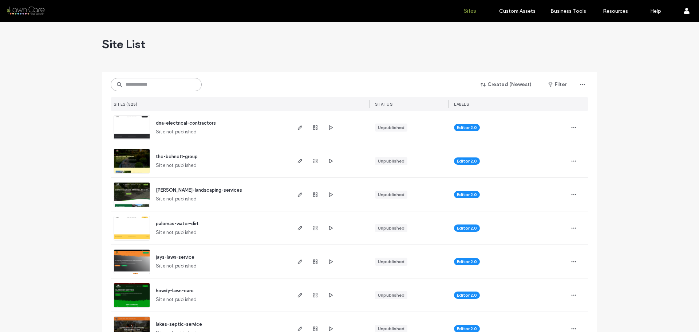
click at [157, 84] on input at bounding box center [156, 84] width 91 height 13
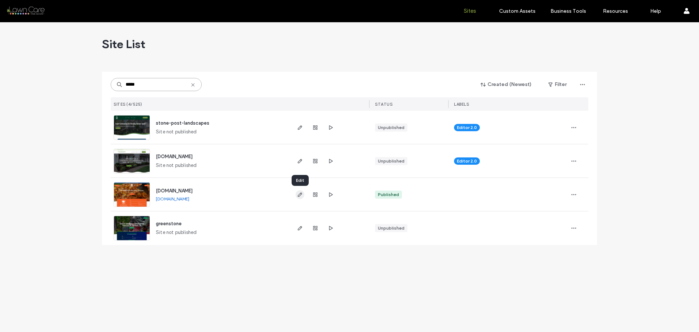
type input "*****"
click at [299, 195] on icon "button" at bounding box center [300, 195] width 6 height 6
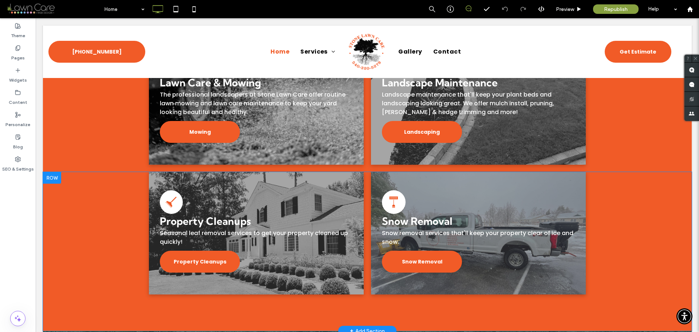
scroll to position [765, 0]
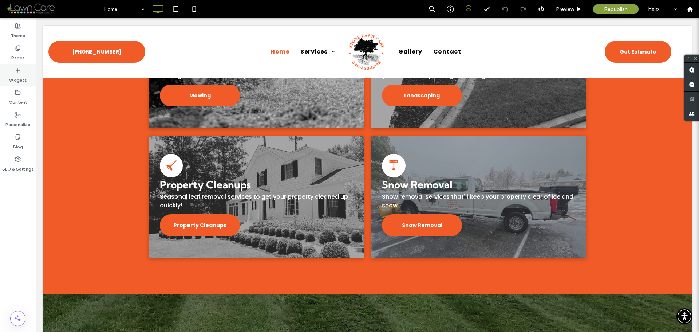
click at [20, 50] on icon at bounding box center [18, 48] width 6 height 6
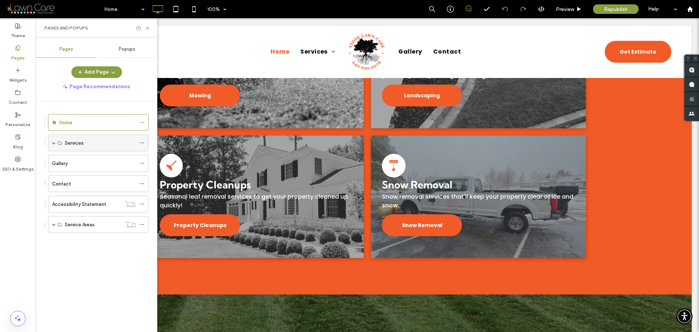
click at [52, 143] on span at bounding box center [54, 143] width 4 height 4
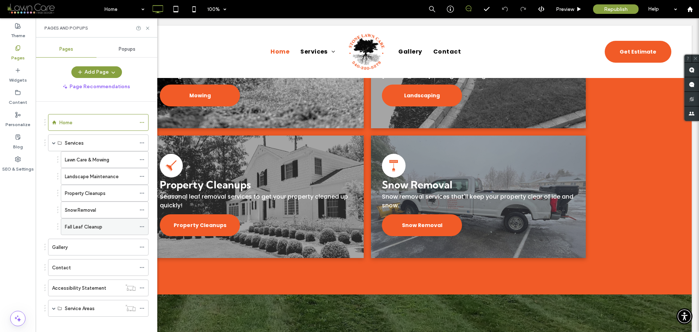
click at [83, 229] on label "Fall Leaf Cleanup" at bounding box center [84, 226] width 38 height 13
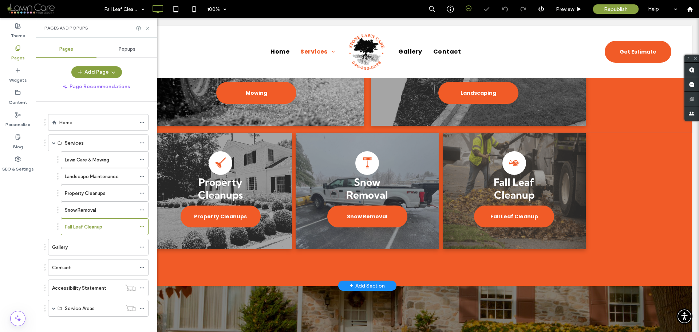
scroll to position [546, 0]
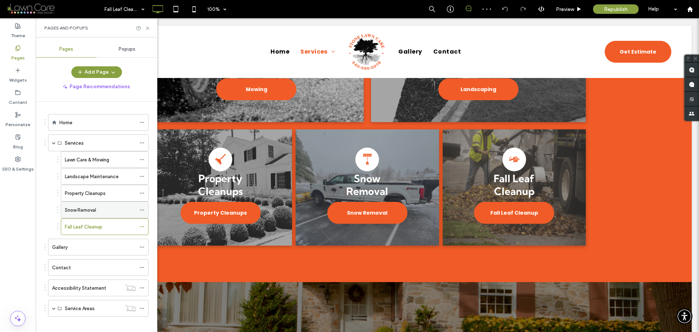
click at [74, 209] on label "Snow Removal" at bounding box center [80, 210] width 31 height 13
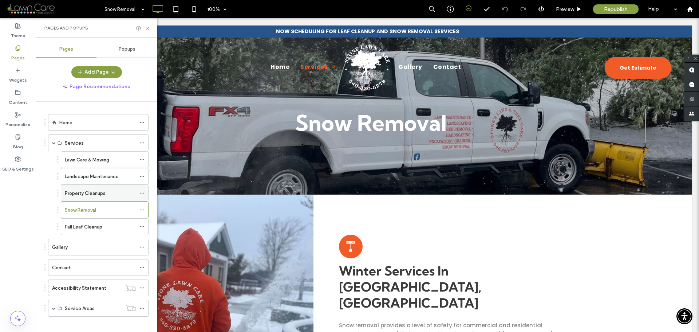
click at [88, 188] on div "Property Cleanups" at bounding box center [100, 193] width 71 height 16
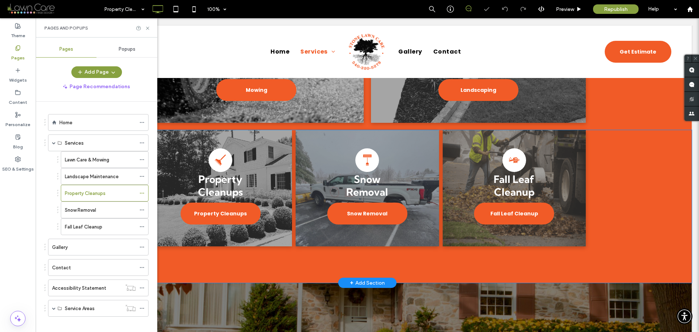
scroll to position [510, 0]
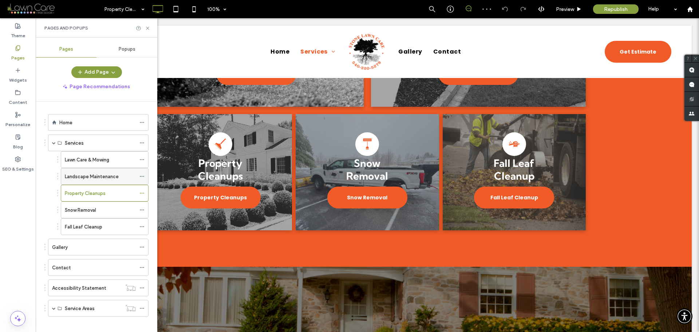
click at [100, 171] on div "Landscape Maintenance" at bounding box center [100, 176] width 71 height 16
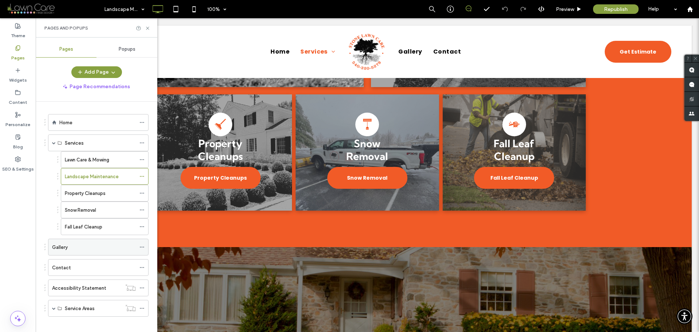
scroll to position [7, 0]
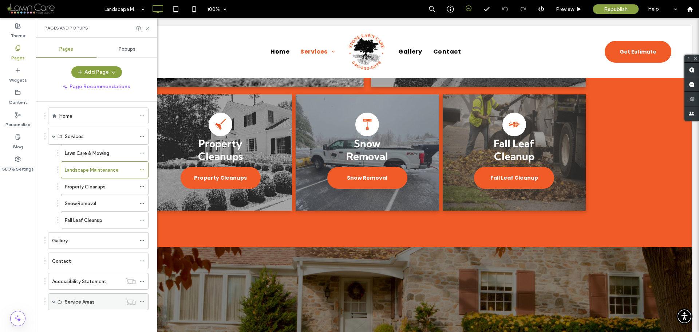
click at [54, 301] on span at bounding box center [54, 302] width 4 height 4
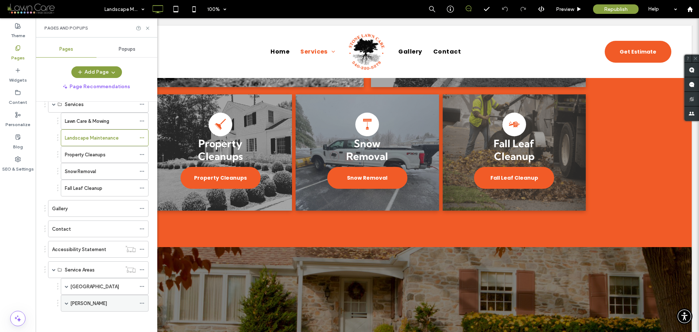
scroll to position [40, 0]
click at [69, 286] on div "[GEOGRAPHIC_DATA]" at bounding box center [105, 284] width 88 height 17
click at [66, 285] on span at bounding box center [67, 285] width 4 height 4
click at [86, 288] on label "[GEOGRAPHIC_DATA]" at bounding box center [94, 285] width 49 height 13
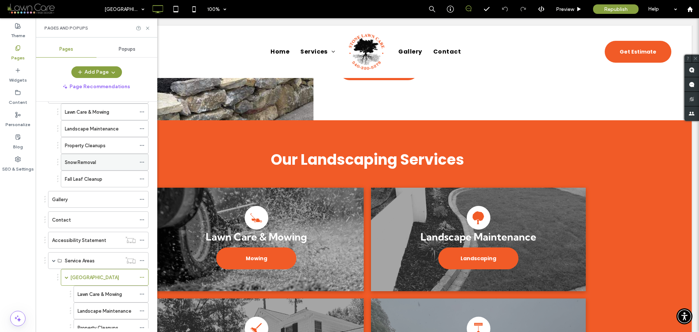
scroll to position [34, 0]
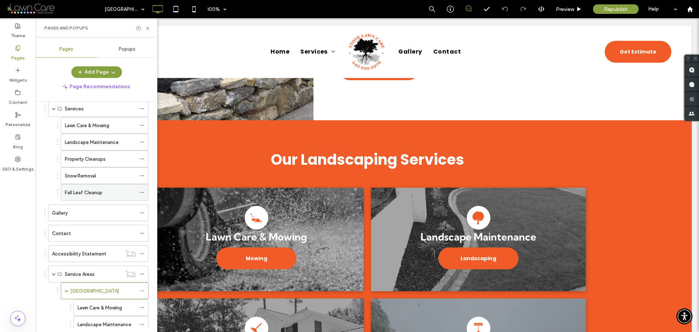
click at [89, 195] on label "Fall Leaf Cleanup" at bounding box center [84, 192] width 38 height 13
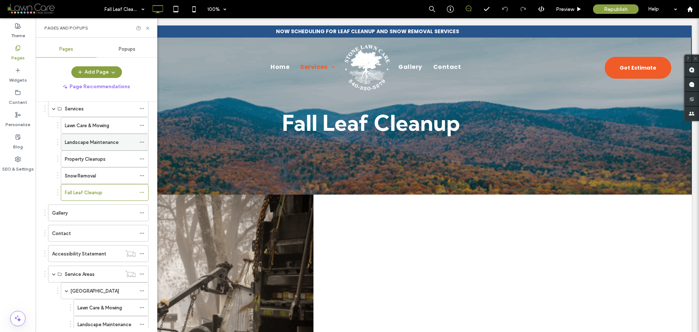
scroll to position [0, 0]
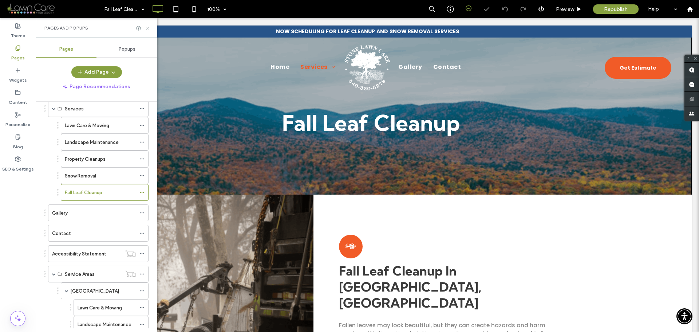
click at [149, 28] on icon at bounding box center [147, 27] width 5 height 5
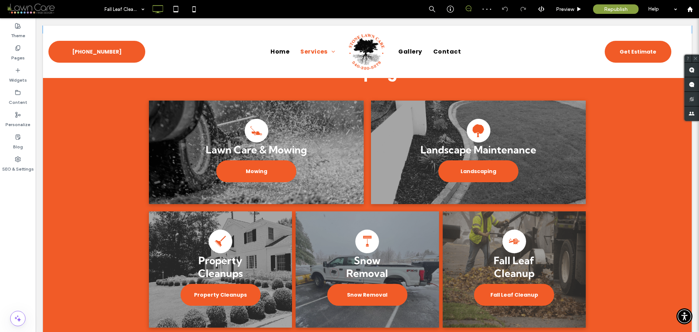
scroll to position [473, 0]
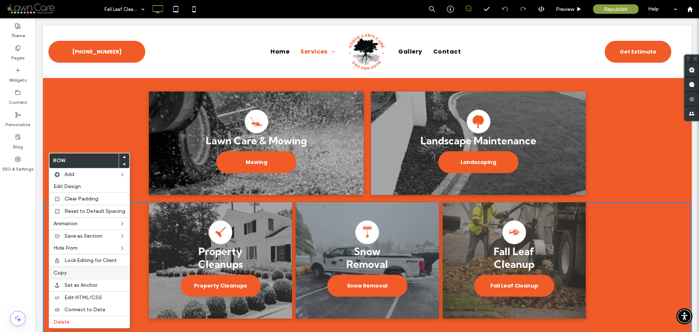
click at [67, 272] on label "Copy" at bounding box center [90, 272] width 72 height 6
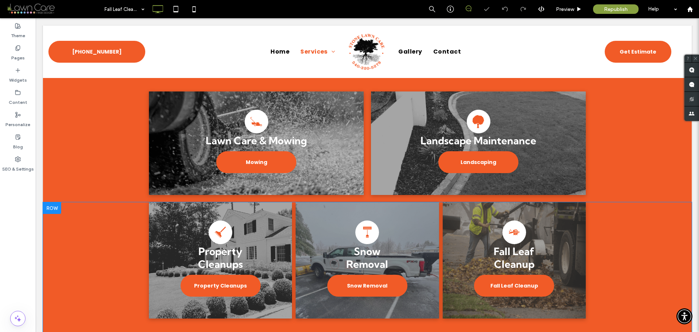
drag, startPoint x: 102, startPoint y: 290, endPoint x: 57, endPoint y: 171, distance: 127.0
click at [57, 202] on div at bounding box center [52, 208] width 18 height 12
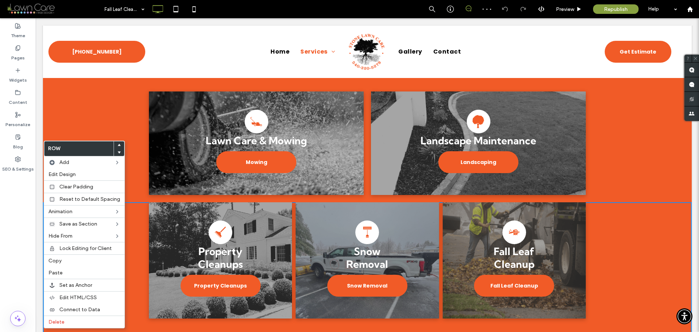
click at [87, 114] on div "Lawn Care & Mowing Mowing Click To Paste Landscape Maintenance Landscaping Clic…" at bounding box center [367, 141] width 649 height 122
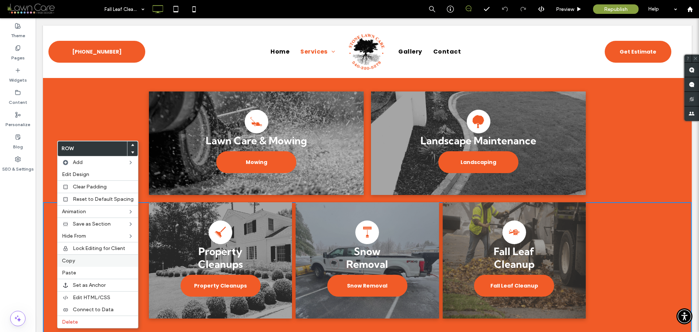
click at [79, 256] on div "Copy" at bounding box center [98, 260] width 80 height 12
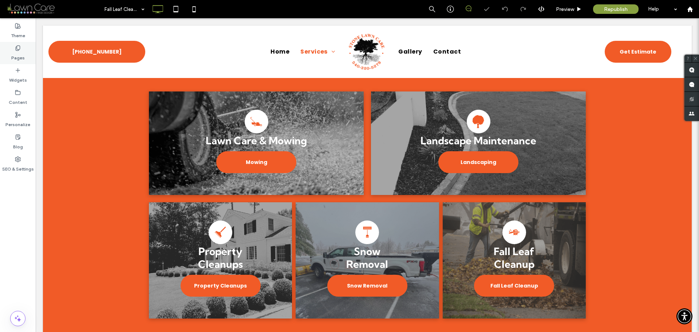
click at [16, 55] on label "Pages" at bounding box center [17, 56] width 13 height 10
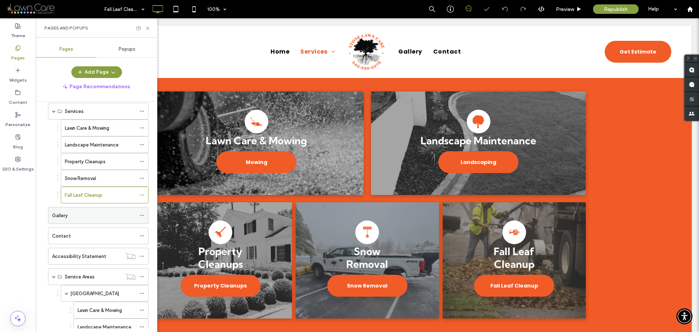
scroll to position [107, 0]
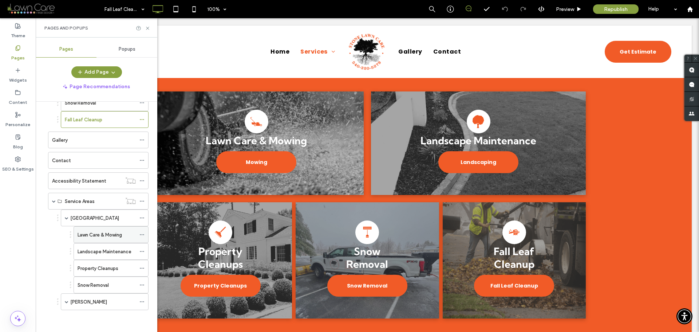
click at [111, 233] on label "Lawn Care & Mowing" at bounding box center [100, 234] width 44 height 13
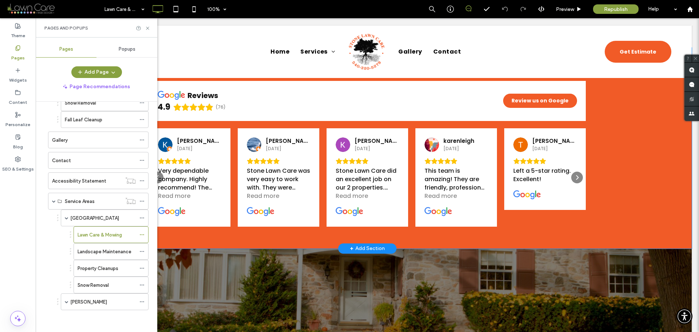
scroll to position [765, 0]
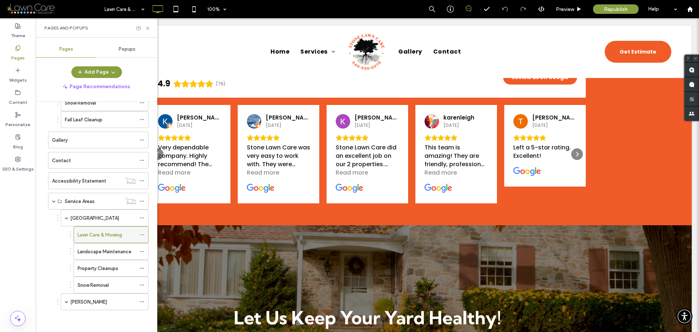
click at [145, 236] on div at bounding box center [143, 234] width 9 height 11
click at [143, 234] on icon at bounding box center [141, 234] width 5 height 5
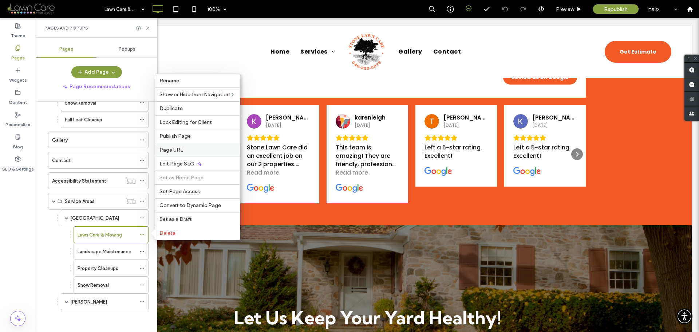
click at [182, 149] on span "Page URL" at bounding box center [171, 150] width 24 height 6
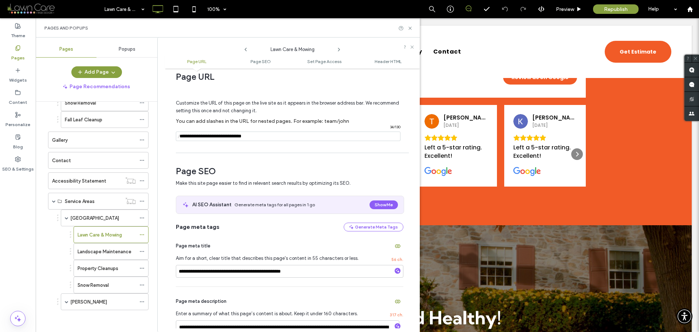
scroll to position [0, 0]
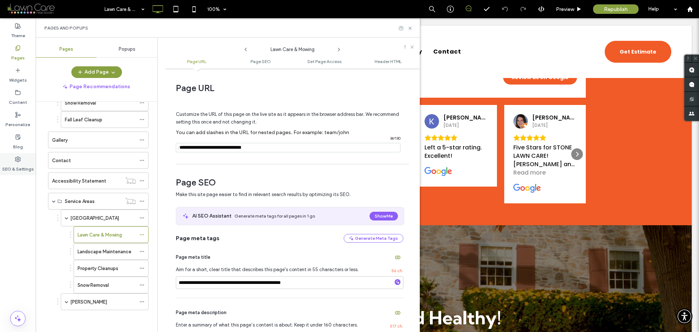
click at [14, 162] on div "SEO & Settings" at bounding box center [18, 164] width 36 height 22
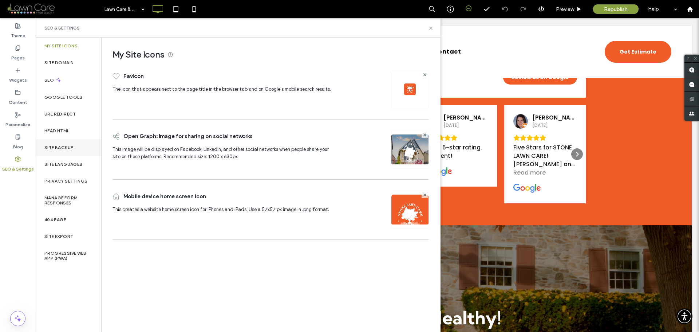
drag, startPoint x: 71, startPoint y: 147, endPoint x: 92, endPoint y: 149, distance: 21.6
click at [71, 147] on label "Site Backup" at bounding box center [58, 147] width 29 height 5
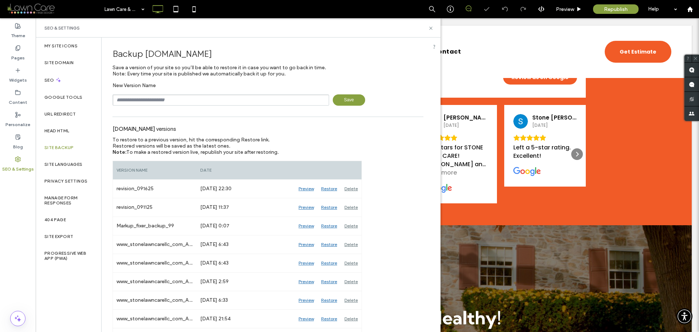
click at [199, 99] on input "text" at bounding box center [221, 99] width 217 height 11
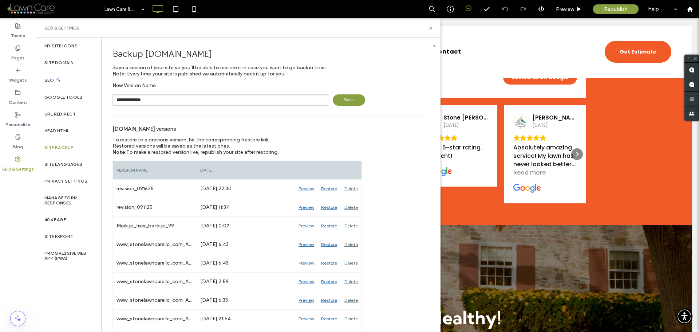
type input "**********"
click at [347, 96] on span "Save" at bounding box center [349, 99] width 32 height 11
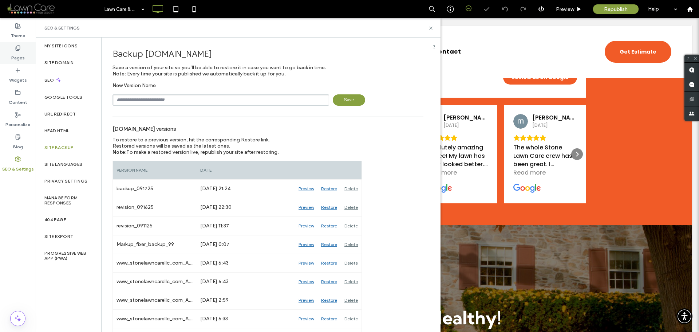
click at [18, 52] on label "Pages" at bounding box center [17, 56] width 13 height 10
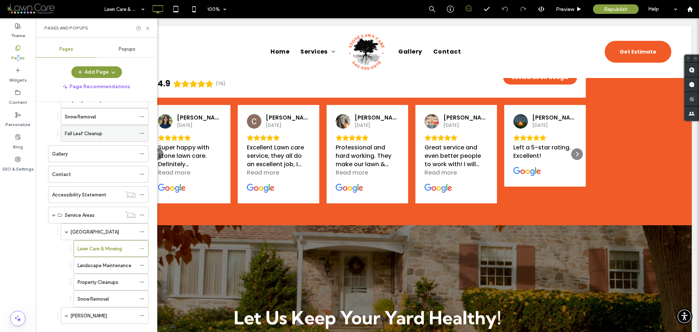
scroll to position [71, 0]
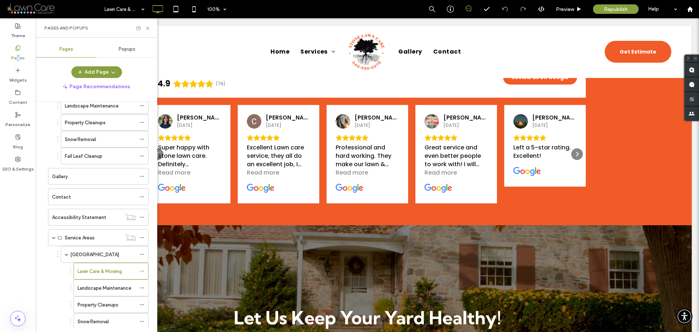
click at [103, 158] on div "Fall Leaf Cleanup" at bounding box center [100, 156] width 71 height 8
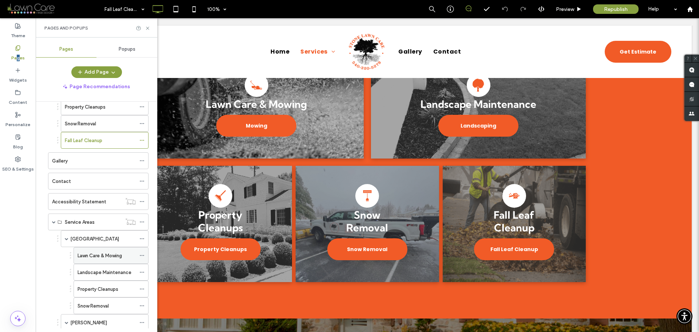
scroll to position [107, 0]
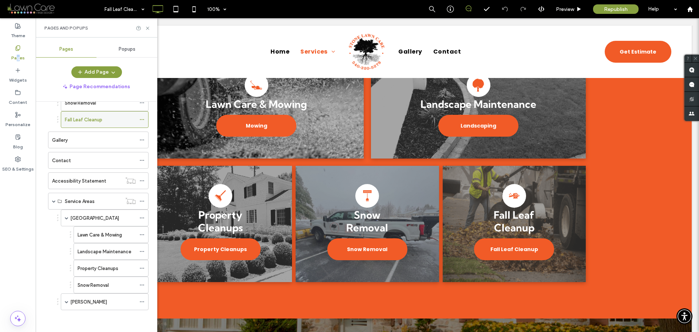
click at [142, 119] on use at bounding box center [142, 119] width 4 height 1
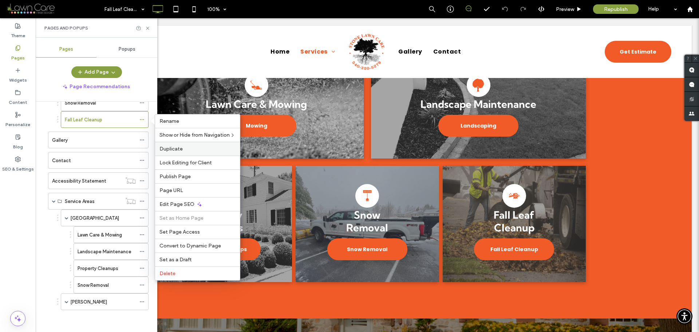
click at [167, 145] on div "Duplicate" at bounding box center [197, 149] width 85 height 14
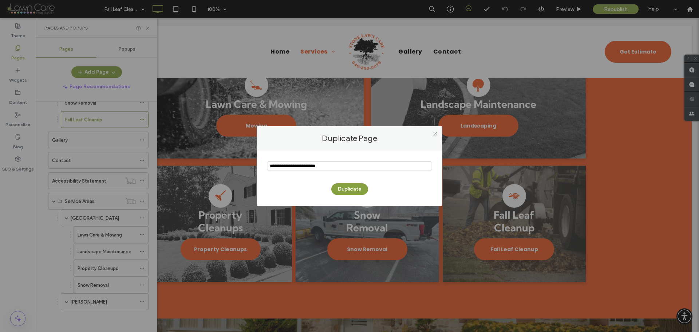
drag, startPoint x: 288, startPoint y: 166, endPoint x: 251, endPoint y: 167, distance: 37.9
click at [251, 167] on div "Duplicate Page Duplicate" at bounding box center [349, 166] width 699 height 332
type input "**********"
click at [358, 189] on button "Duplicate" at bounding box center [349, 189] width 37 height 12
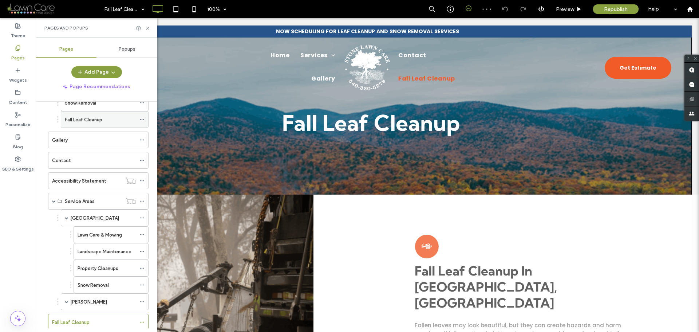
click at [142, 120] on use at bounding box center [142, 119] width 4 height 1
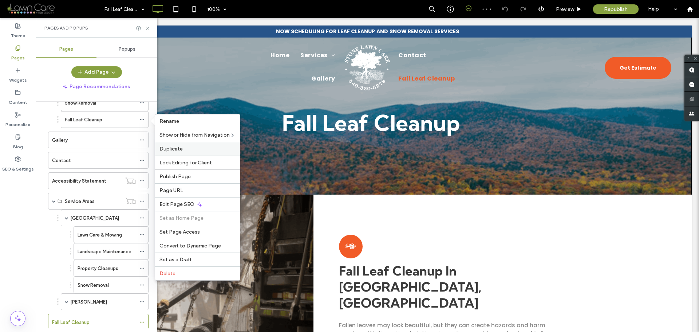
click at [164, 149] on span "Duplicate" at bounding box center [170, 149] width 23 height 6
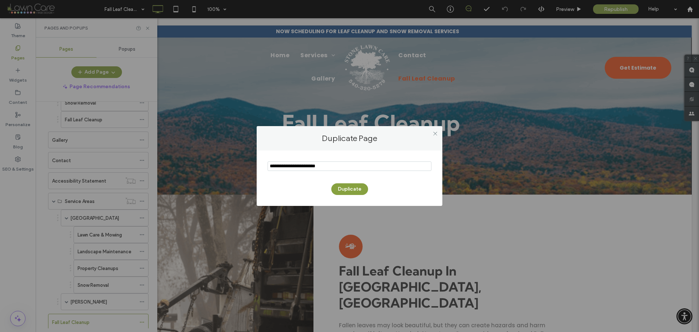
drag, startPoint x: 289, startPoint y: 167, endPoint x: 228, endPoint y: 167, distance: 61.2
click at [228, 167] on div "Duplicate Page Duplicate" at bounding box center [349, 166] width 699 height 332
type input "**********"
click at [344, 189] on button "Duplicate" at bounding box center [349, 189] width 37 height 12
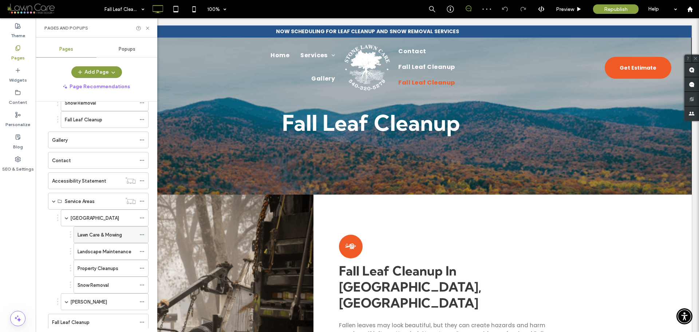
click at [122, 230] on div "Lawn Care & Mowing" at bounding box center [107, 234] width 58 height 16
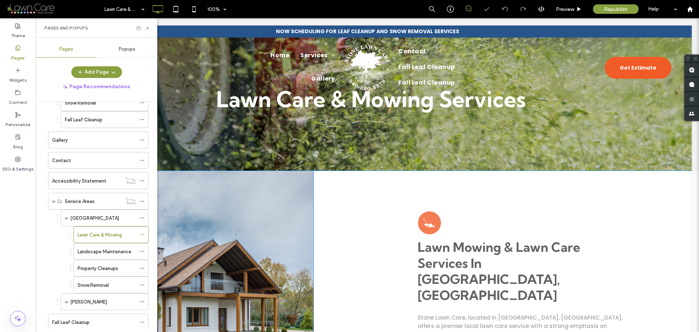
scroll to position [73, 0]
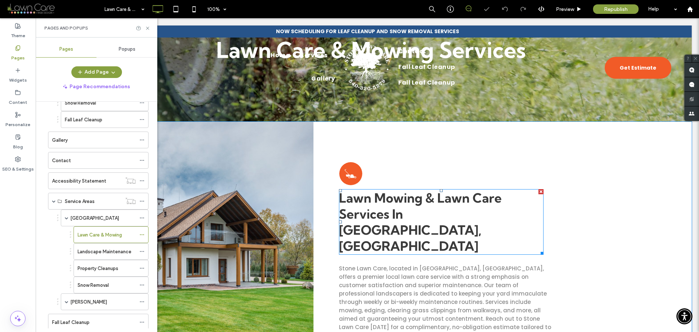
click at [410, 209] on span "Lawn Mowing & Lawn Care Services In Christiansburg, VA" at bounding box center [420, 222] width 163 height 64
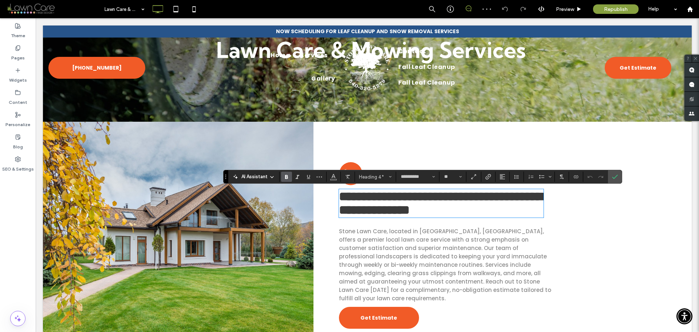
click at [435, 211] on strong "**********" at bounding box center [441, 203] width 204 height 26
drag, startPoint x: 404, startPoint y: 213, endPoint x: 552, endPoint y: 221, distance: 147.7
click at [552, 221] on div "**********" at bounding box center [503, 245] width 378 height 247
copy strong "**********"
click at [613, 178] on use "Confirm" at bounding box center [615, 176] width 6 height 4
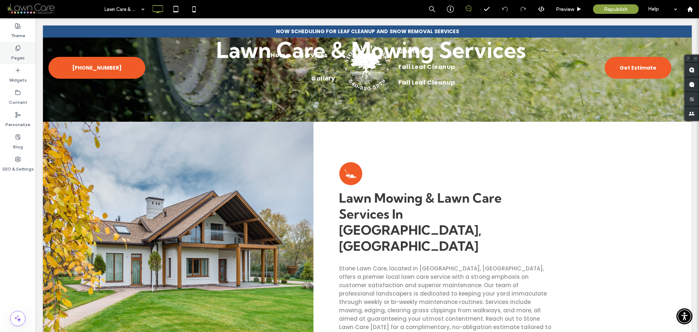
click at [15, 51] on icon at bounding box center [18, 48] width 6 height 6
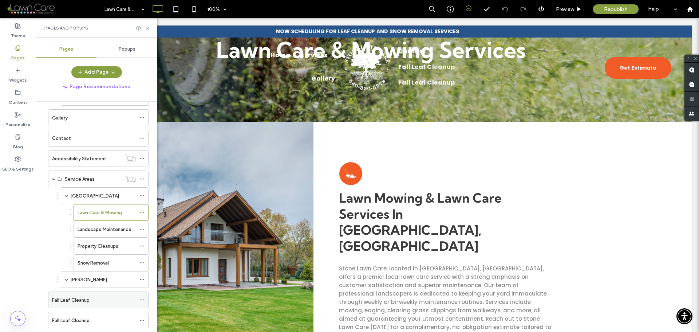
scroll to position [148, 0]
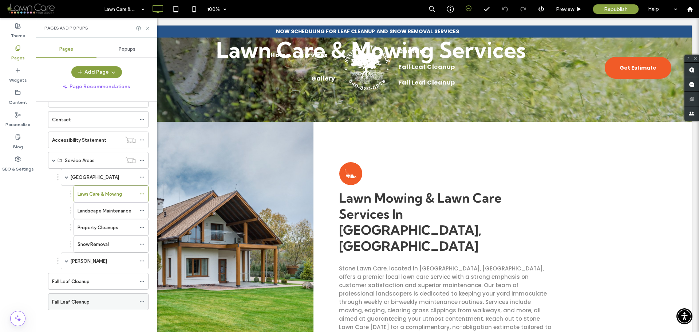
click at [82, 303] on label "Fall Leaf Cleanup" at bounding box center [71, 301] width 38 height 13
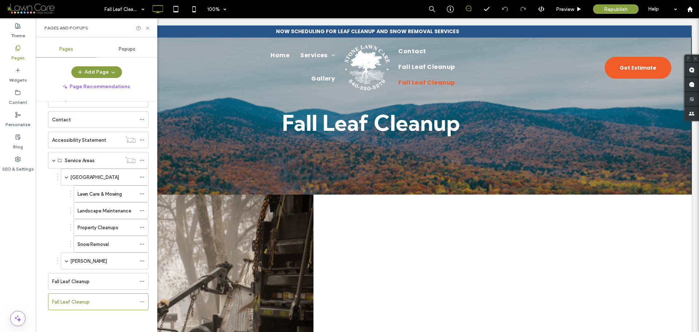
scroll to position [0, 0]
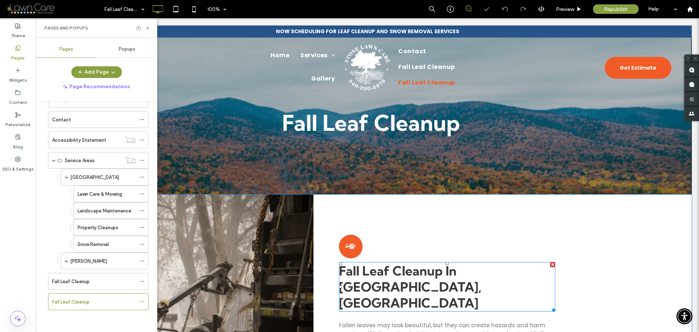
click at [480, 273] on strong "Fall Leaf Cleanup In Blacksburg, VA" at bounding box center [410, 287] width 142 height 48
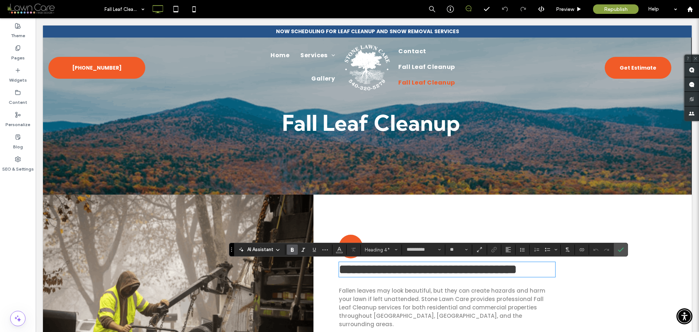
click at [485, 273] on strong "**********" at bounding box center [428, 269] width 178 height 12
drag, startPoint x: 458, startPoint y: 273, endPoint x: 571, endPoint y: 275, distance: 112.2
click at [571, 275] on div "**********" at bounding box center [503, 328] width 378 height 268
paste div
type input "*******"
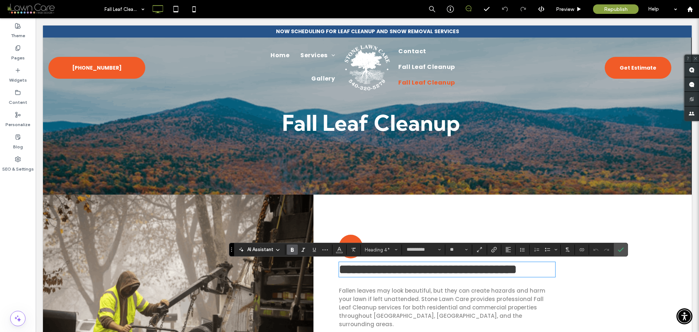
type input "**"
click at [620, 250] on icon "Confirm" at bounding box center [621, 250] width 6 height 6
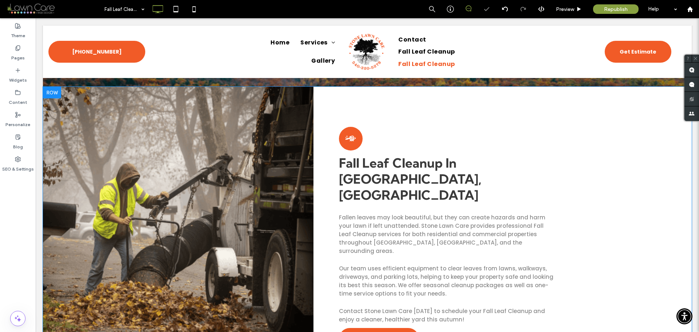
scroll to position [146, 0]
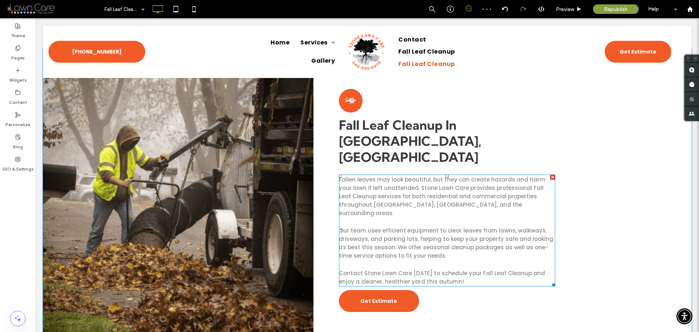
click at [368, 217] on p at bounding box center [447, 221] width 216 height 9
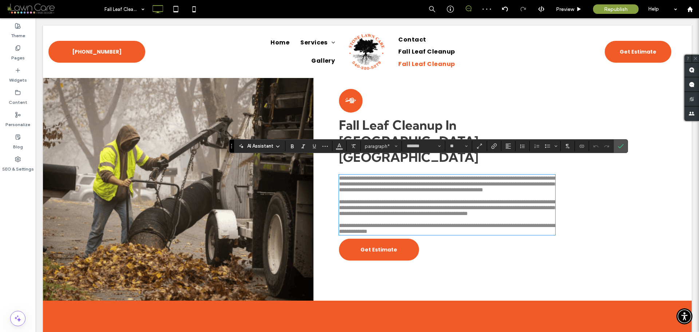
click at [368, 195] on p at bounding box center [447, 196] width 216 height 6
drag, startPoint x: 376, startPoint y: 188, endPoint x: 332, endPoint y: 192, distance: 43.9
click at [332, 192] on div "**********" at bounding box center [503, 175] width 378 height 252
type input "**"
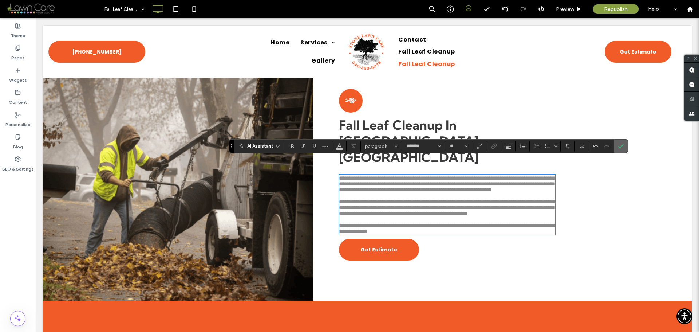
click at [621, 147] on icon "Confirm" at bounding box center [621, 146] width 6 height 6
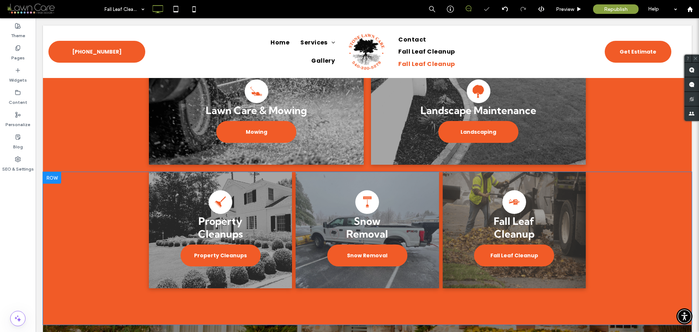
scroll to position [510, 0]
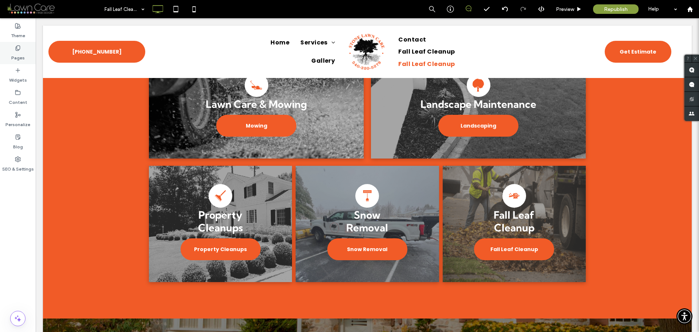
click at [18, 52] on label "Pages" at bounding box center [17, 56] width 13 height 10
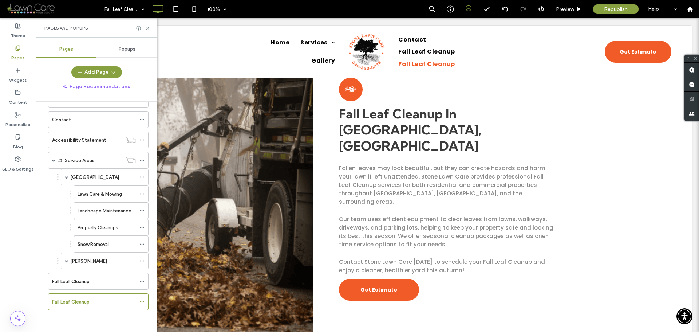
scroll to position [182, 0]
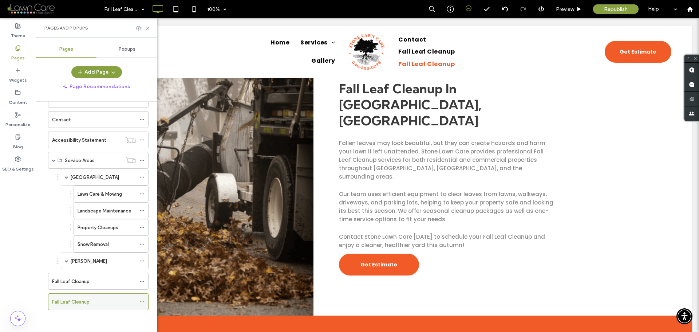
click at [140, 302] on icon at bounding box center [141, 301] width 5 height 5
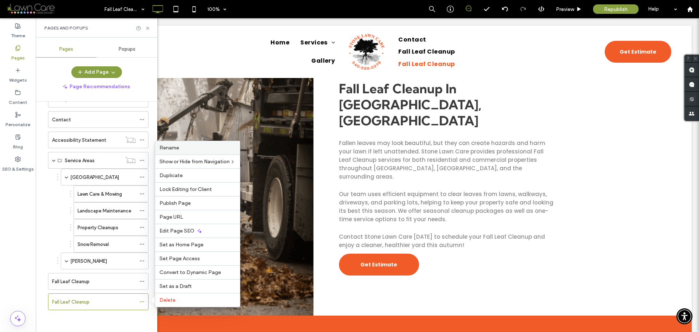
click at [180, 145] on label "Rename" at bounding box center [197, 148] width 76 height 6
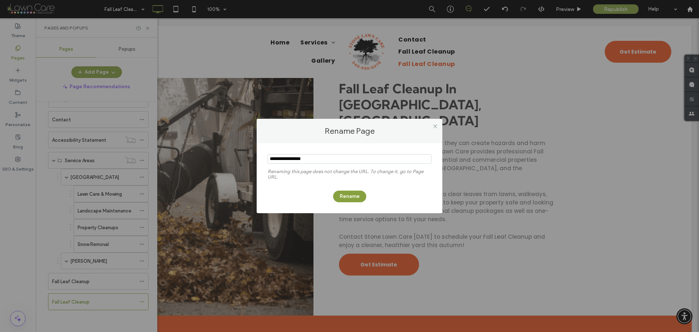
click at [269, 158] on input "notEmpty" at bounding box center [350, 158] width 164 height 9
type input "**********"
click at [349, 198] on button "Rename" at bounding box center [349, 196] width 33 height 12
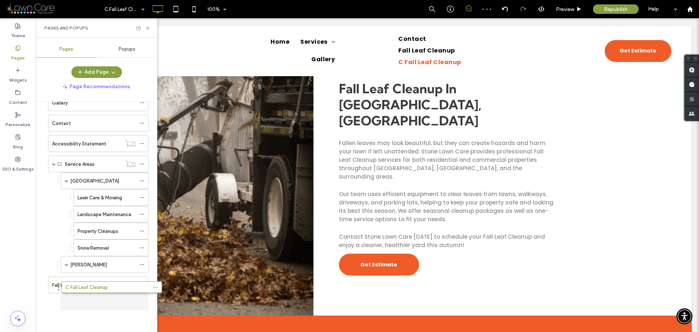
scroll to position [144, 0]
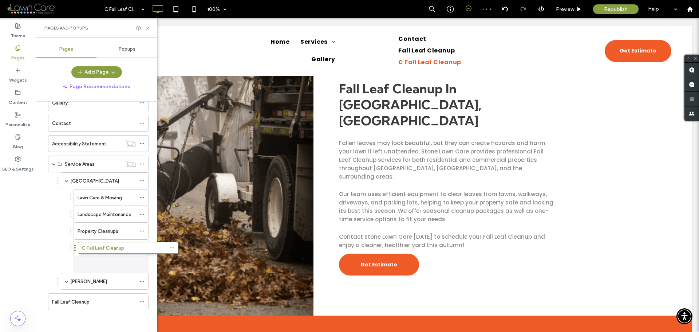
drag, startPoint x: 45, startPoint y: 302, endPoint x: 75, endPoint y: 251, distance: 59.4
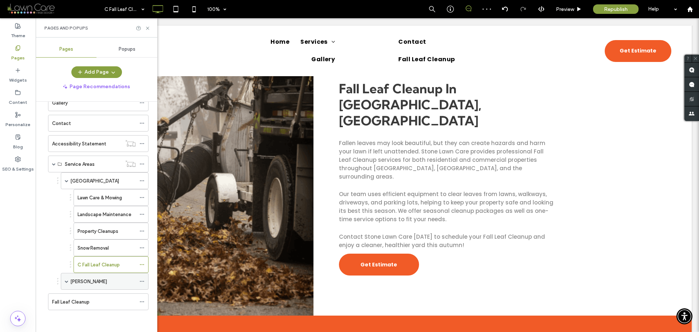
click at [112, 285] on div "[PERSON_NAME]" at bounding box center [103, 281] width 66 height 16
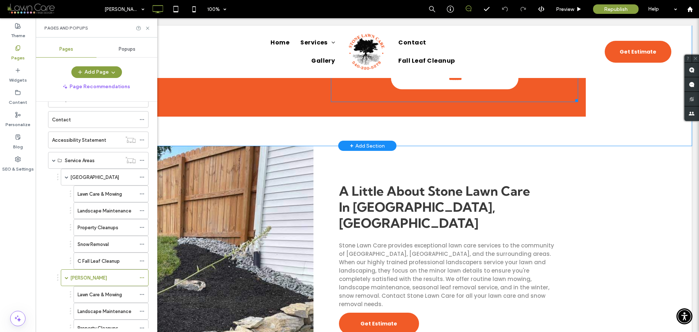
scroll to position [436, 0]
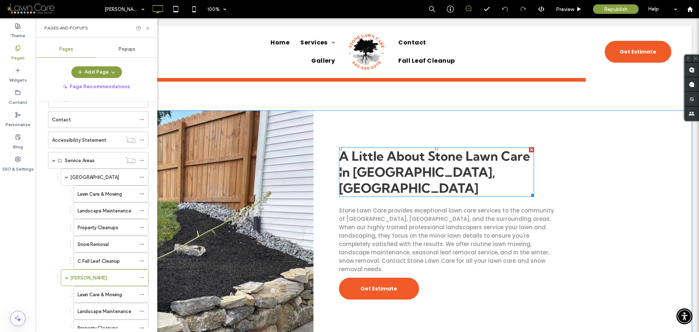
click at [414, 148] on span "A Little About Stone Lawn Care In Radford, VA" at bounding box center [434, 172] width 191 height 48
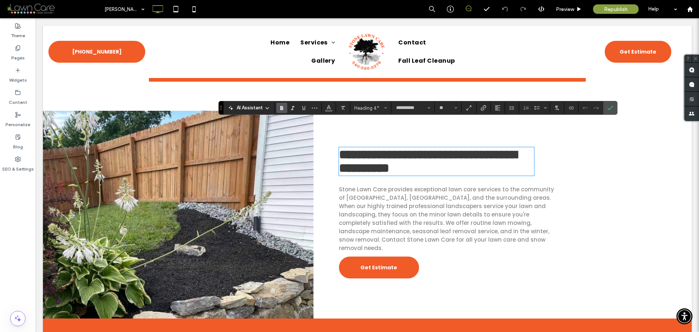
click at [426, 148] on h4 "**********" at bounding box center [436, 161] width 195 height 27
drag, startPoint x: 433, startPoint y: 143, endPoint x: 351, endPoint y: 147, distance: 82.4
click at [351, 148] on h4 "**********" at bounding box center [436, 161] width 195 height 27
copy strong "**********"
drag, startPoint x: 613, startPoint y: 107, endPoint x: 367, endPoint y: 92, distance: 246.3
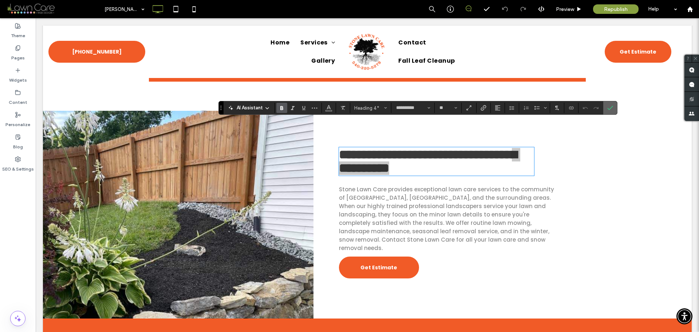
click at [613, 107] on icon "Confirm" at bounding box center [610, 108] width 6 height 6
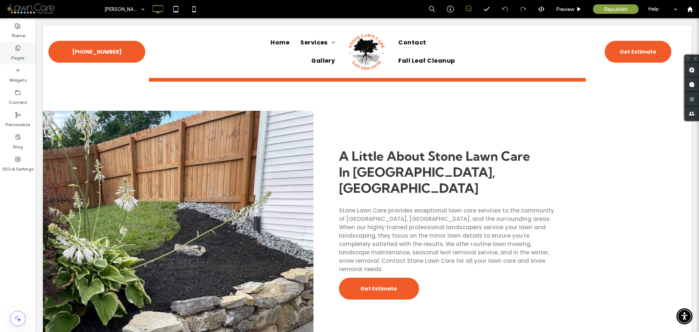
click at [20, 50] on icon at bounding box center [18, 48] width 6 height 6
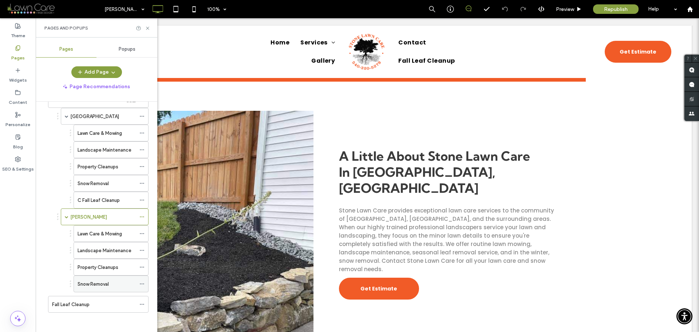
scroll to position [211, 0]
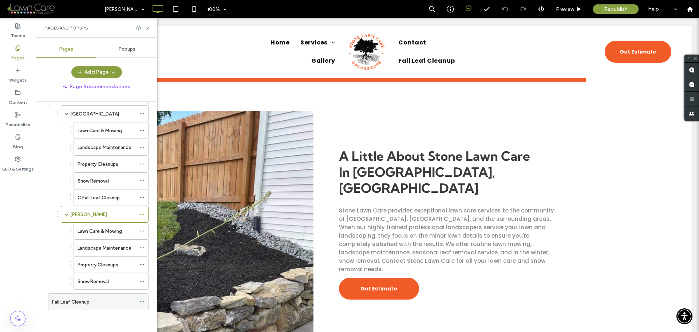
click at [93, 303] on div "Fall Leaf Cleanup" at bounding box center [94, 302] width 84 height 8
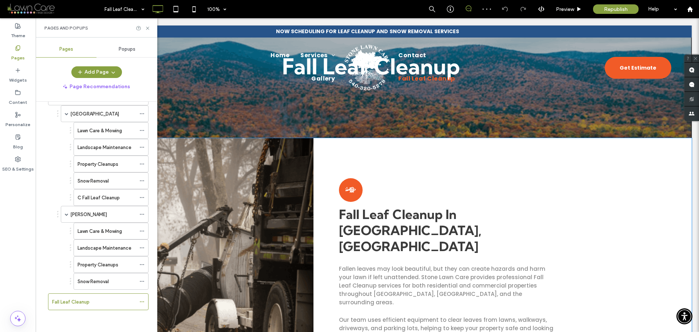
scroll to position [109, 0]
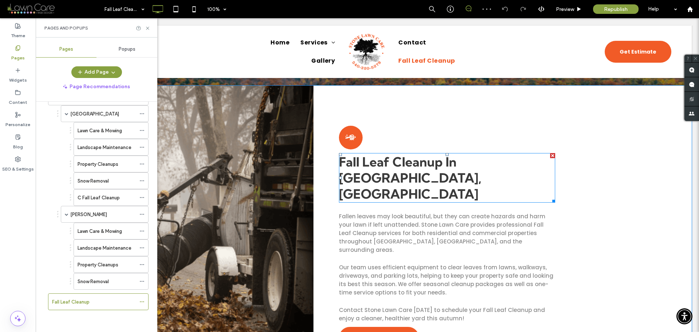
click at [476, 161] on strong "Fall Leaf Cleanup In Blacksburg, VA" at bounding box center [410, 178] width 142 height 48
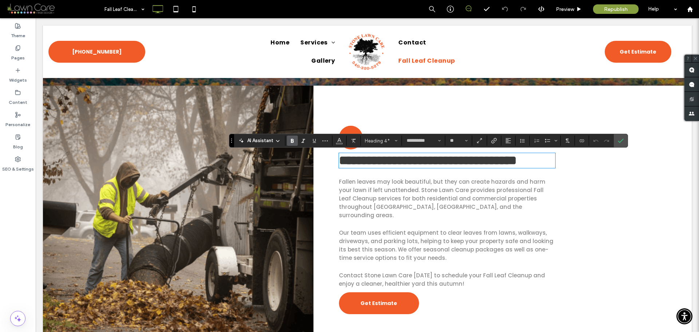
click at [464, 161] on strong "**********" at bounding box center [428, 160] width 178 height 12
drag, startPoint x: 460, startPoint y: 161, endPoint x: 563, endPoint y: 163, distance: 103.1
click at [563, 163] on div "**********" at bounding box center [503, 220] width 378 height 268
type input "*******"
type input "**"
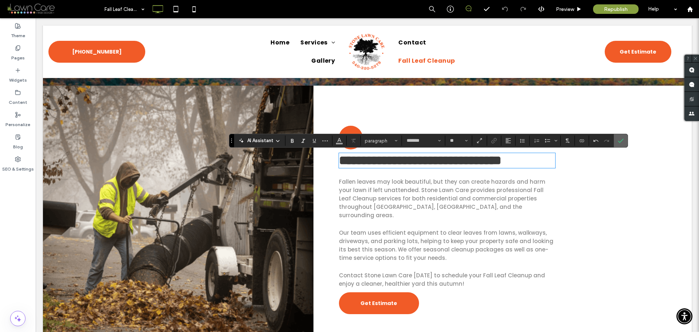
click at [622, 142] on icon "Confirm" at bounding box center [621, 141] width 6 height 6
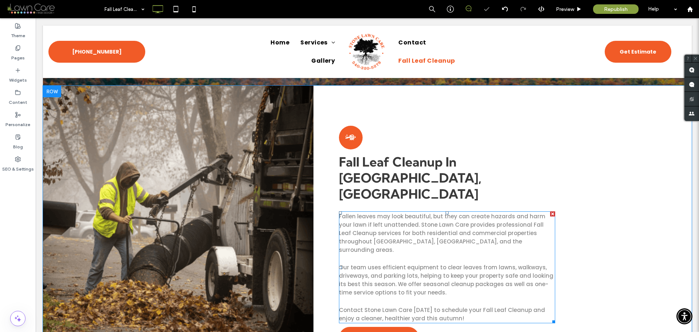
click at [376, 212] on span "Fallen leaves may look beautiful, but they can create hazards and harm your law…" at bounding box center [442, 232] width 206 height 41
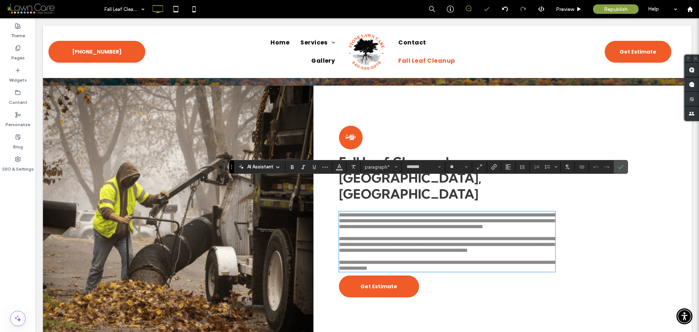
click at [371, 212] on span "**********" at bounding box center [448, 220] width 218 height 17
drag, startPoint x: 376, startPoint y: 208, endPoint x: 334, endPoint y: 210, distance: 41.6
click at [334, 210] on div "**********" at bounding box center [503, 212] width 378 height 252
type input "**"
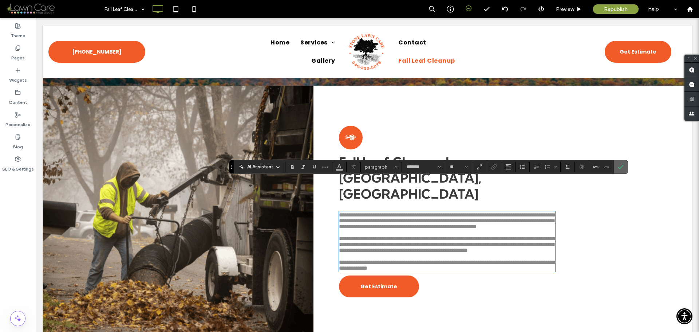
click at [623, 167] on icon "Confirm" at bounding box center [621, 167] width 6 height 6
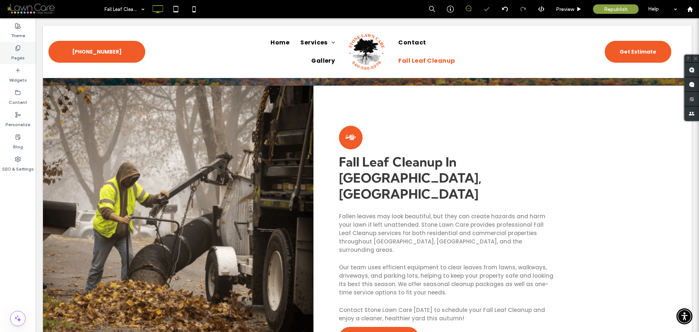
click at [17, 49] on icon at bounding box center [18, 48] width 6 height 6
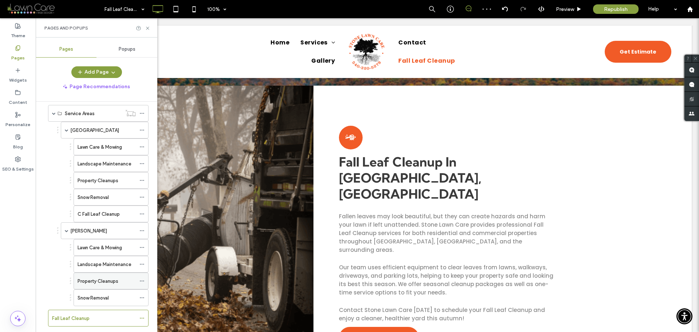
scroll to position [211, 0]
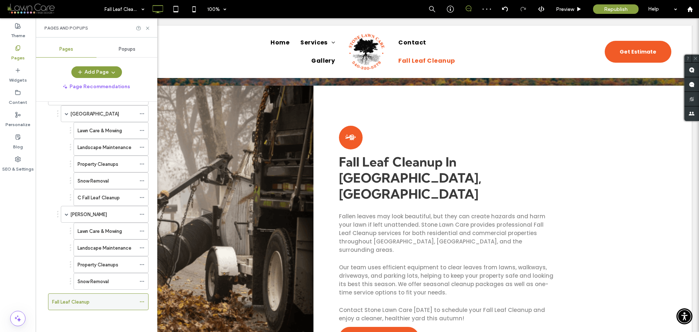
click at [143, 301] on icon at bounding box center [141, 301] width 5 height 5
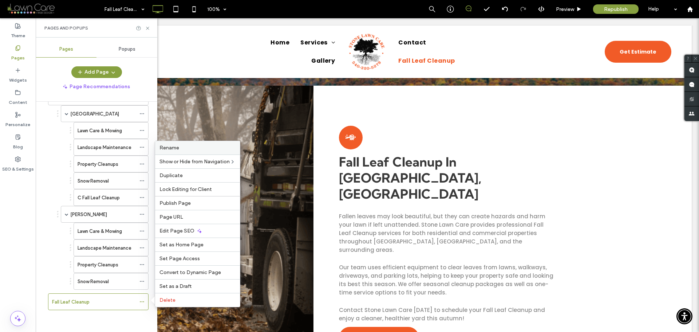
click at [185, 151] on div "Rename" at bounding box center [197, 147] width 85 height 13
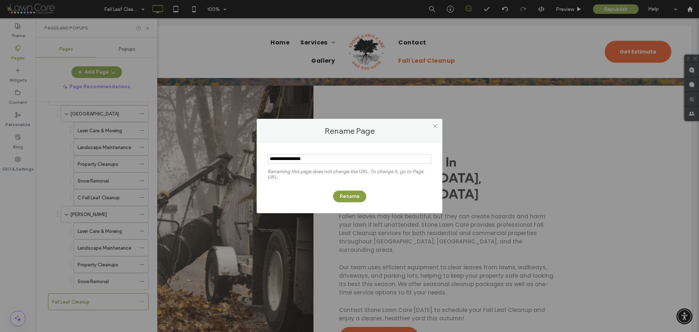
click at [272, 158] on input "notEmpty" at bounding box center [350, 158] width 164 height 9
type input "**********"
click at [354, 196] on button "Rename" at bounding box center [349, 196] width 33 height 12
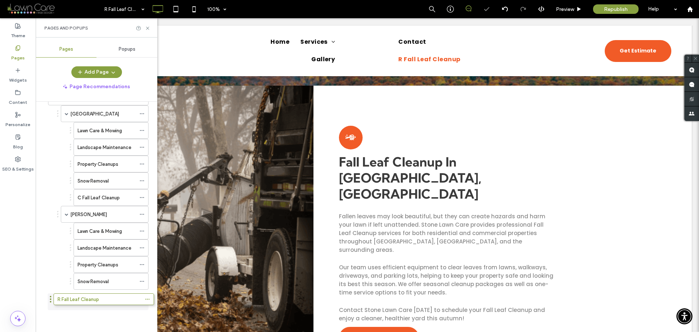
scroll to position [208, 0]
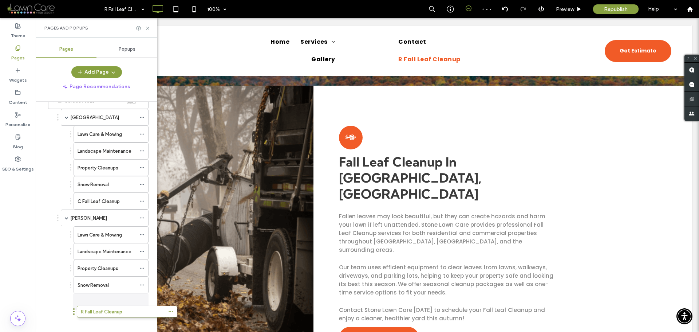
drag, startPoint x: 46, startPoint y: 301, endPoint x: 74, endPoint y: 313, distance: 31.3
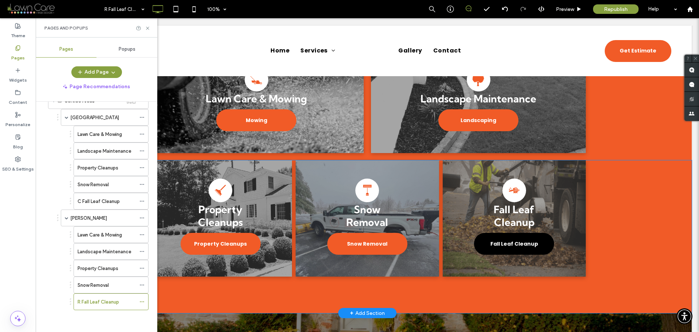
scroll to position [509, 0]
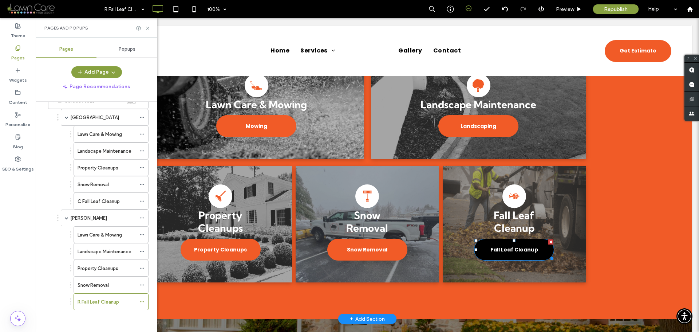
click at [517, 242] on span "Fall Leaf Cleanup" at bounding box center [514, 249] width 48 height 15
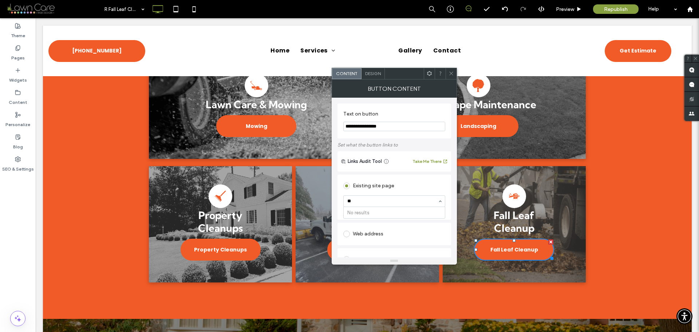
scroll to position [0, 0]
type input "****"
click at [452, 75] on icon at bounding box center [451, 73] width 5 height 5
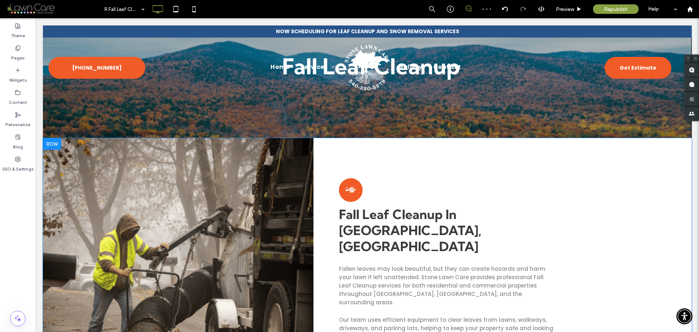
scroll to position [36, 0]
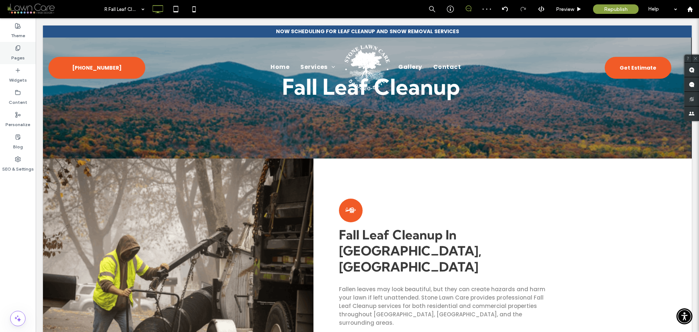
click at [23, 51] on div "Pages" at bounding box center [18, 53] width 36 height 22
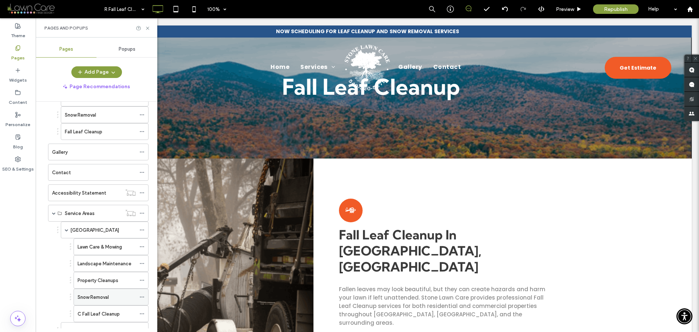
scroll to position [109, 0]
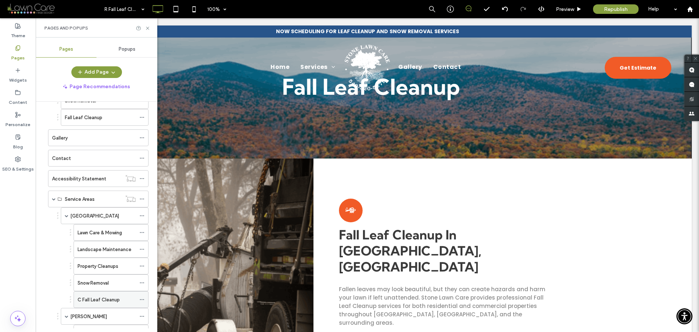
click at [118, 301] on label "C Fall Leaf Cleanup" at bounding box center [99, 299] width 42 height 13
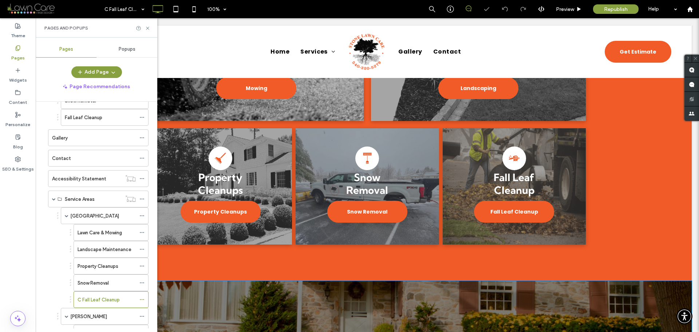
scroll to position [525, 0]
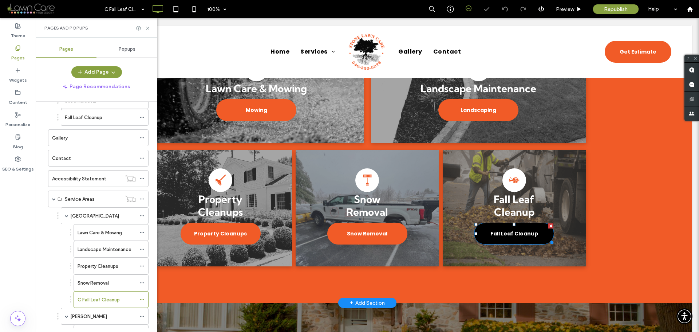
click at [506, 226] on span "Fall Leaf Cleanup" at bounding box center [514, 233] width 48 height 15
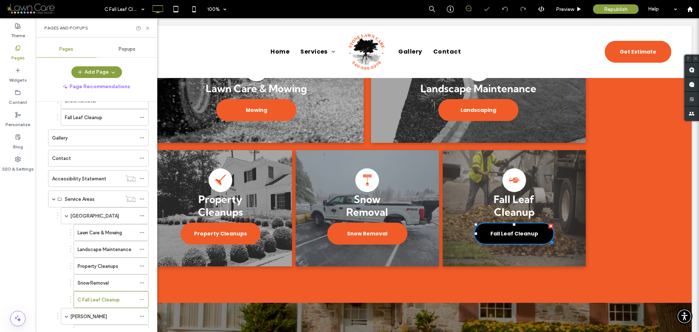
click at [506, 226] on span "Fall Leaf Cleanup" at bounding box center [514, 233] width 48 height 15
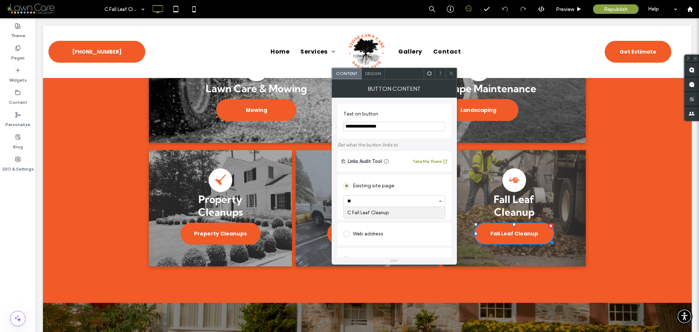
scroll to position [0, 0]
type input "****"
click at [453, 76] on span at bounding box center [451, 73] width 5 height 11
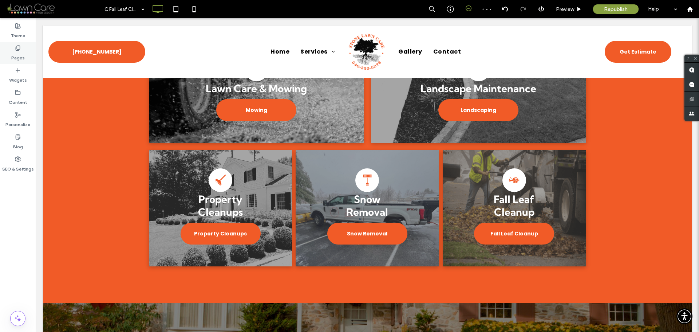
click at [17, 53] on label "Pages" at bounding box center [17, 56] width 13 height 10
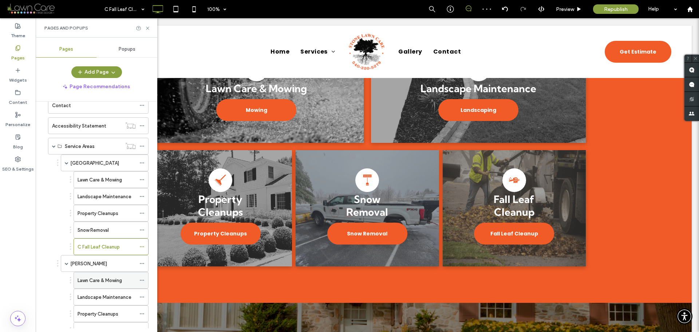
scroll to position [208, 0]
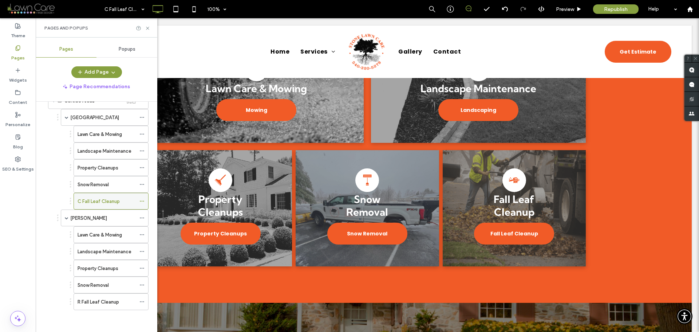
click at [143, 201] on icon at bounding box center [141, 200] width 5 height 5
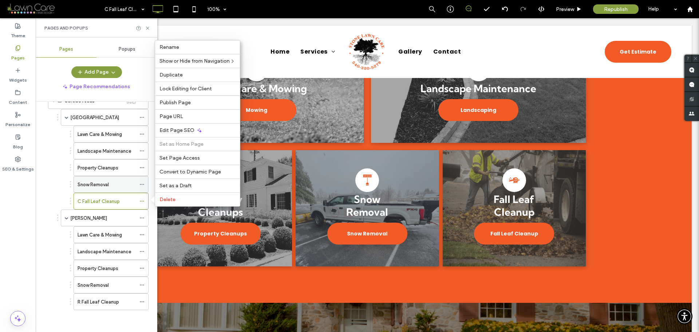
click at [142, 185] on icon at bounding box center [141, 184] width 5 height 5
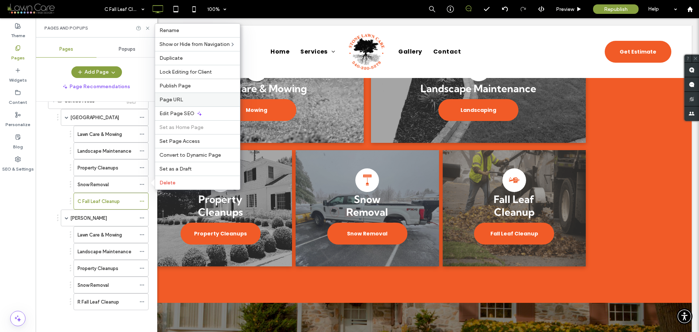
click at [177, 100] on span "Page URL" at bounding box center [171, 99] width 24 height 6
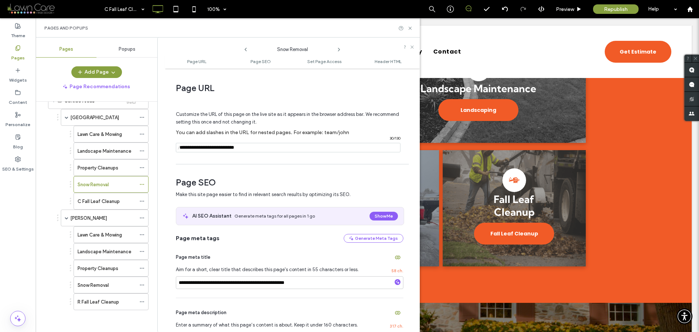
click at [218, 147] on input "notEmpty" at bounding box center [288, 147] width 225 height 9
click at [219, 146] on input "notEmpty" at bounding box center [288, 147] width 225 height 9
drag, startPoint x: 221, startPoint y: 146, endPoint x: 162, endPoint y: 149, distance: 59.0
click at [162, 149] on div "**********" at bounding box center [288, 185] width 263 height 294
click at [338, 47] on icon at bounding box center [339, 50] width 6 height 6
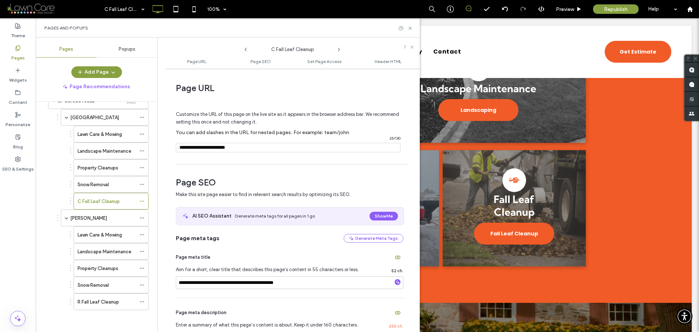
click at [181, 149] on span "/" at bounding box center [179, 147] width 6 height 9
click at [185, 147] on input "notEmpty" at bounding box center [288, 147] width 225 height 9
paste input "**********"
click at [289, 146] on input "notEmpty" at bounding box center [288, 147] width 225 height 9
type input "**********"
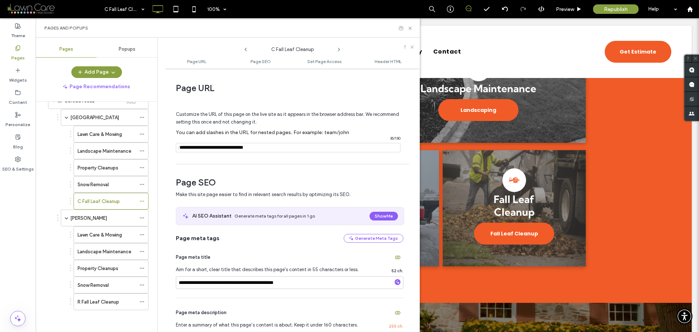
click at [293, 156] on div "Customize the URL of this page on the live site as it appears in the browser ad…" at bounding box center [290, 128] width 228 height 64
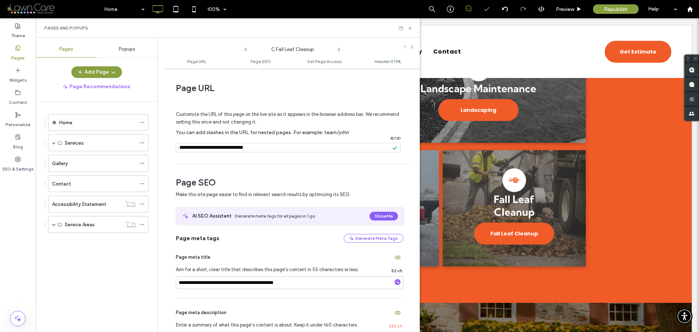
scroll to position [0, 0]
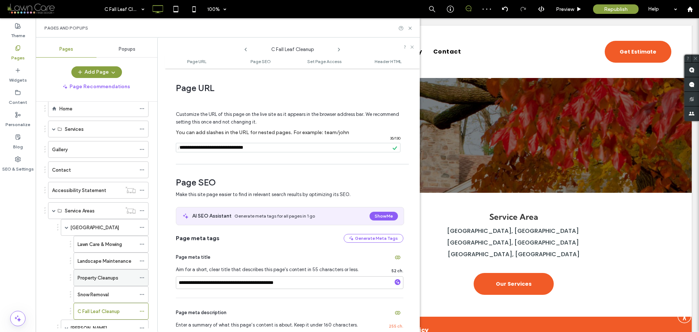
scroll to position [40, 0]
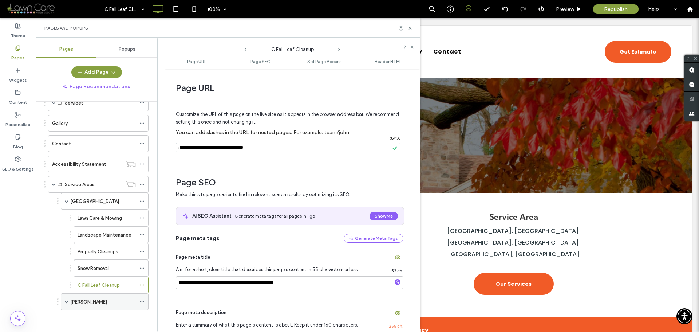
click at [66, 304] on span at bounding box center [67, 301] width 4 height 16
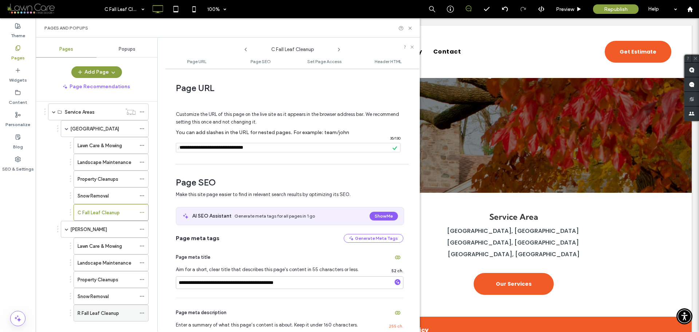
scroll to position [124, 0]
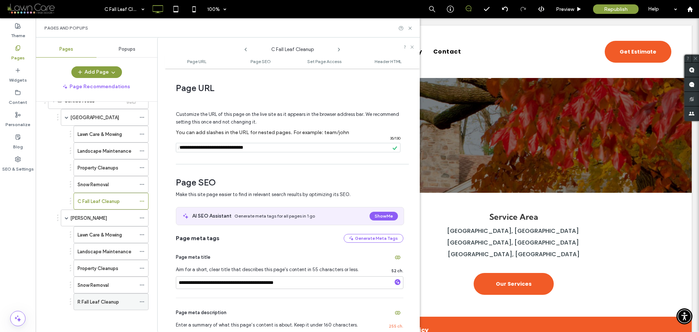
click at [143, 302] on icon at bounding box center [141, 301] width 5 height 5
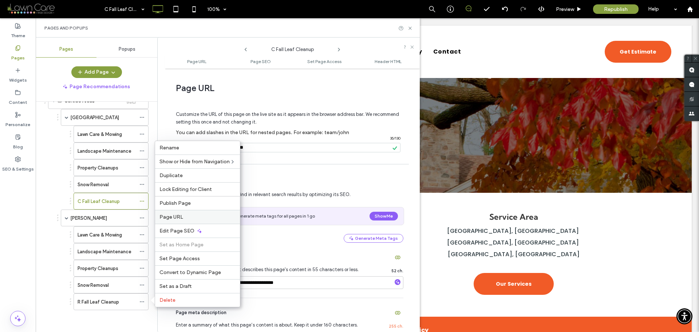
click at [178, 219] on span "Page URL" at bounding box center [171, 217] width 24 height 6
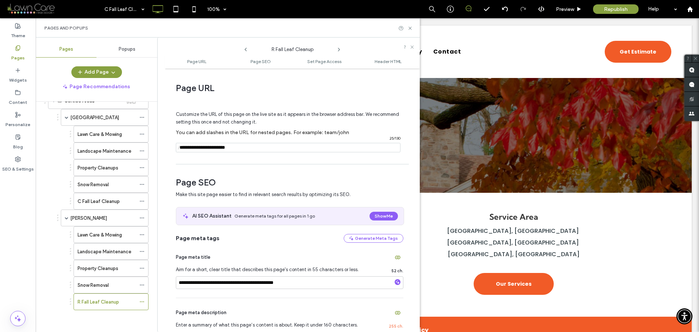
click at [181, 148] on span "/" at bounding box center [179, 147] width 6 height 9
click at [184, 148] on input "notEmpty" at bounding box center [288, 147] width 225 height 9
paste input "**********"
click at [287, 145] on input "notEmpty" at bounding box center [288, 147] width 225 height 9
type input "**********"
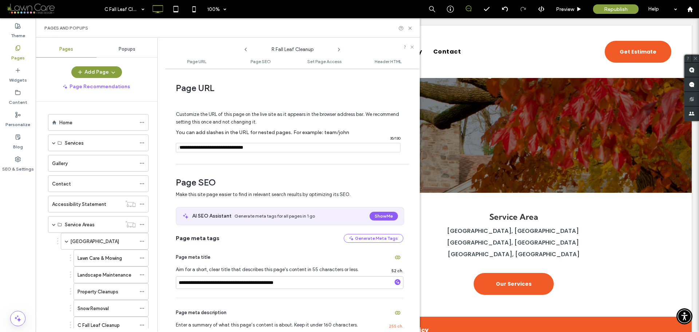
scroll to position [124, 0]
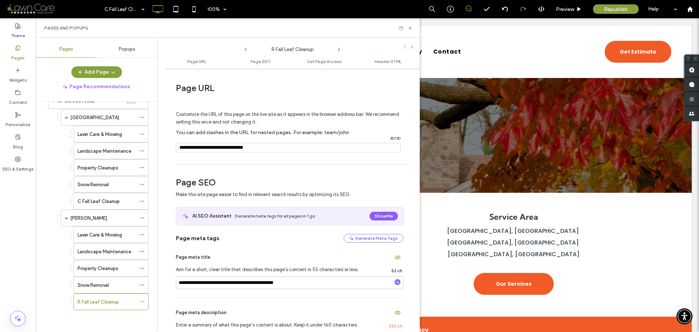
type input "**********"
click at [268, 155] on div "Customize the URL of this page on the live site as it appears in the browser ad…" at bounding box center [290, 128] width 228 height 64
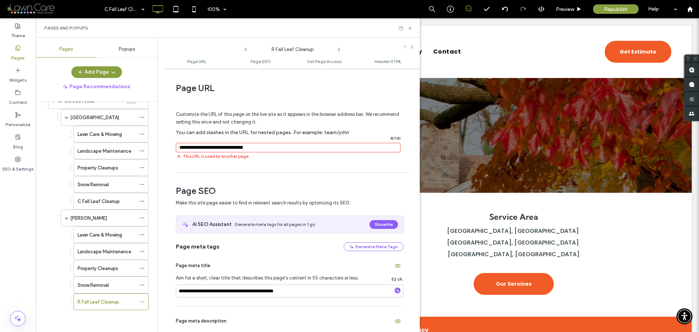
click at [245, 48] on icon at bounding box center [246, 50] width 6 height 6
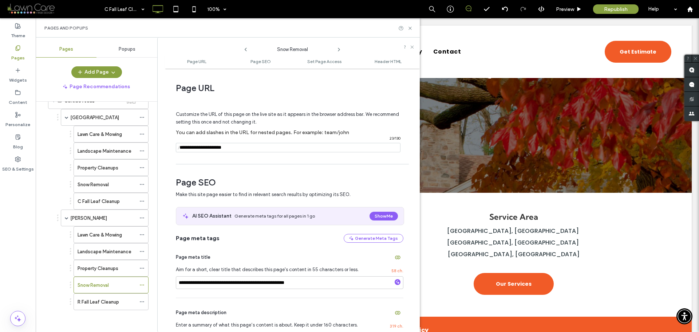
drag, startPoint x: 205, startPoint y: 147, endPoint x: 162, endPoint y: 148, distance: 42.6
click at [162, 148] on div "**********" at bounding box center [288, 185] width 263 height 294
click at [339, 47] on icon at bounding box center [339, 50] width 6 height 6
click at [184, 148] on input "notEmpty" at bounding box center [288, 147] width 225 height 9
paste input "**********"
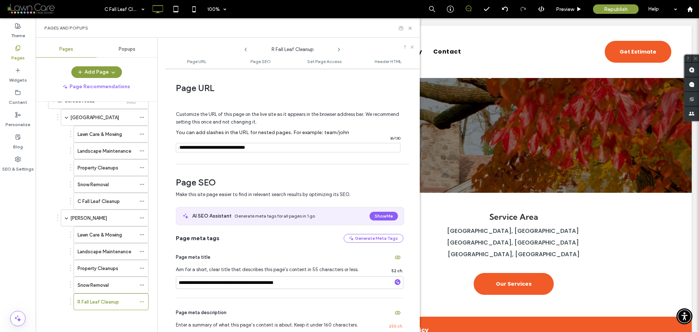
click at [275, 147] on input "notEmpty" at bounding box center [288, 147] width 225 height 9
drag, startPoint x: 278, startPoint y: 147, endPoint x: 243, endPoint y: 149, distance: 35.0
click at [243, 149] on input "notEmpty" at bounding box center [288, 147] width 225 height 9
type input "**********"
click at [240, 156] on div "Customize the URL of this page on the live site as it appears in the browser ad…" at bounding box center [290, 128] width 228 height 64
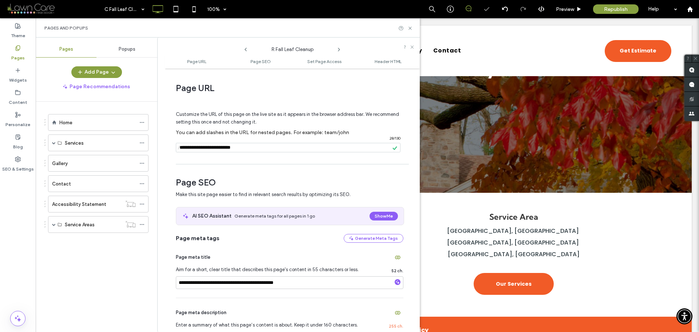
scroll to position [0, 0]
click at [53, 225] on span at bounding box center [54, 224] width 4 height 4
click at [68, 245] on span at bounding box center [67, 241] width 4 height 16
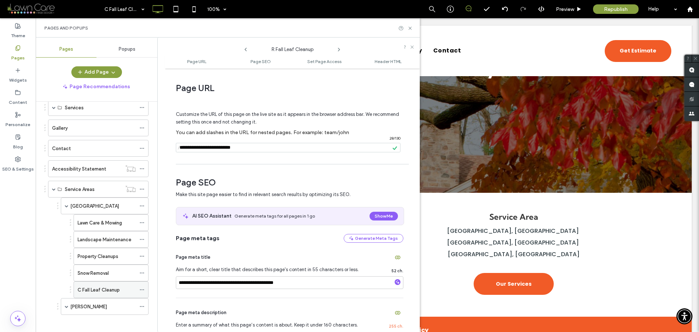
scroll to position [40, 0]
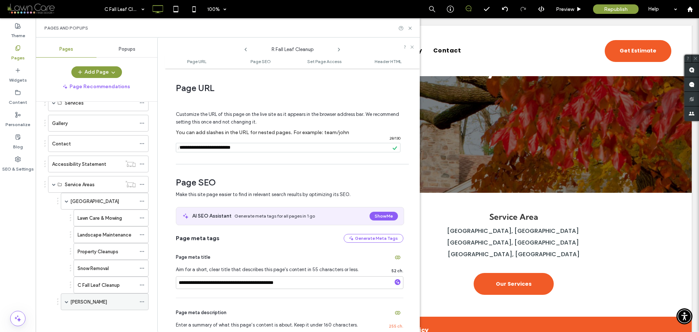
click at [66, 301] on span at bounding box center [67, 302] width 4 height 4
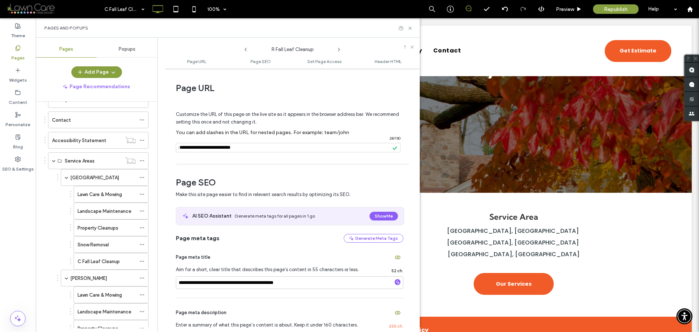
scroll to position [124, 0]
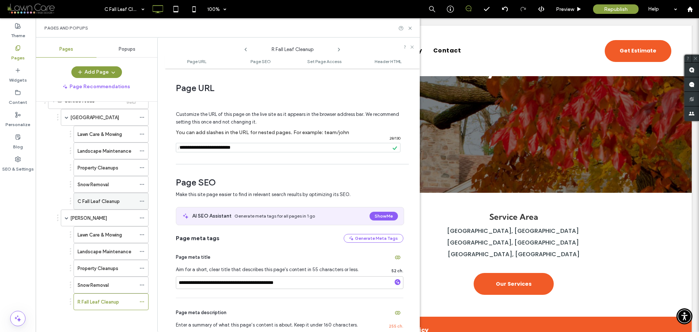
click at [142, 201] on icon at bounding box center [141, 200] width 5 height 5
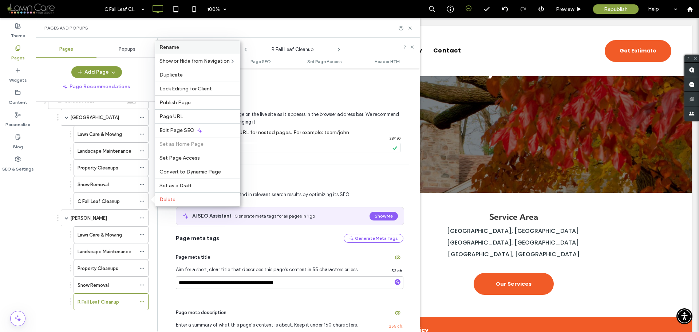
click at [176, 48] on span "Rename" at bounding box center [169, 47] width 20 height 6
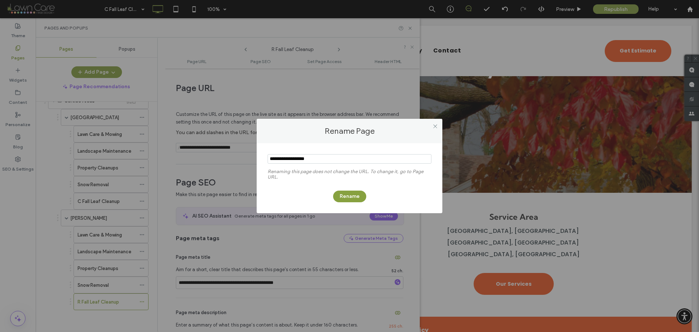
drag, startPoint x: 275, startPoint y: 158, endPoint x: 254, endPoint y: 157, distance: 21.1
click at [254, 157] on div "Rename Page Renaming this page does not change the URL. To change it, go to Pag…" at bounding box center [349, 166] width 699 height 332
type input "**********"
click at [351, 197] on button "Rename" at bounding box center [349, 196] width 33 height 12
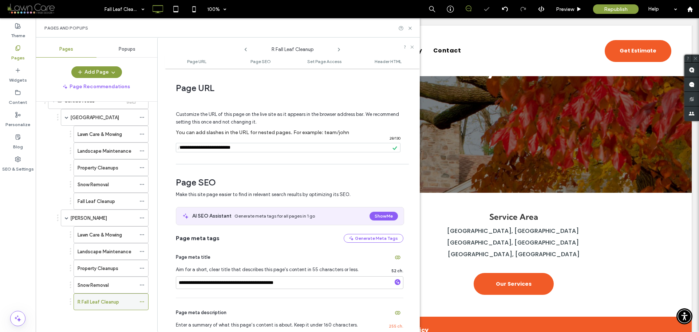
click at [144, 302] on use at bounding box center [142, 301] width 4 height 1
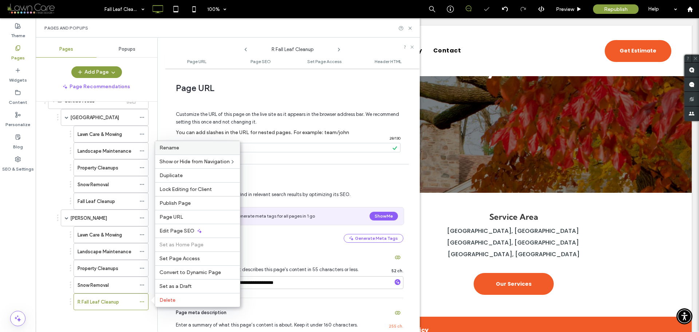
click at [186, 150] on label "Rename" at bounding box center [197, 148] width 76 height 6
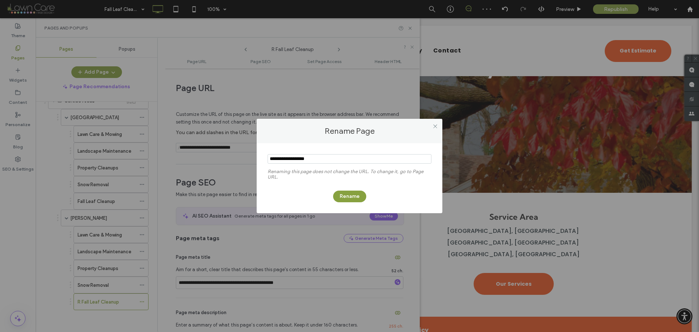
drag, startPoint x: 274, startPoint y: 159, endPoint x: 238, endPoint y: 156, distance: 36.2
click at [238, 156] on div "Rename Page Renaming this page does not change the URL. To change it, go to Pag…" at bounding box center [349, 166] width 699 height 332
type input "**********"
click at [346, 192] on button "Rename" at bounding box center [349, 196] width 33 height 12
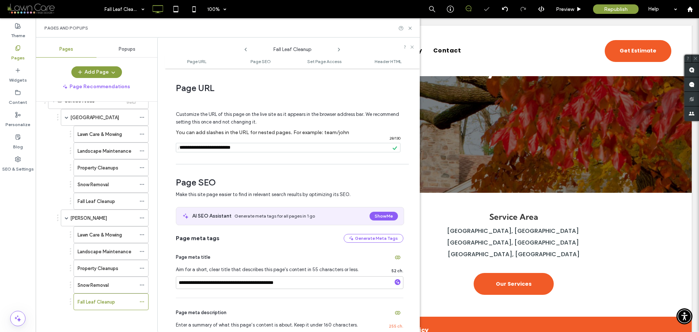
click at [248, 47] on icon at bounding box center [246, 50] width 6 height 6
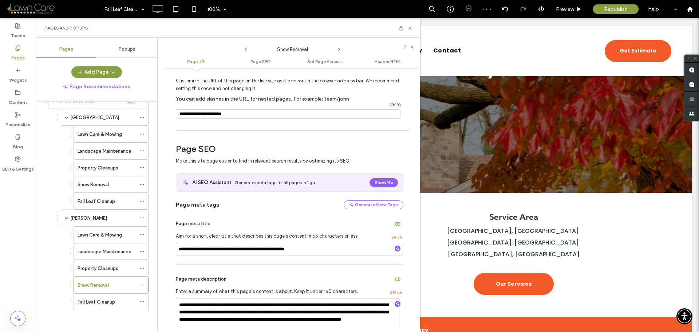
scroll to position [36, 0]
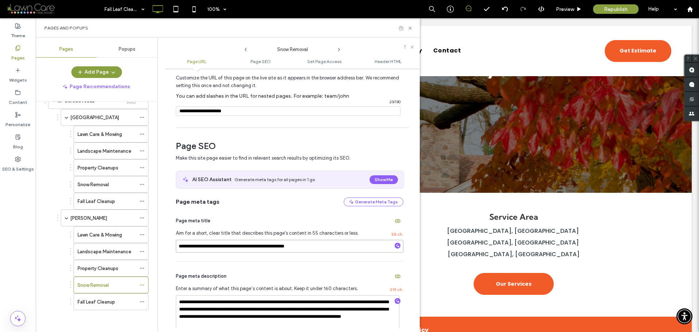
click at [243, 247] on input "**********" at bounding box center [290, 246] width 228 height 13
click at [340, 47] on icon at bounding box center [339, 50] width 6 height 6
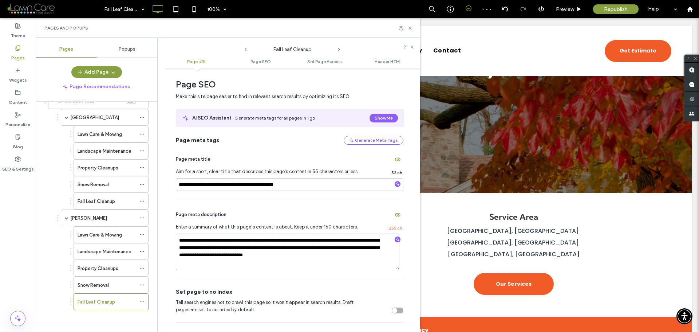
scroll to position [109, 0]
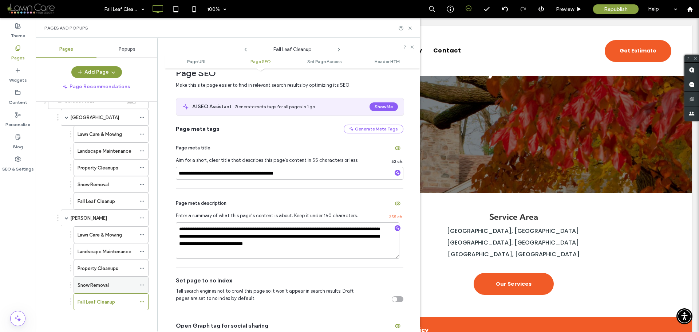
click at [97, 286] on label "Snow Removal" at bounding box center [93, 285] width 31 height 13
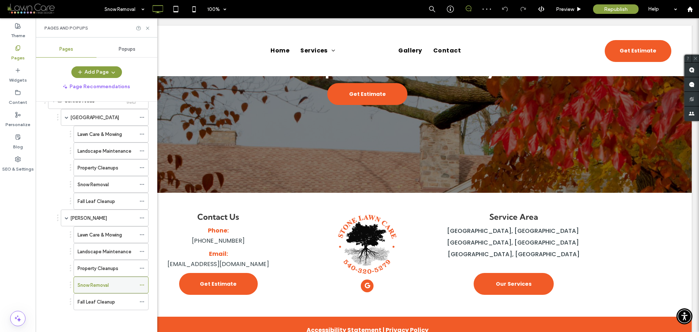
click at [141, 284] on icon at bounding box center [141, 284] width 5 height 5
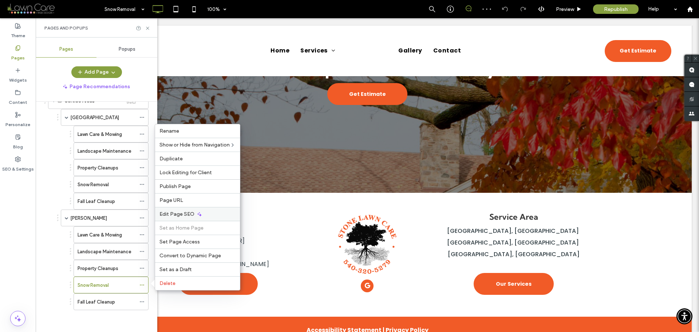
click at [177, 215] on span "Edit Page SEO" at bounding box center [176, 214] width 35 height 6
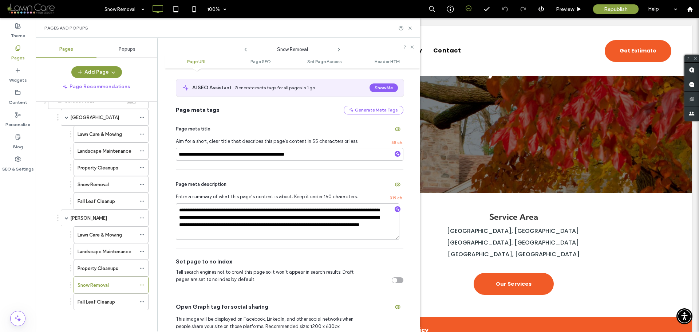
scroll to position [146, 0]
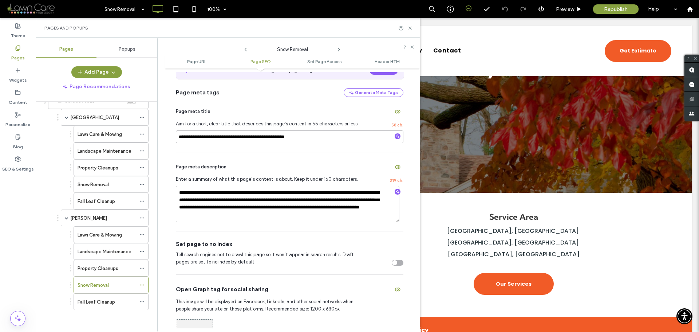
click at [262, 139] on input "**********" at bounding box center [290, 136] width 228 height 13
click at [339, 50] on icon at bounding box center [339, 50] width 6 height 6
drag, startPoint x: 256, startPoint y: 134, endPoint x: 165, endPoint y: 128, distance: 91.2
click at [162, 127] on div "**********" at bounding box center [288, 185] width 263 height 294
paste input "**********"
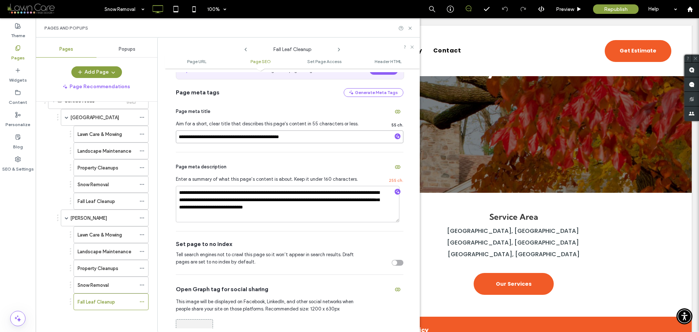
type input "**********"
click at [266, 149] on div "**********" at bounding box center [290, 124] width 228 height 55
click at [292, 204] on textarea "**********" at bounding box center [288, 204] width 224 height 36
paste textarea
type textarea "**********"
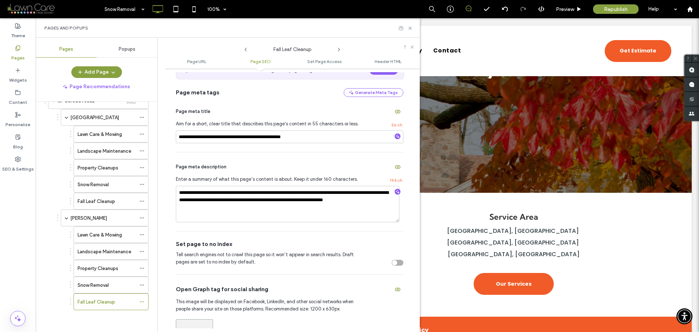
click at [277, 230] on div "**********" at bounding box center [290, 191] width 228 height 79
click at [142, 200] on icon at bounding box center [141, 200] width 5 height 5
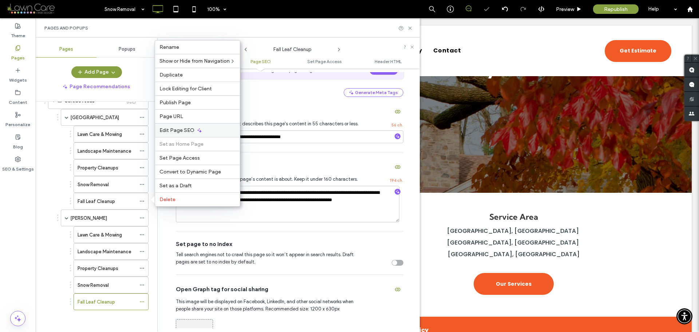
click at [184, 134] on div "Edit Page SEO" at bounding box center [197, 130] width 85 height 14
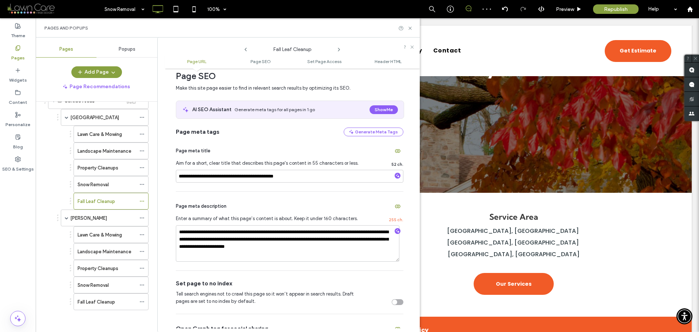
scroll to position [109, 0]
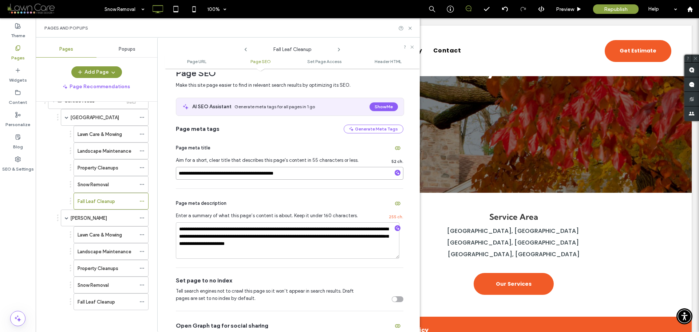
click at [263, 173] on input "**********" at bounding box center [290, 173] width 228 height 13
drag, startPoint x: 267, startPoint y: 173, endPoint x: 238, endPoint y: 173, distance: 28.4
click at [238, 173] on input "**********" at bounding box center [290, 173] width 228 height 13
type input "**********"
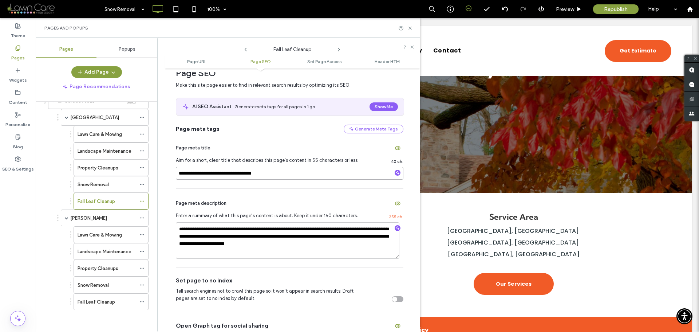
drag, startPoint x: 237, startPoint y: 174, endPoint x: 158, endPoint y: 176, distance: 78.7
click at [158, 176] on div "**********" at bounding box center [288, 185] width 263 height 294
paste input "**********"
type input "**********"
click at [319, 189] on div "**********" at bounding box center [290, 228] width 228 height 79
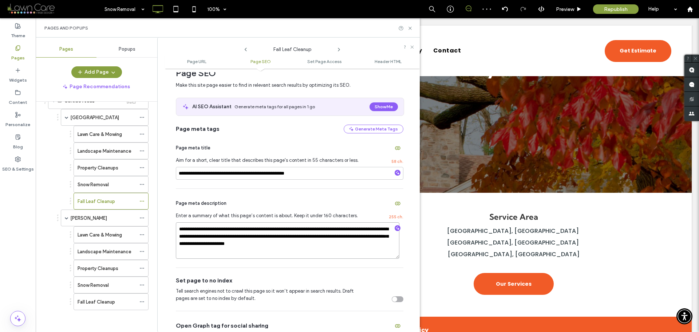
click at [227, 230] on textarea "**********" at bounding box center [288, 240] width 224 height 36
paste textarea
type textarea "**********"
click at [237, 270] on div "Set page to no index Tell search engines not to crawl this page so it won’t app…" at bounding box center [290, 289] width 228 height 43
click at [410, 28] on use at bounding box center [410, 28] width 3 height 3
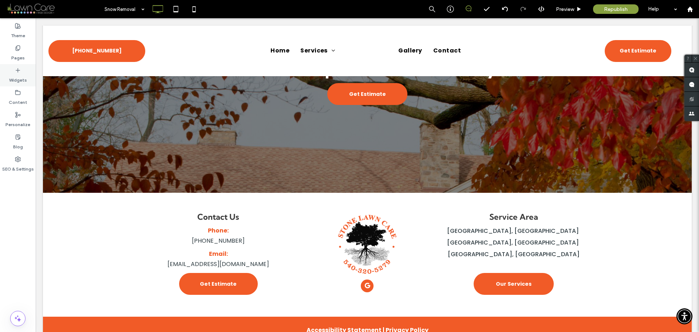
click at [21, 55] on label "Pages" at bounding box center [17, 56] width 13 height 10
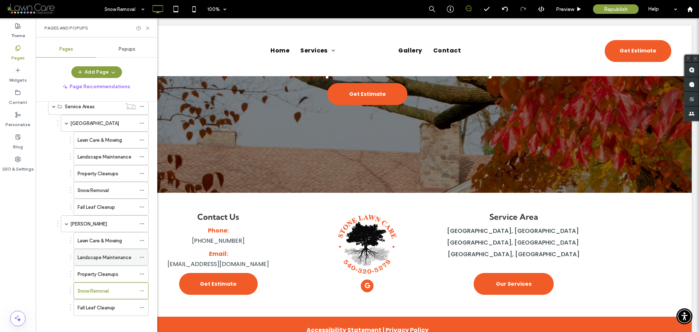
scroll to position [124, 0]
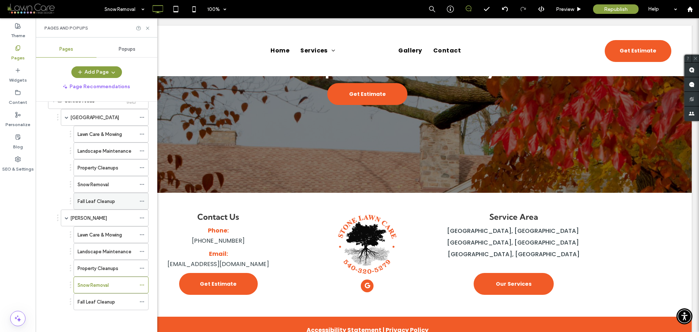
click at [98, 198] on label "Fall Leaf Cleanup" at bounding box center [97, 201] width 38 height 13
click at [149, 27] on use at bounding box center [147, 28] width 3 height 3
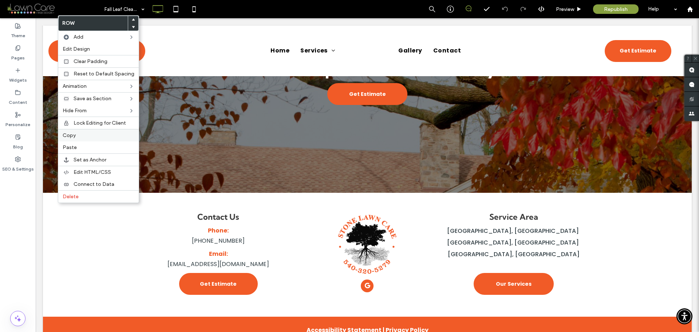
click at [78, 135] on label "Copy" at bounding box center [99, 135] width 72 height 6
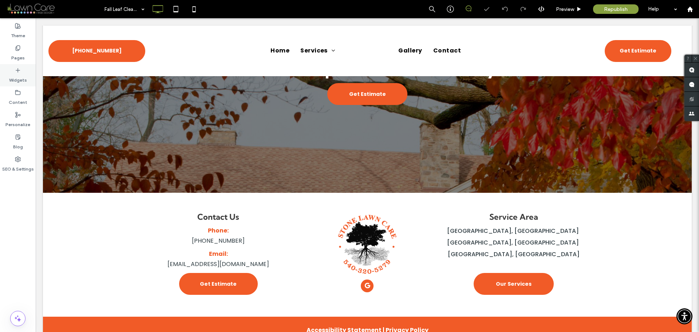
click at [20, 54] on label "Pages" at bounding box center [17, 56] width 13 height 10
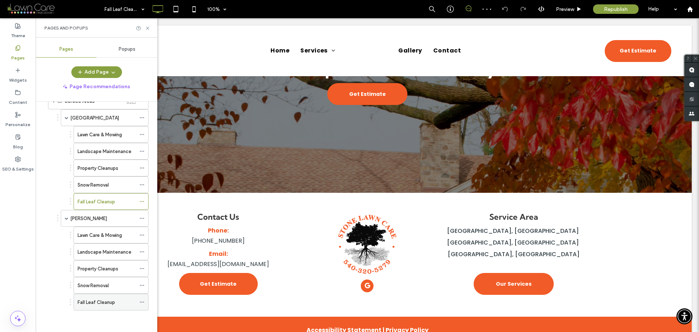
scroll to position [124, 0]
click at [111, 297] on div "Fall Leaf Cleanup" at bounding box center [107, 301] width 58 height 16
click at [68, 118] on span at bounding box center [67, 117] width 4 height 4
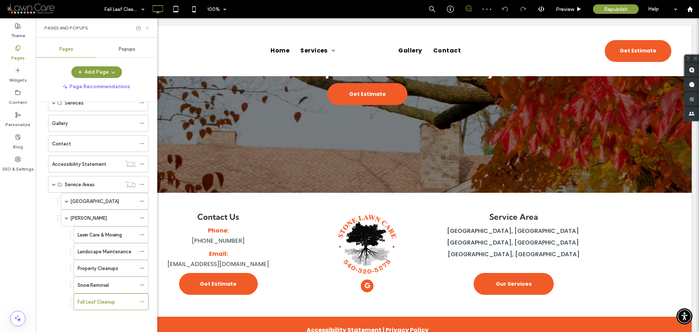
click at [147, 27] on use at bounding box center [147, 28] width 3 height 3
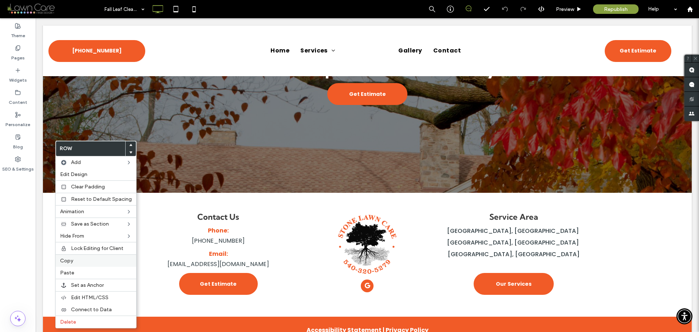
click at [79, 257] on div "Copy" at bounding box center [96, 260] width 80 height 12
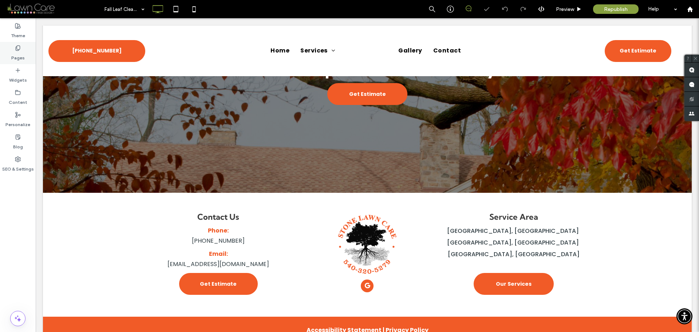
click at [25, 50] on div "Pages" at bounding box center [18, 53] width 36 height 22
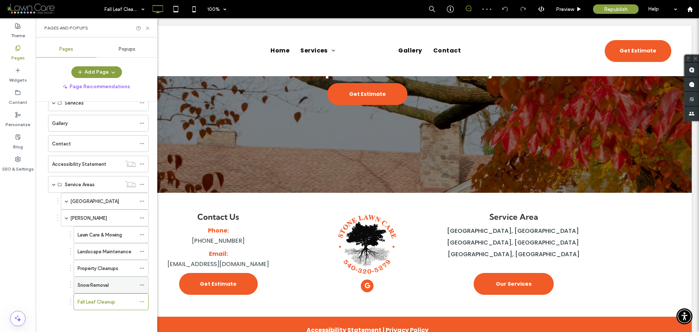
click at [108, 283] on label "Snow Removal" at bounding box center [93, 285] width 31 height 13
click at [148, 29] on icon at bounding box center [147, 27] width 5 height 5
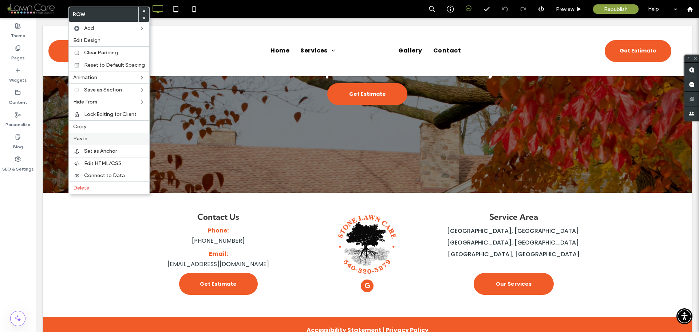
click at [87, 136] on label "Paste" at bounding box center [109, 138] width 72 height 6
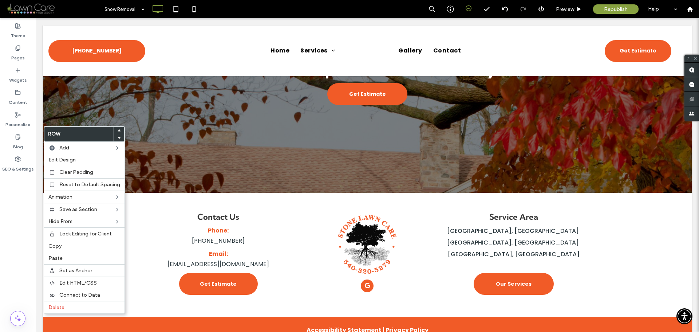
click at [118, 137] on use at bounding box center [119, 138] width 3 height 2
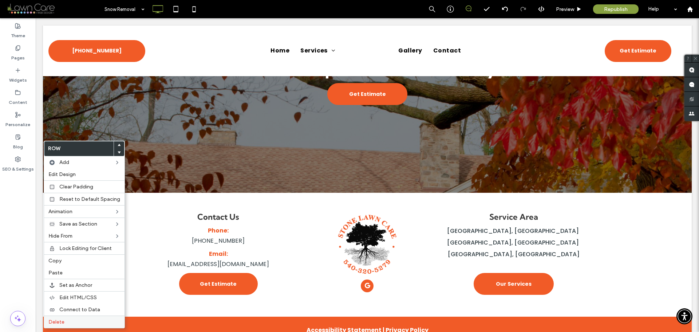
click at [69, 320] on label "Delete" at bounding box center [84, 322] width 72 height 6
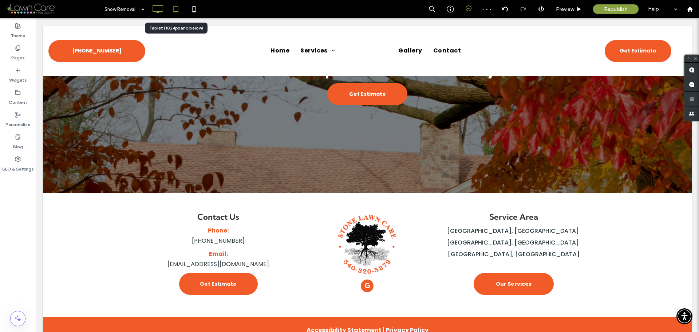
click at [179, 15] on icon at bounding box center [176, 9] width 15 height 15
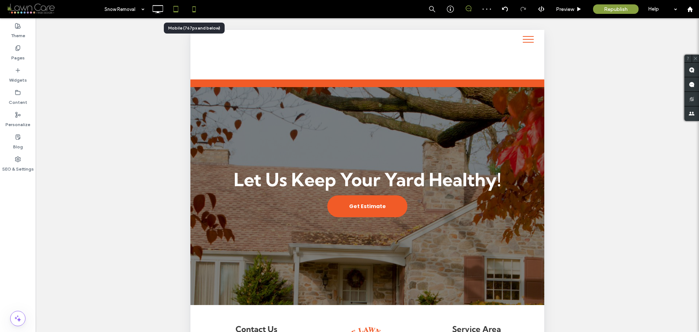
click at [194, 13] on icon at bounding box center [194, 9] width 15 height 15
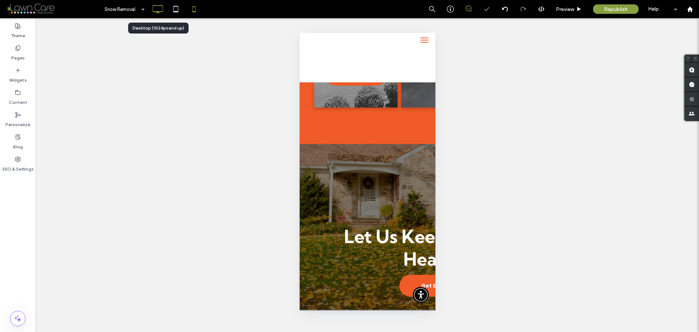
click at [160, 9] on icon at bounding box center [157, 9] width 15 height 15
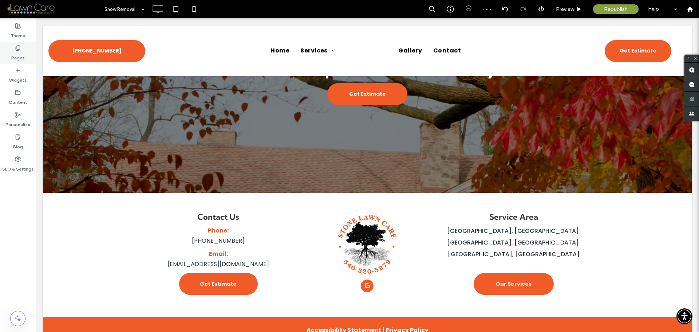
click at [23, 55] on label "Pages" at bounding box center [17, 56] width 13 height 10
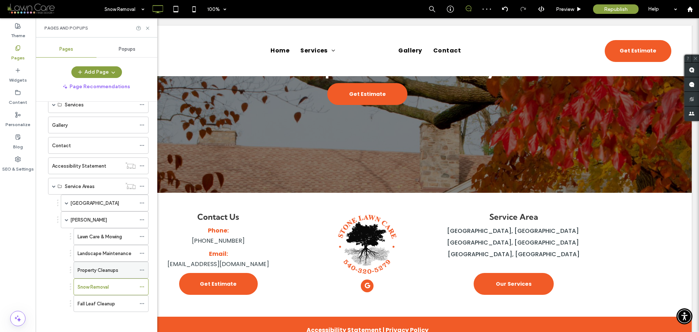
scroll to position [40, 0]
click at [107, 296] on div "Fall Leaf Cleanup" at bounding box center [107, 301] width 58 height 16
